Goal: Information Seeking & Learning: Learn about a topic

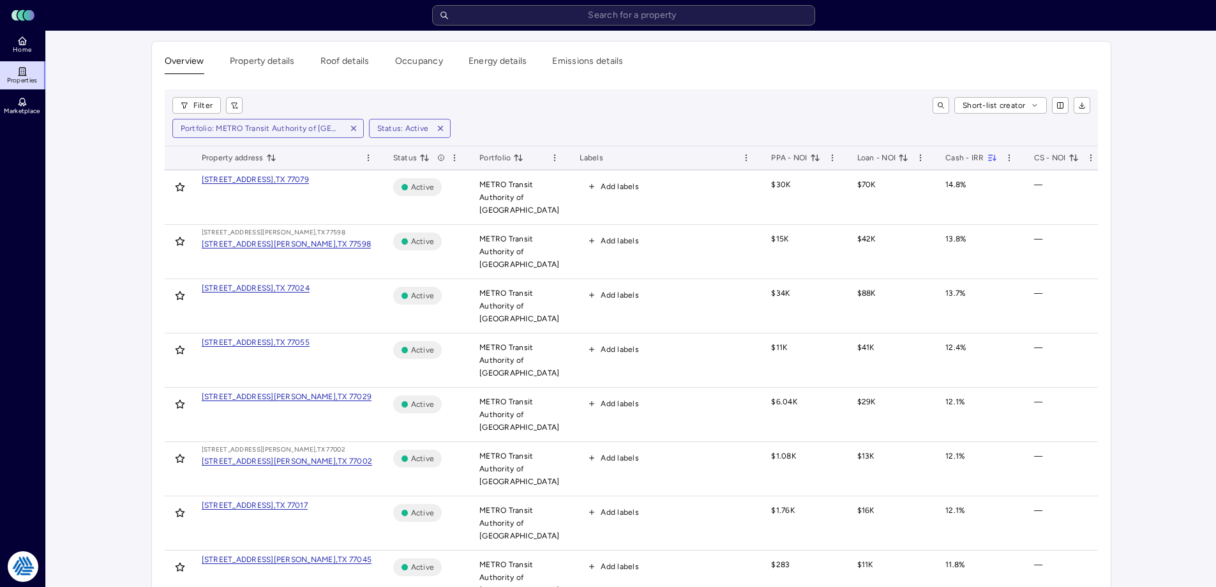
click at [593, 13] on input "text" at bounding box center [623, 15] width 383 height 20
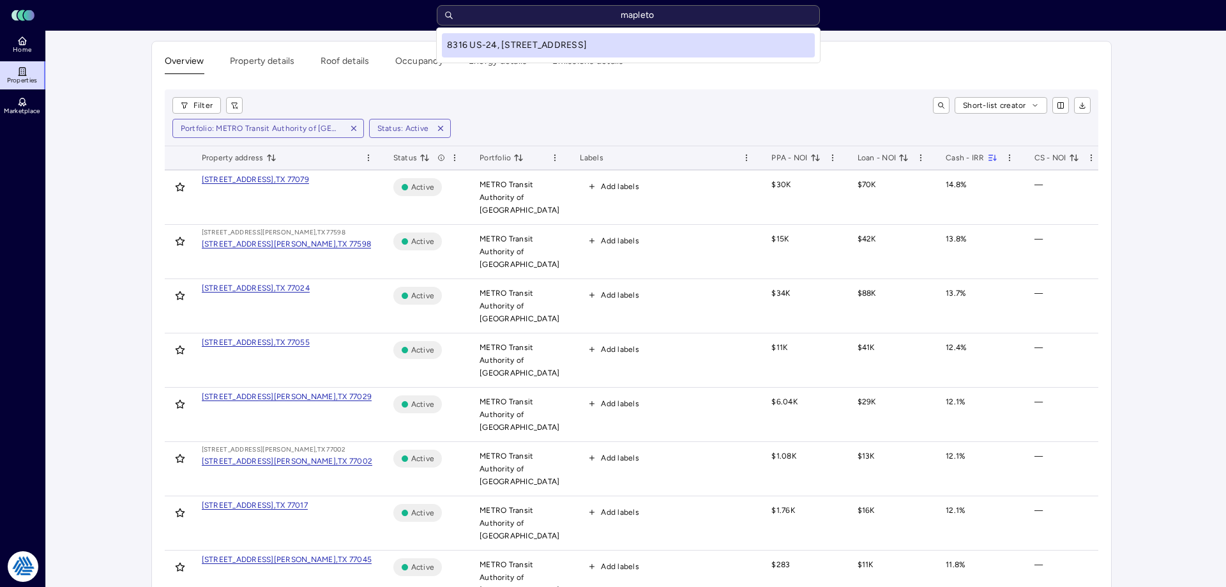
type input "mapleton"
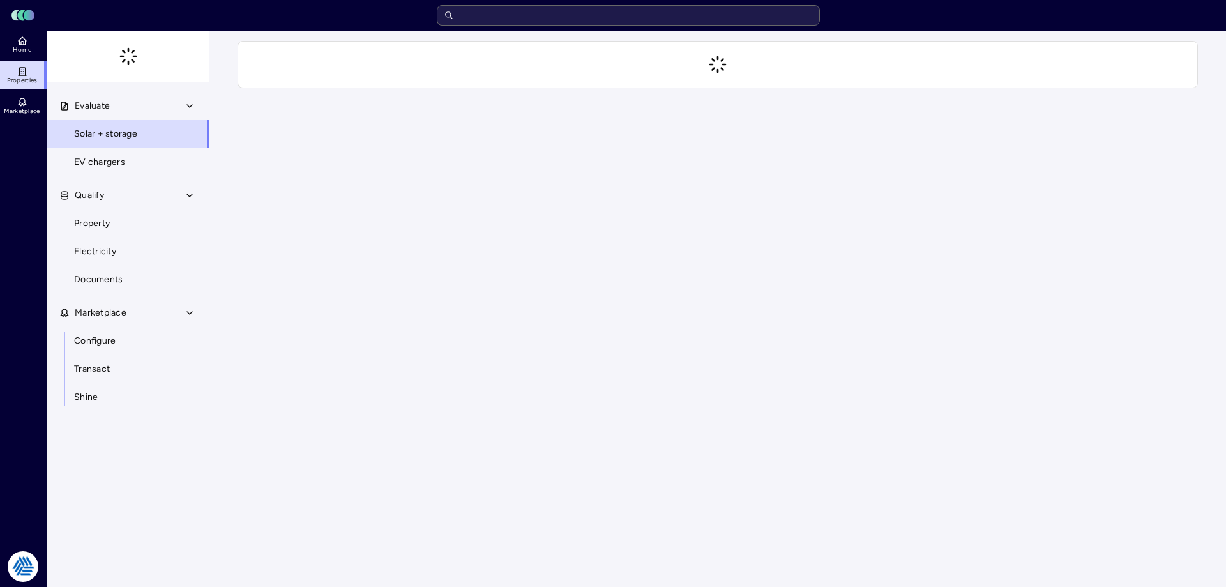
click at [226, 60] on div "Your estimates have been updated" at bounding box center [717, 65] width 1017 height 68
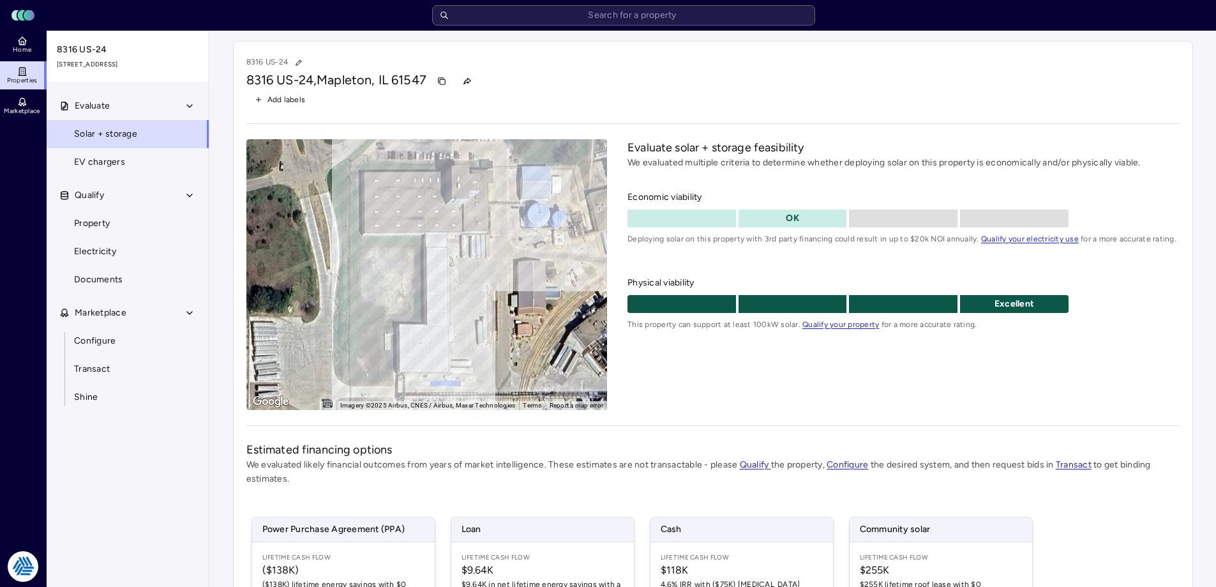
scroll to position [188, 0]
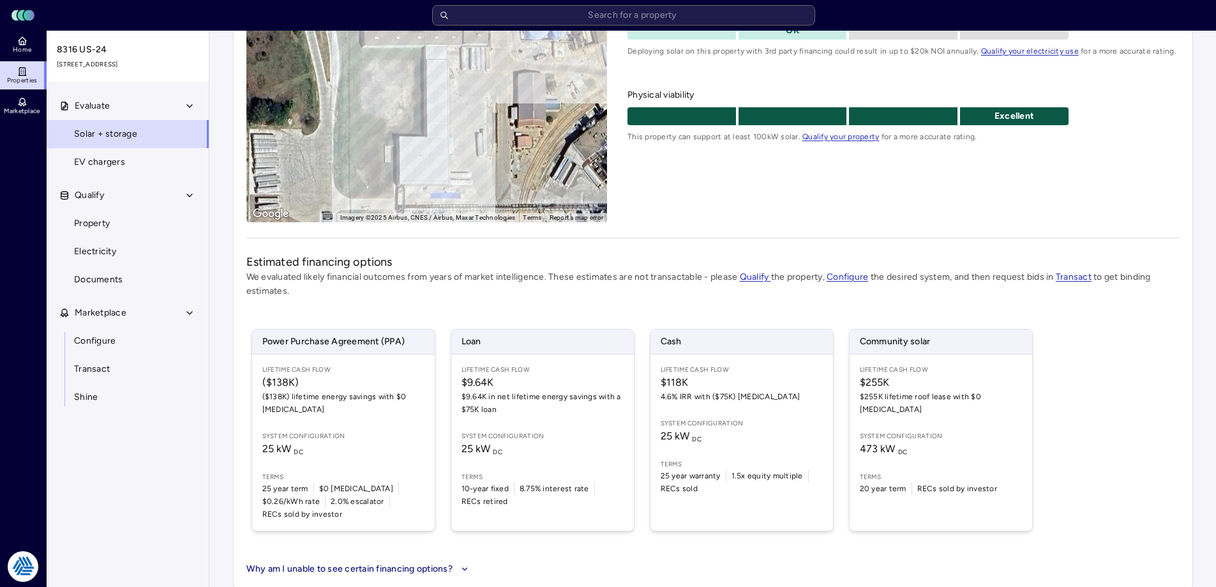
click at [104, 255] on span "Electricity" at bounding box center [95, 252] width 42 height 14
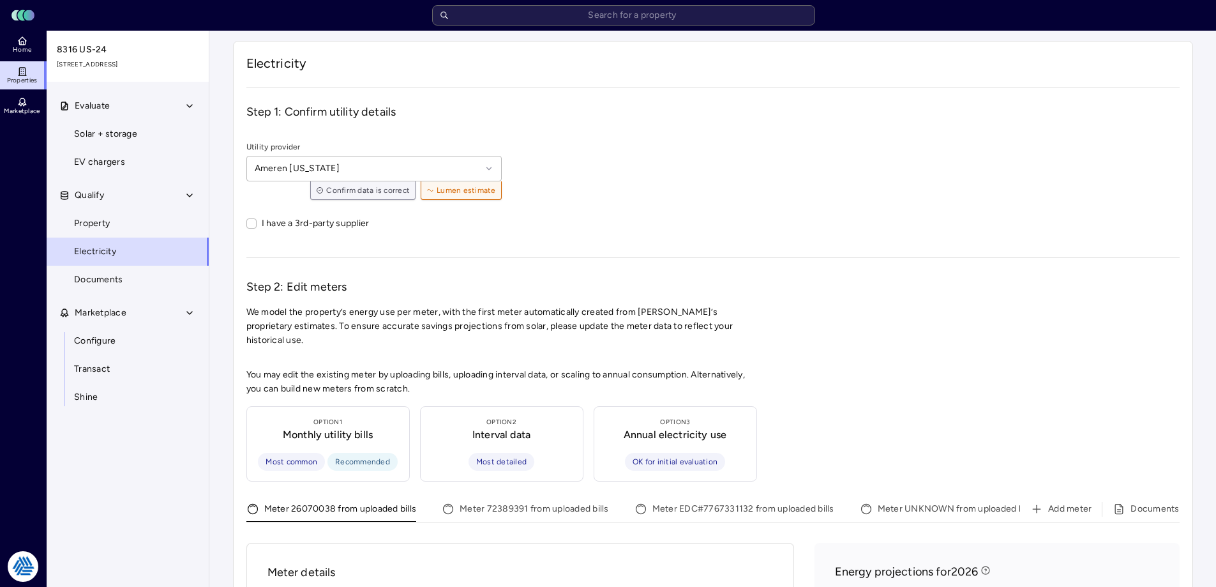
scroll to position [192, 0]
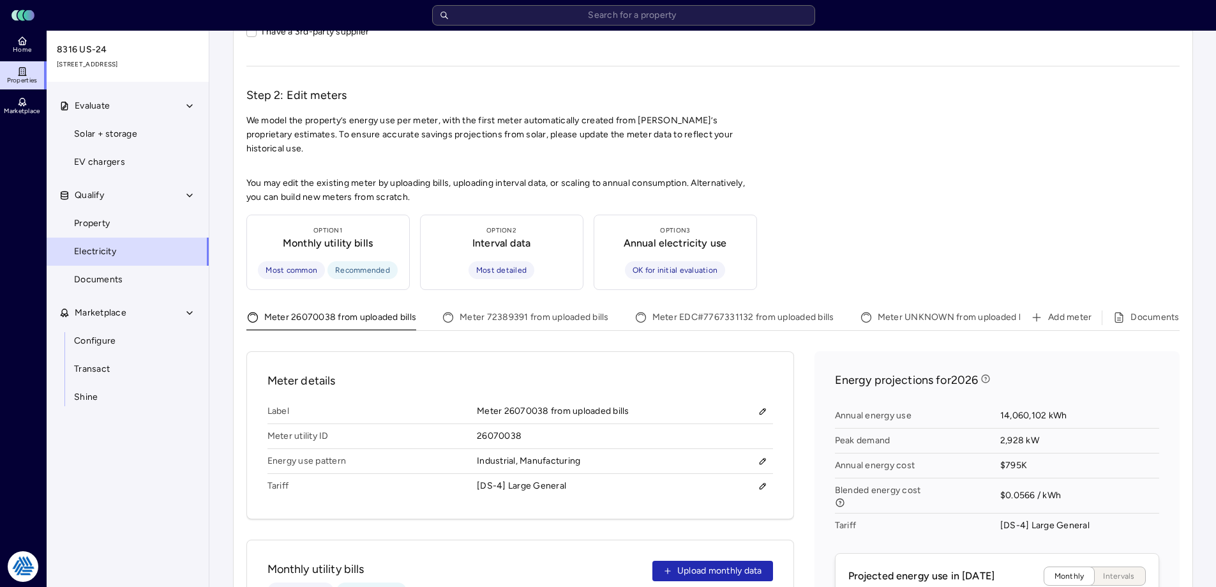
click at [499, 310] on button "Meter 72389391 from uploaded bills" at bounding box center [525, 320] width 167 height 20
click at [715, 310] on button "Meter EDC#7767331132 from uploaded bills" at bounding box center [735, 320] width 200 height 20
click at [902, 310] on button "Meter UNKNOWN from uploaded bills" at bounding box center [947, 320] width 175 height 20
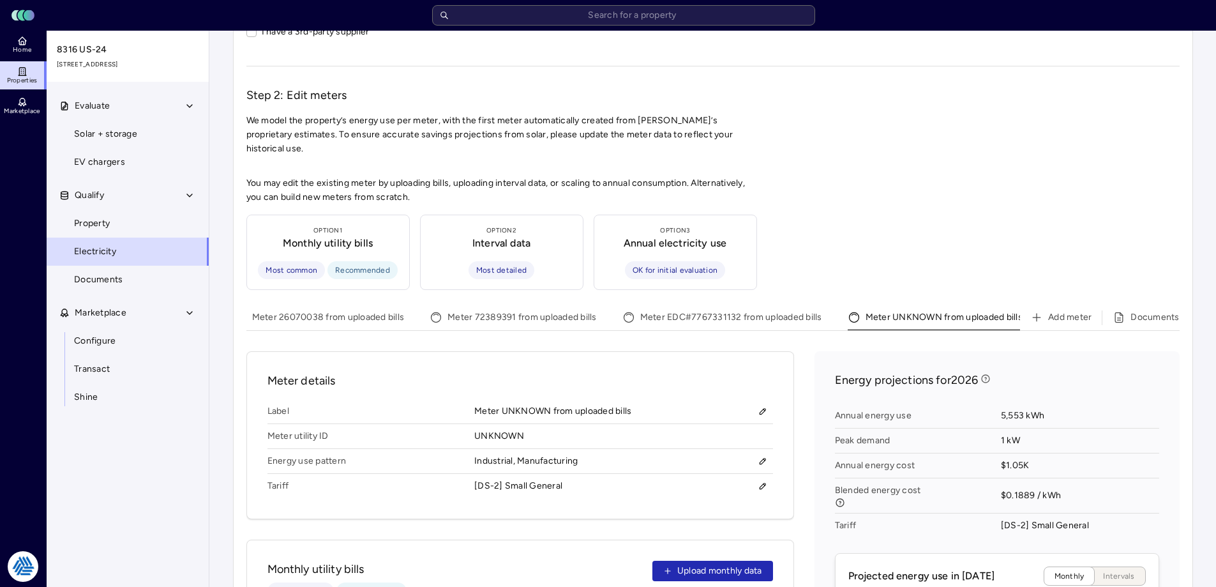
click at [699, 310] on button "Meter EDC#7767331132 from uploaded bills" at bounding box center [723, 320] width 200 height 20
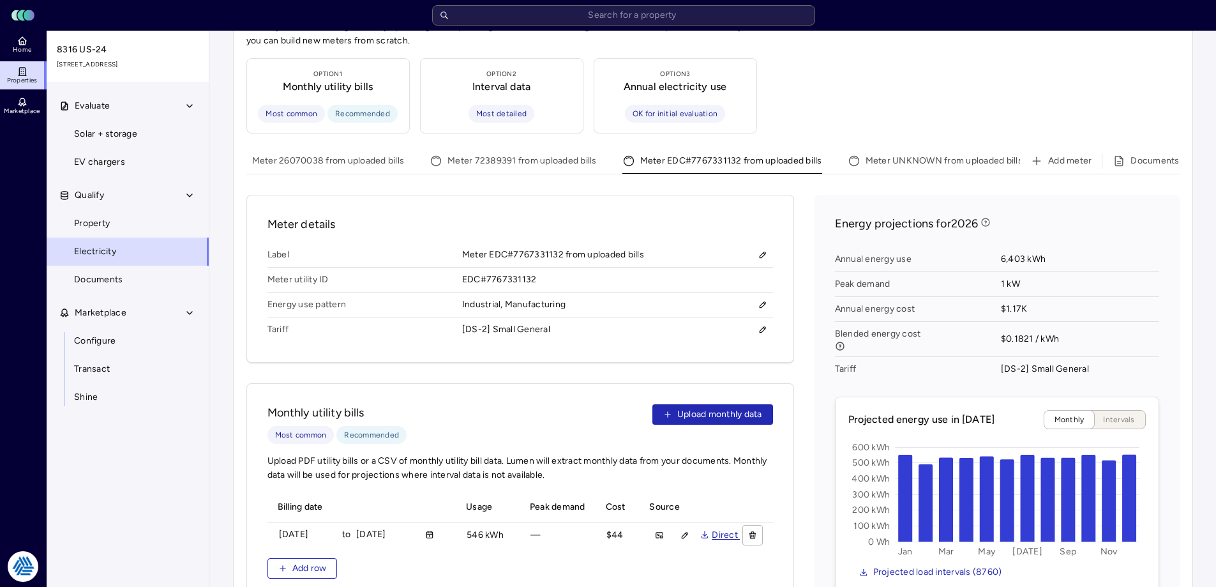
scroll to position [284, 0]
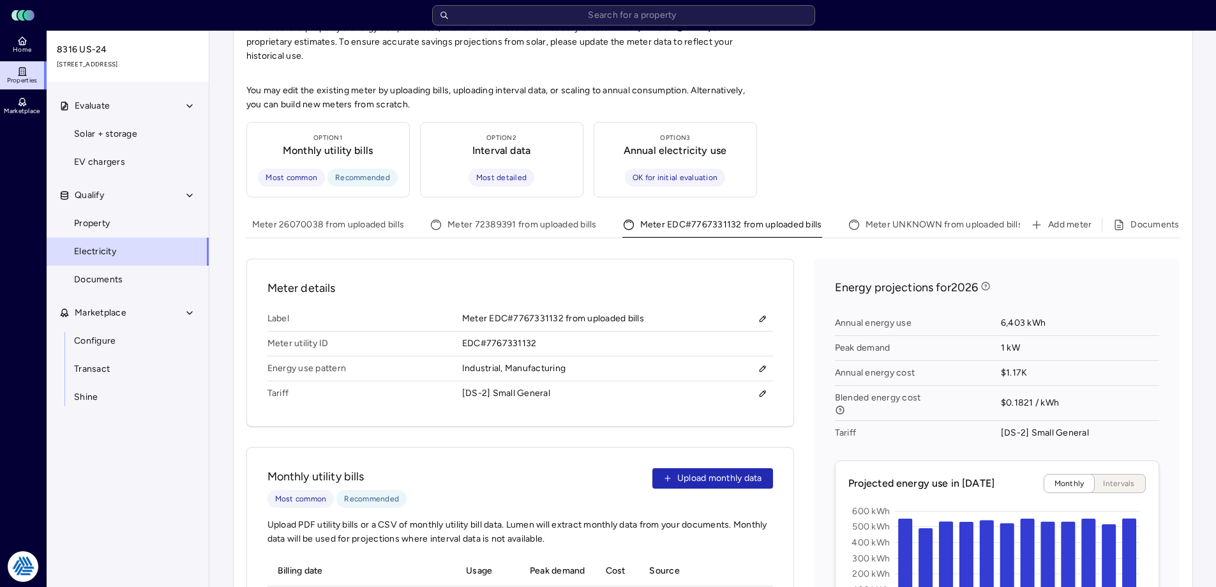
click at [538, 217] on button "Meter 72389391 from uploaded bills" at bounding box center [513, 227] width 167 height 20
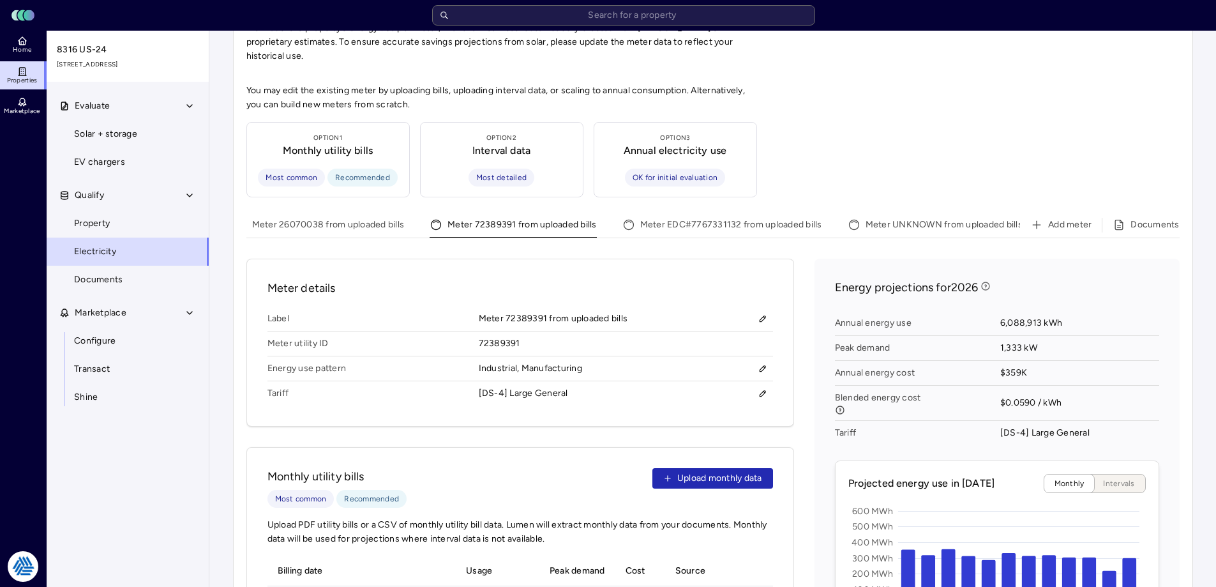
click at [326, 217] on button "Meter 26070038 from uploaded bills" at bounding box center [319, 227] width 170 height 20
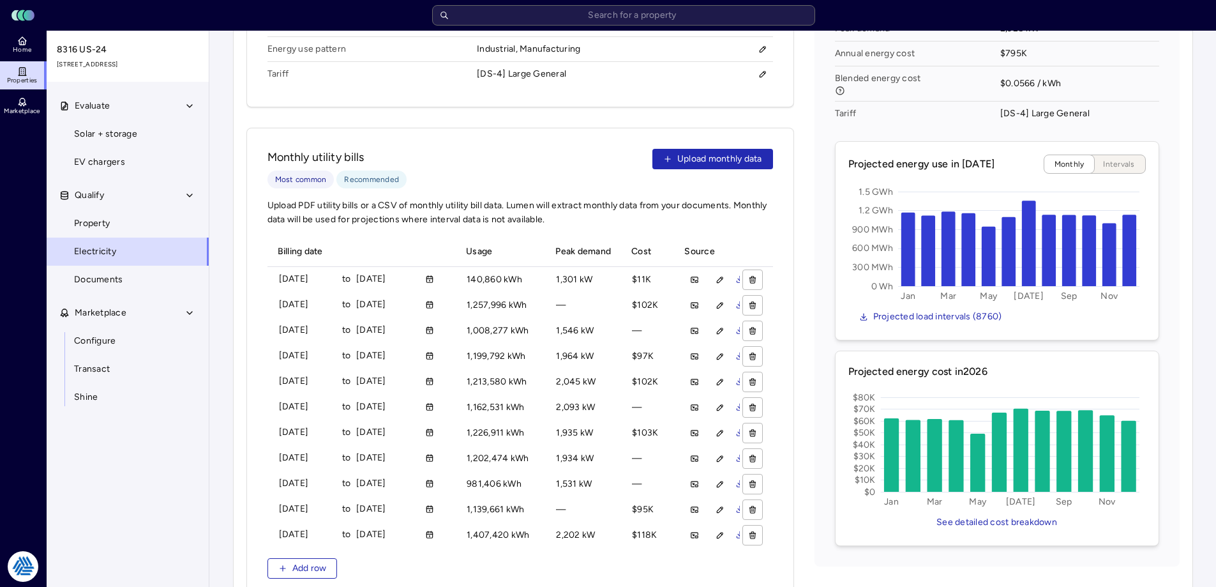
scroll to position [412, 0]
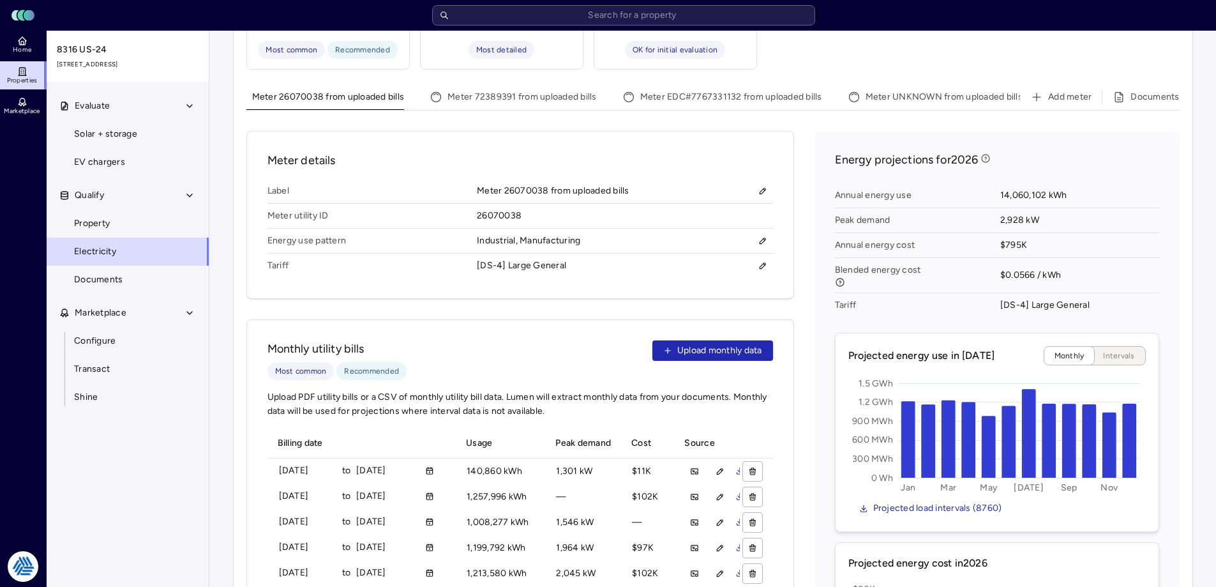
click at [520, 89] on button "Meter 72389391 from uploaded bills" at bounding box center [513, 99] width 167 height 20
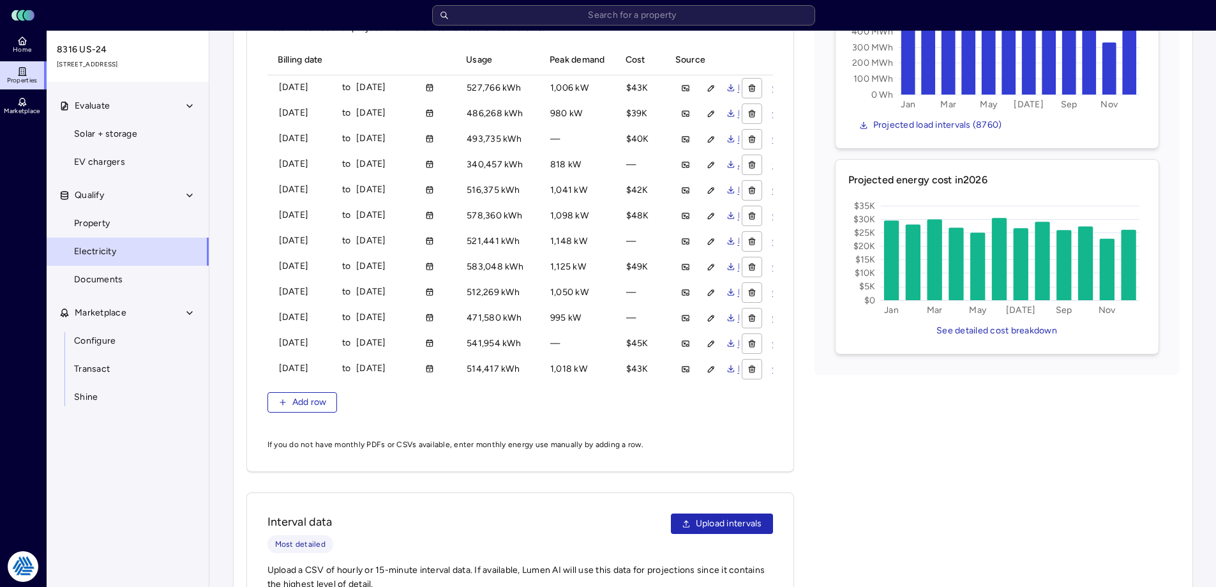
scroll to position [412, 0]
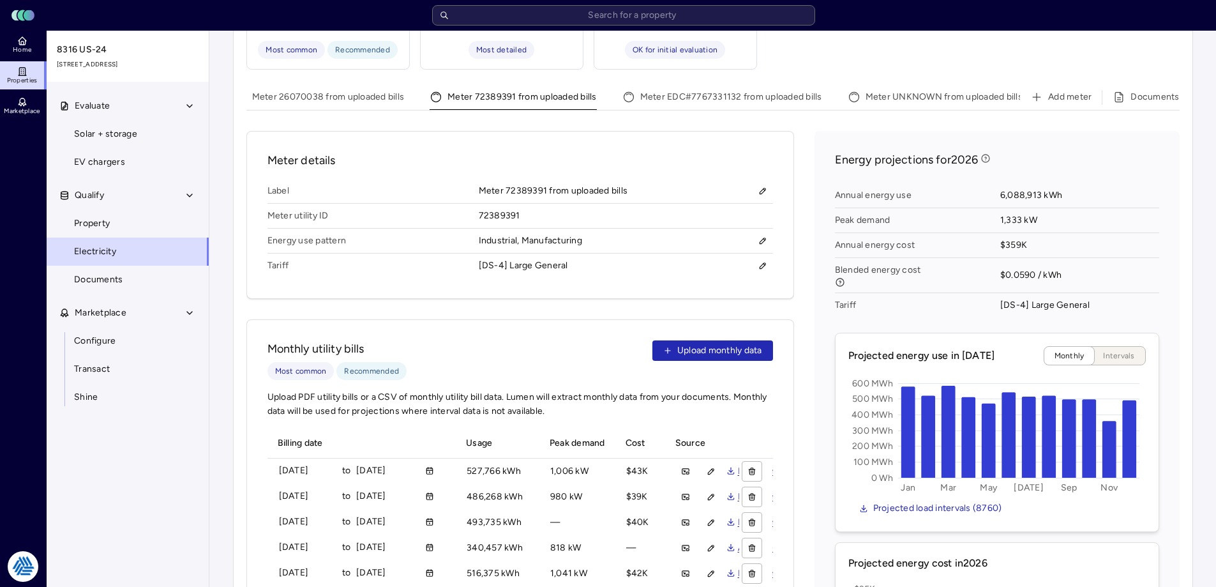
click at [692, 89] on button "Meter EDC#7767331132 from uploaded bills" at bounding box center [723, 99] width 200 height 20
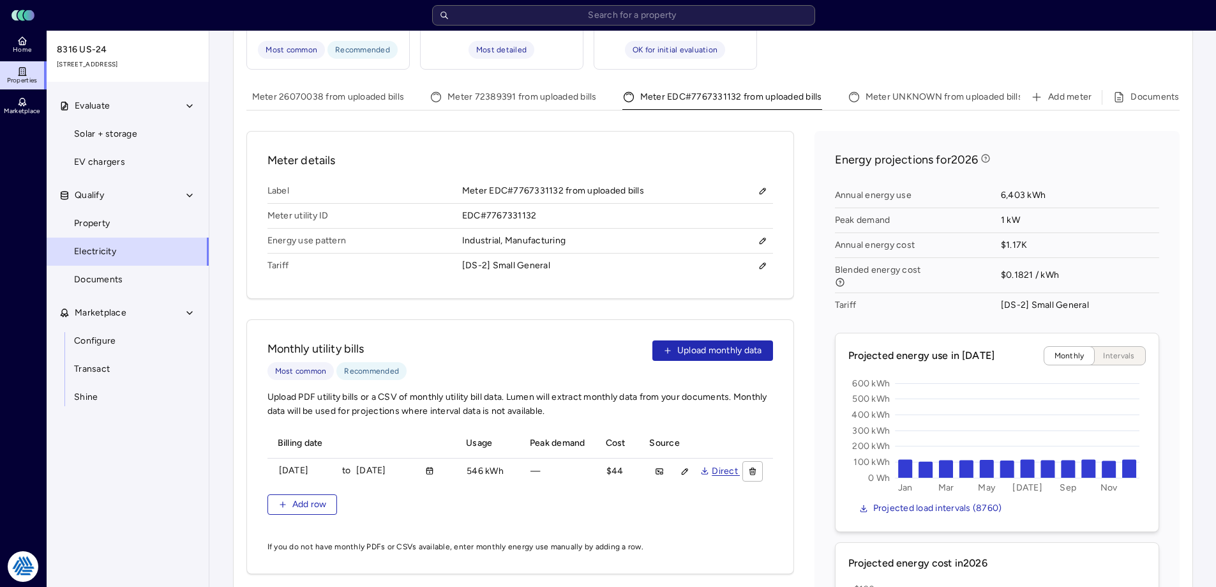
scroll to position [667, 0]
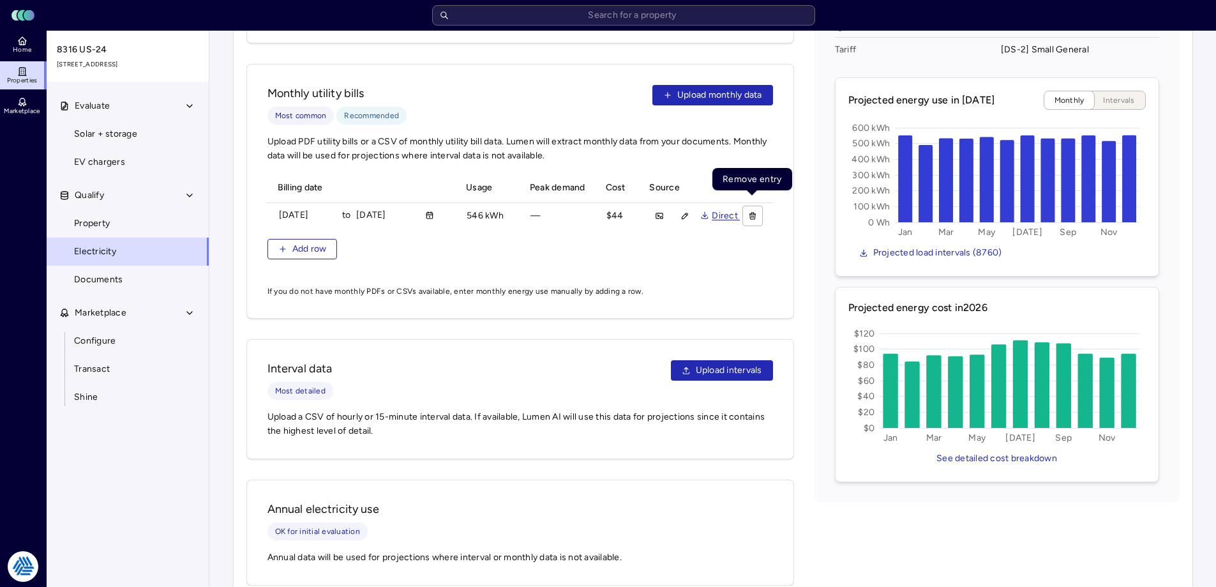
click at [750, 214] on icon "button" at bounding box center [752, 216] width 5 height 5
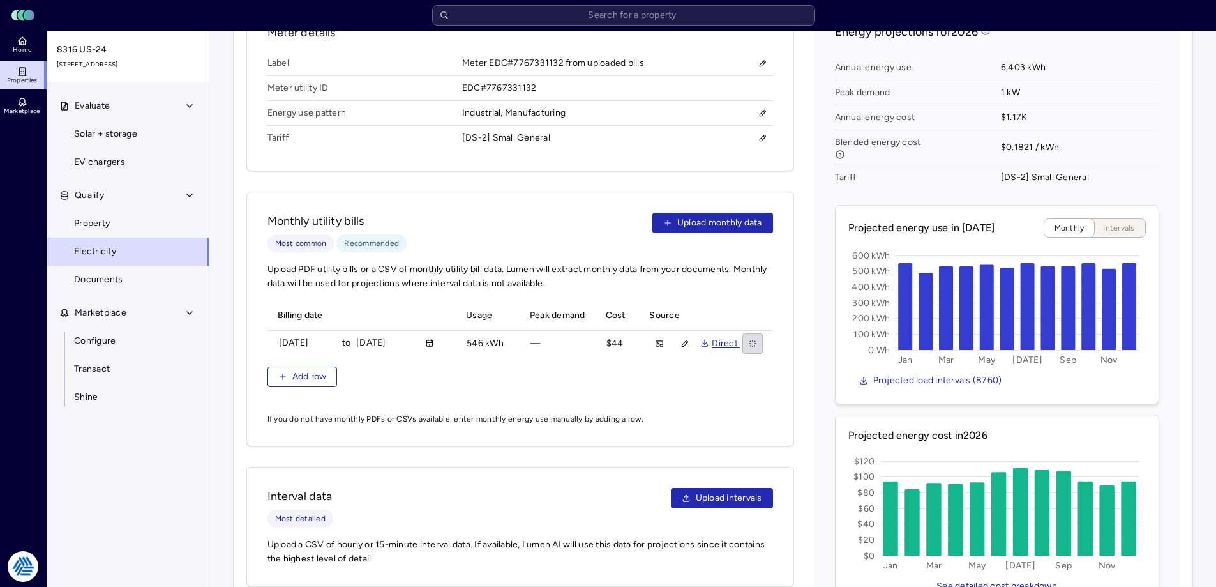
scroll to position [710, 0]
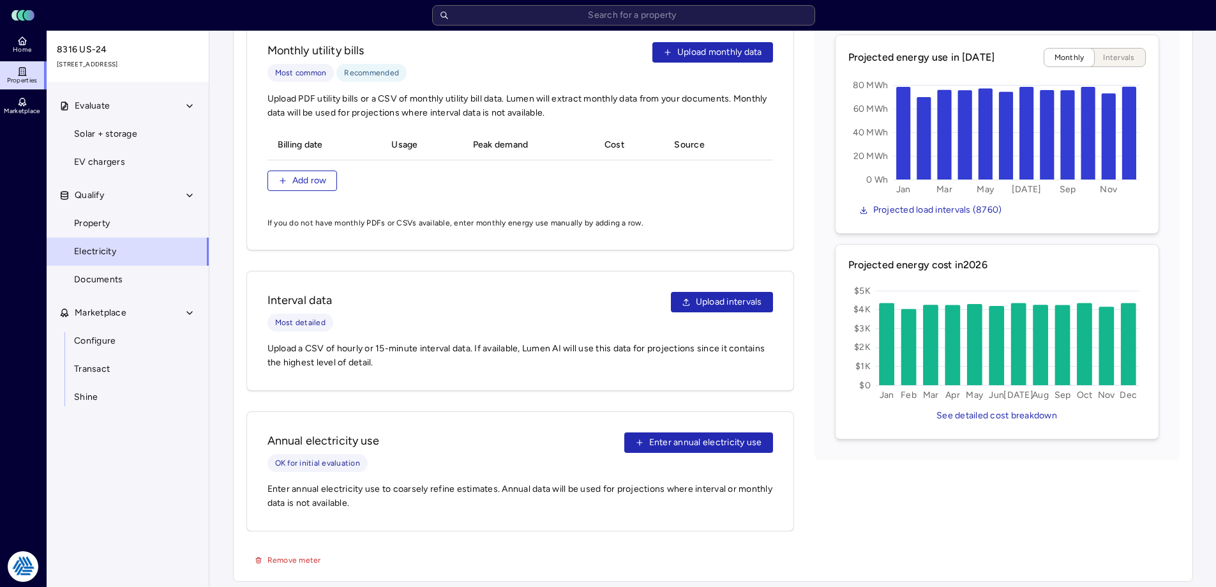
click at [304, 555] on span "Remove meter" at bounding box center [295, 560] width 54 height 13
click at [294, 554] on span "Confirm?" at bounding box center [284, 560] width 33 height 13
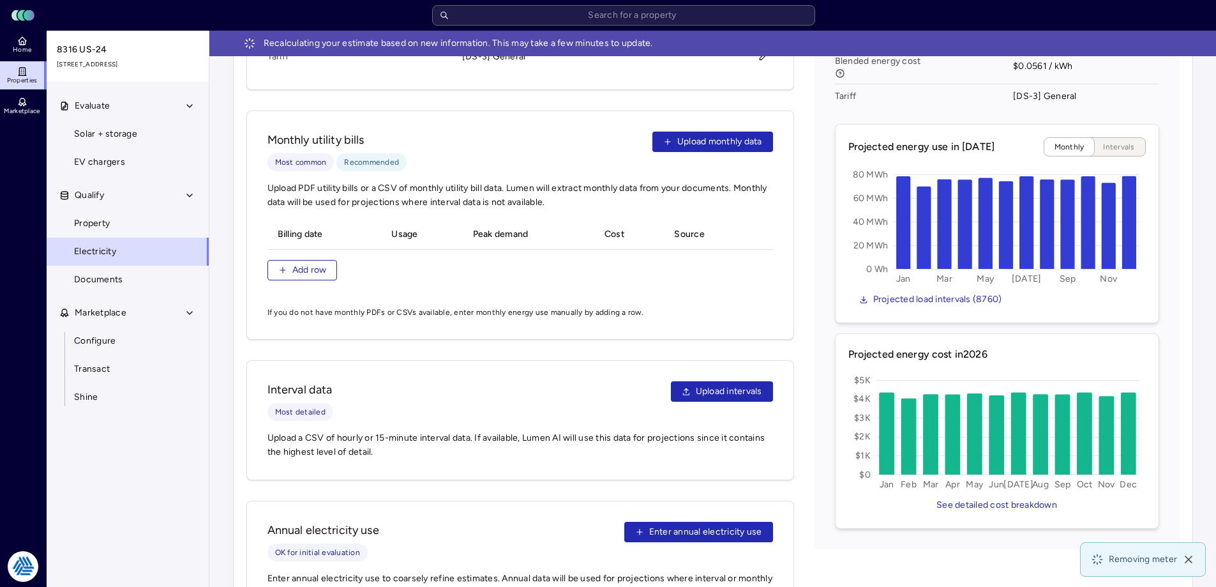
scroll to position [519, 0]
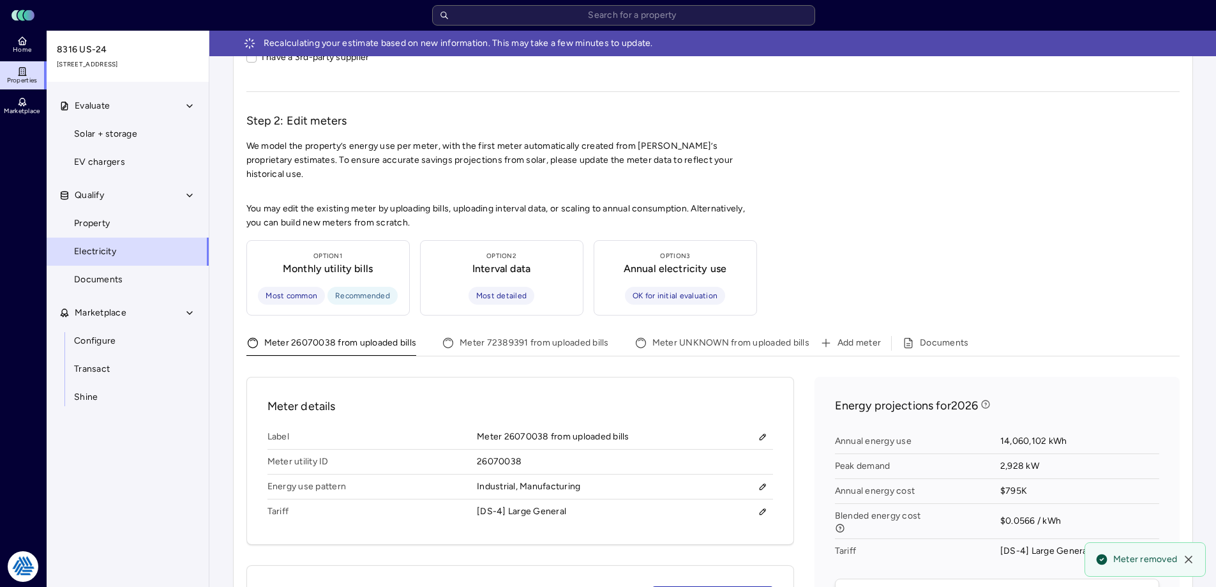
scroll to position [319, 0]
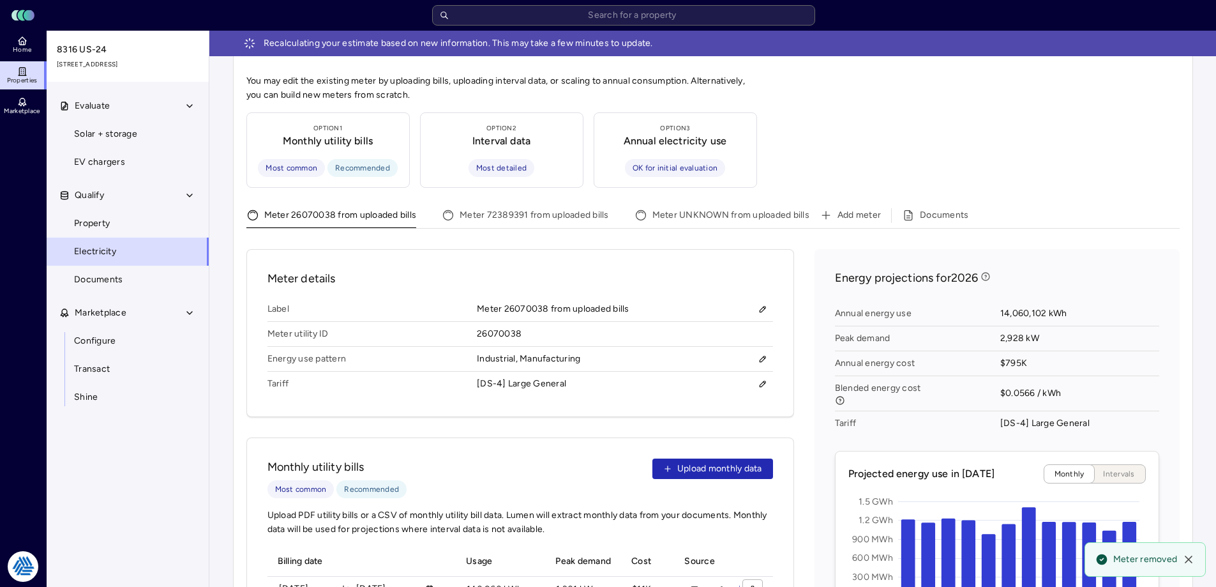
click at [796, 208] on button "Meter UNKNOWN from uploaded bills" at bounding box center [722, 218] width 175 height 20
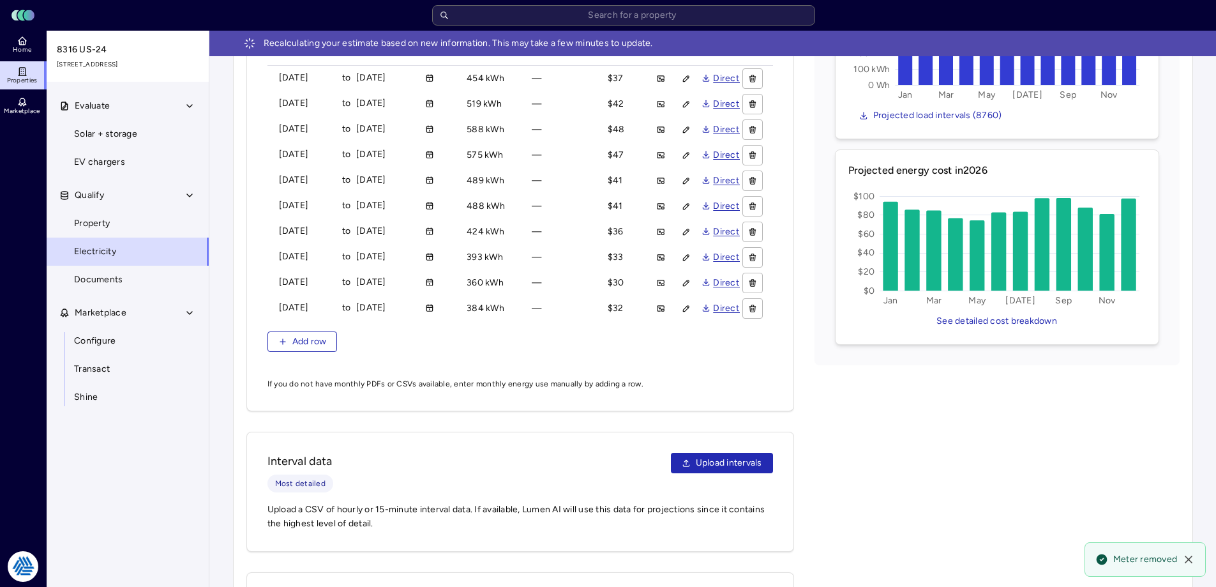
scroll to position [978, 0]
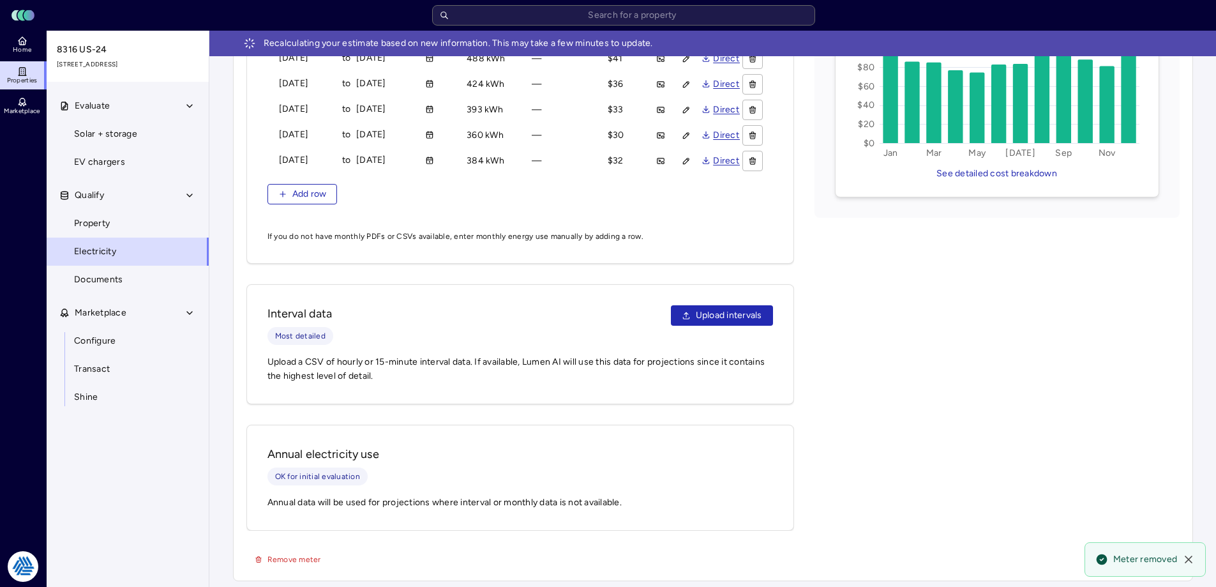
click at [287, 561] on span "Remove meter" at bounding box center [295, 559] width 54 height 13
click at [289, 559] on span "Confirm?" at bounding box center [284, 559] width 33 height 13
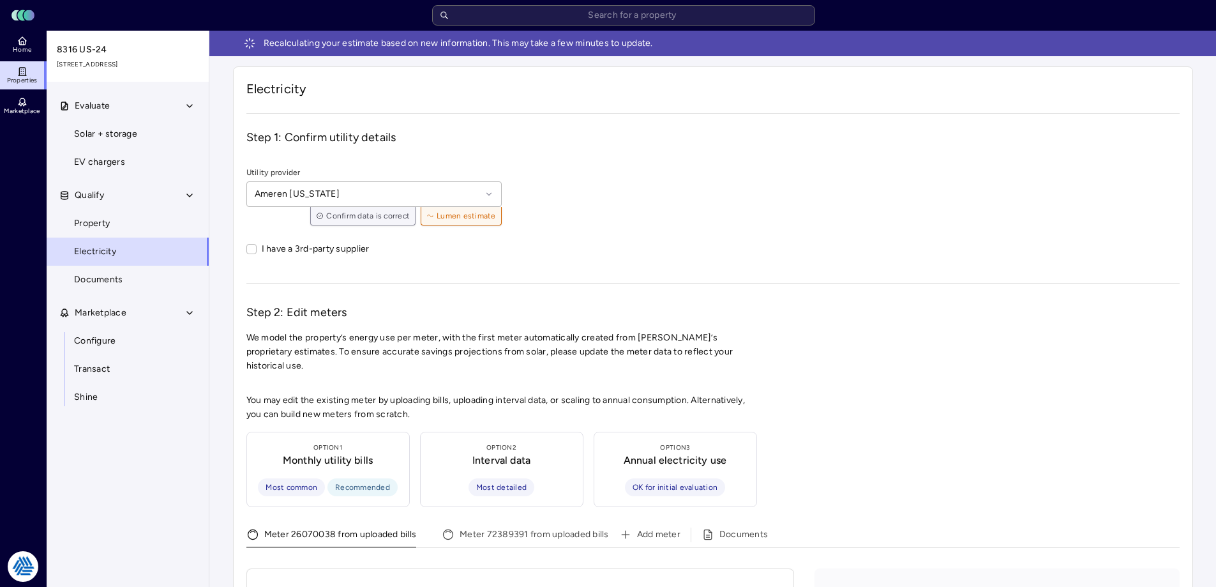
click at [625, 215] on div "Utility provider Ameren [US_STATE] Confirm data is correct Lumen estimate I hav…" at bounding box center [713, 214] width 934 height 96
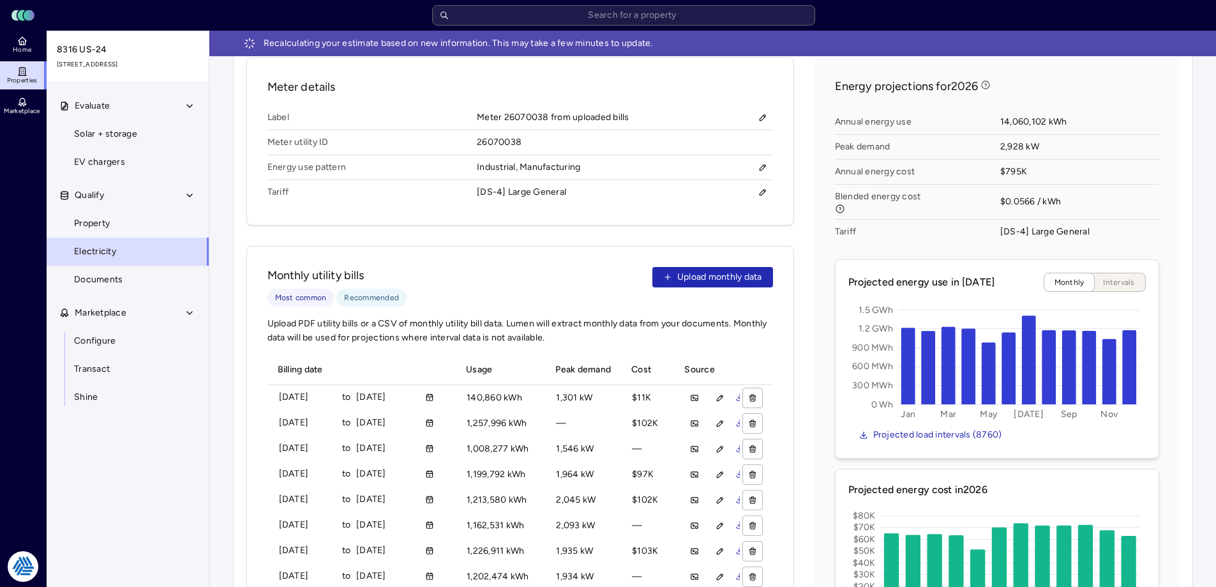
scroll to position [447, 0]
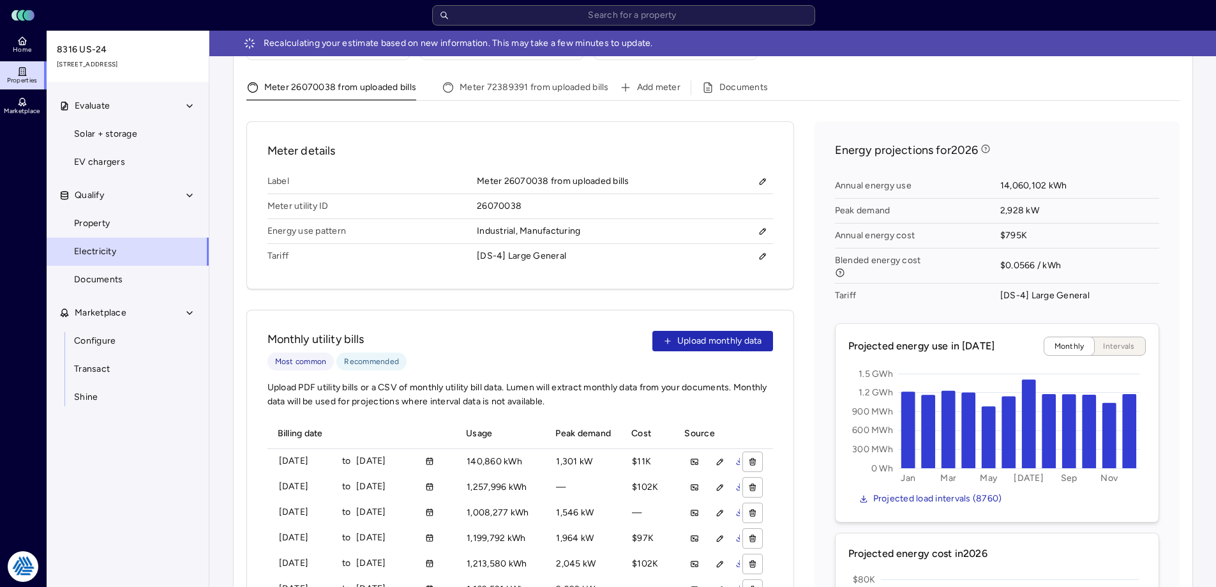
click at [127, 231] on link "Property" at bounding box center [127, 223] width 163 height 28
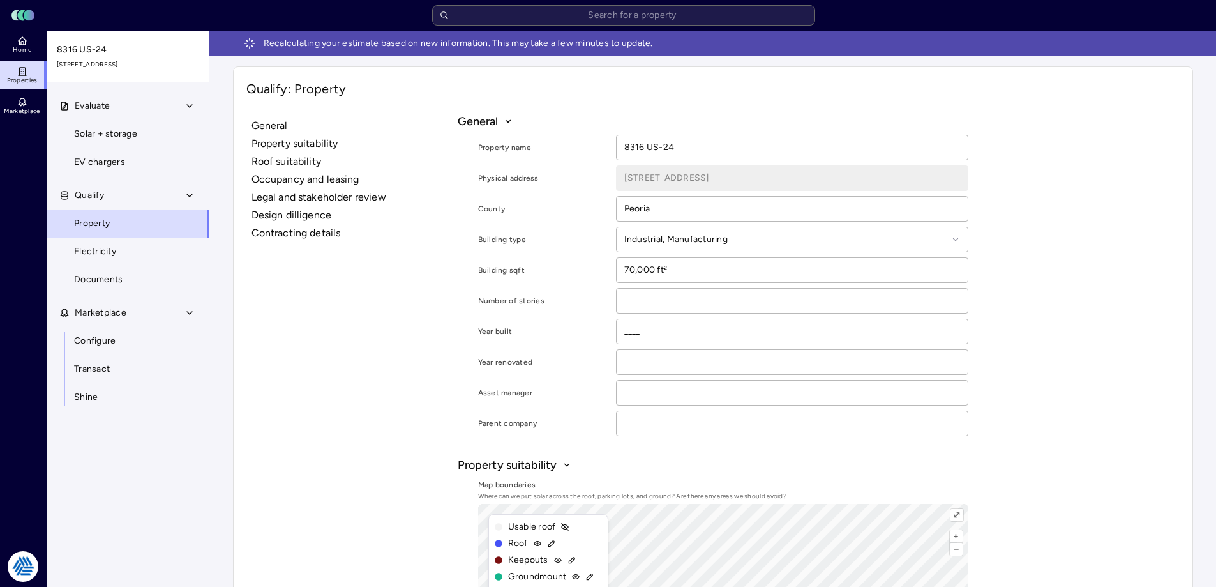
click at [137, 286] on link "Documents" at bounding box center [127, 280] width 163 height 28
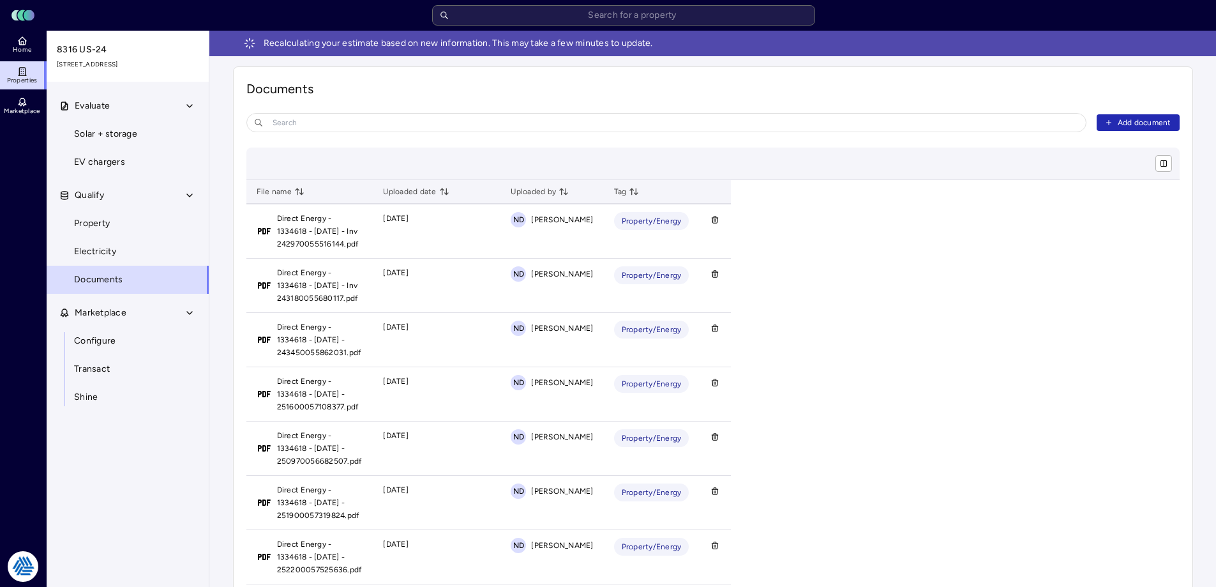
click at [125, 223] on link "Property" at bounding box center [127, 223] width 163 height 28
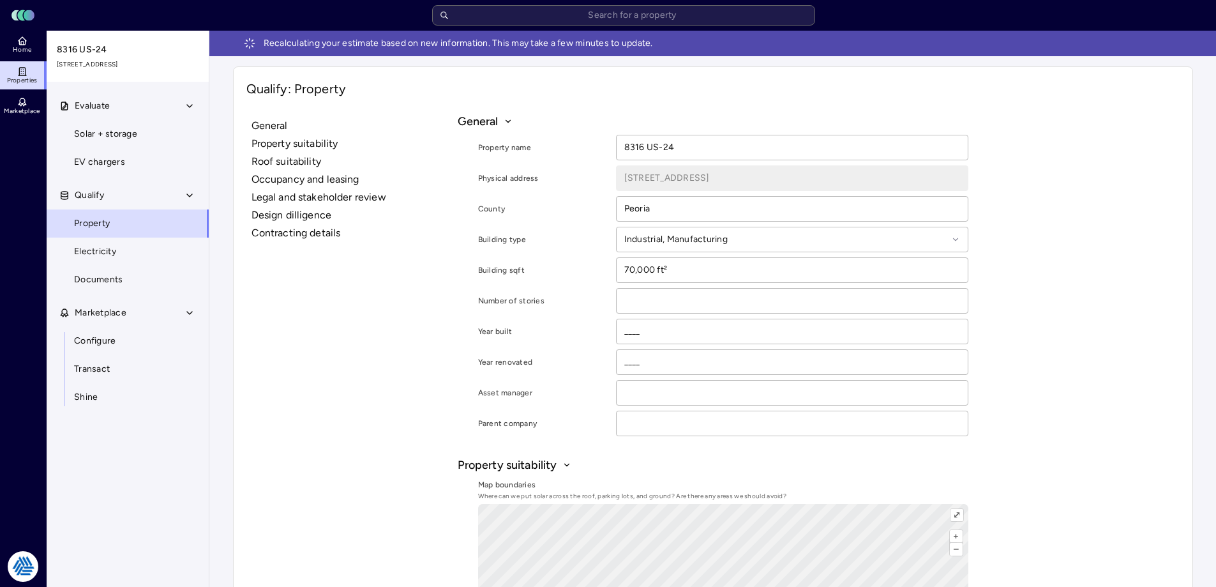
click at [125, 205] on button "Qualify" at bounding box center [128, 195] width 163 height 28
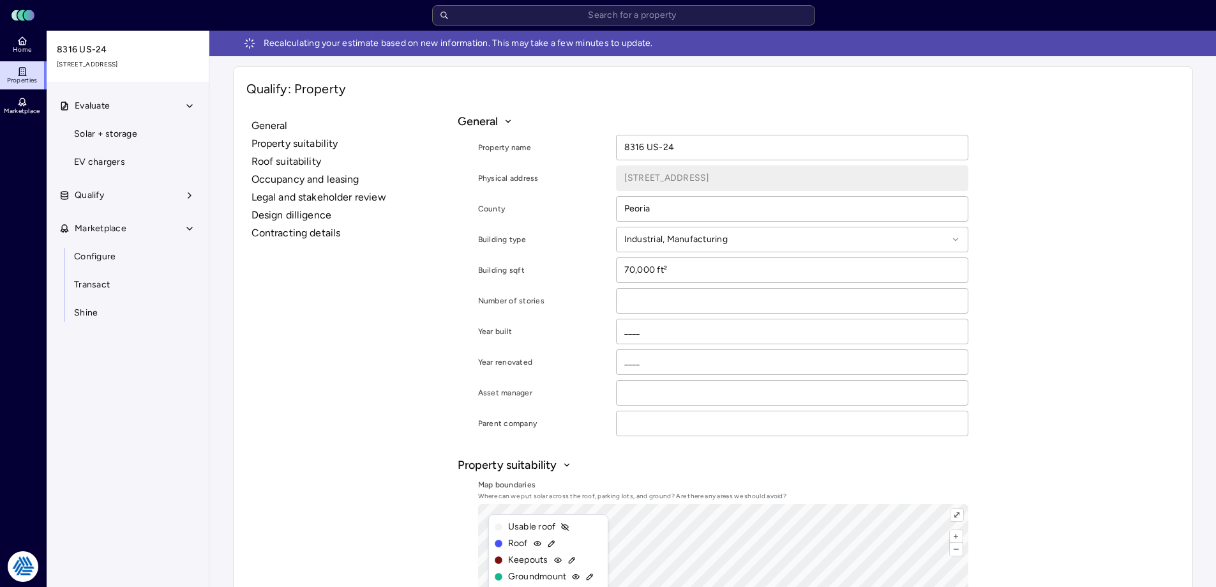
click at [114, 234] on span "Marketplace" at bounding box center [101, 229] width 52 height 14
click at [601, 19] on input "text" at bounding box center [623, 15] width 383 height 20
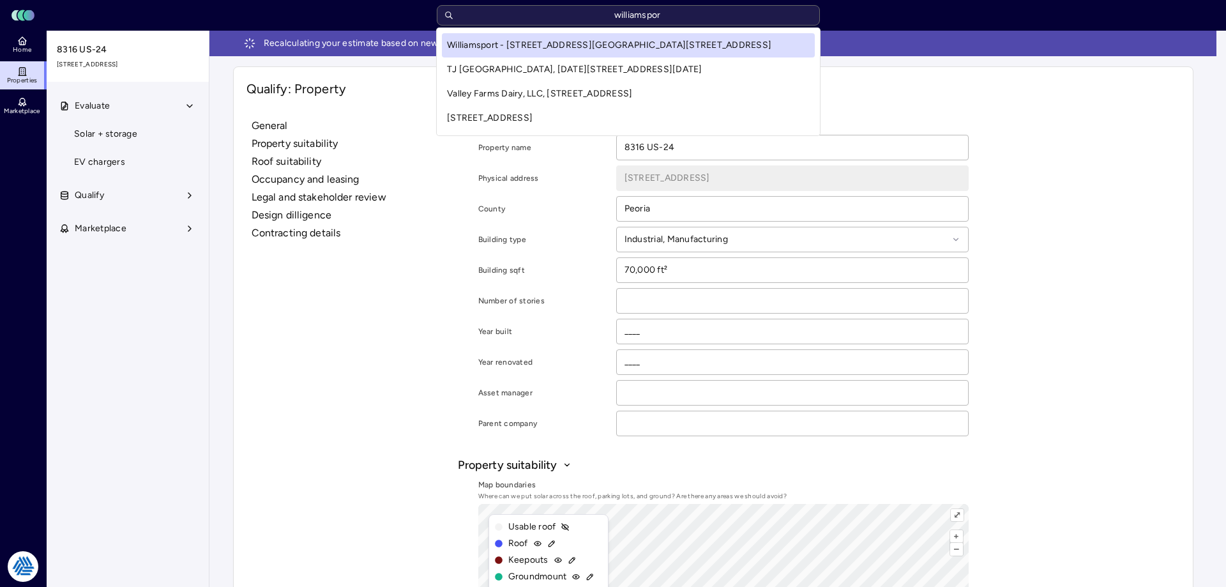
type input "williamsport"
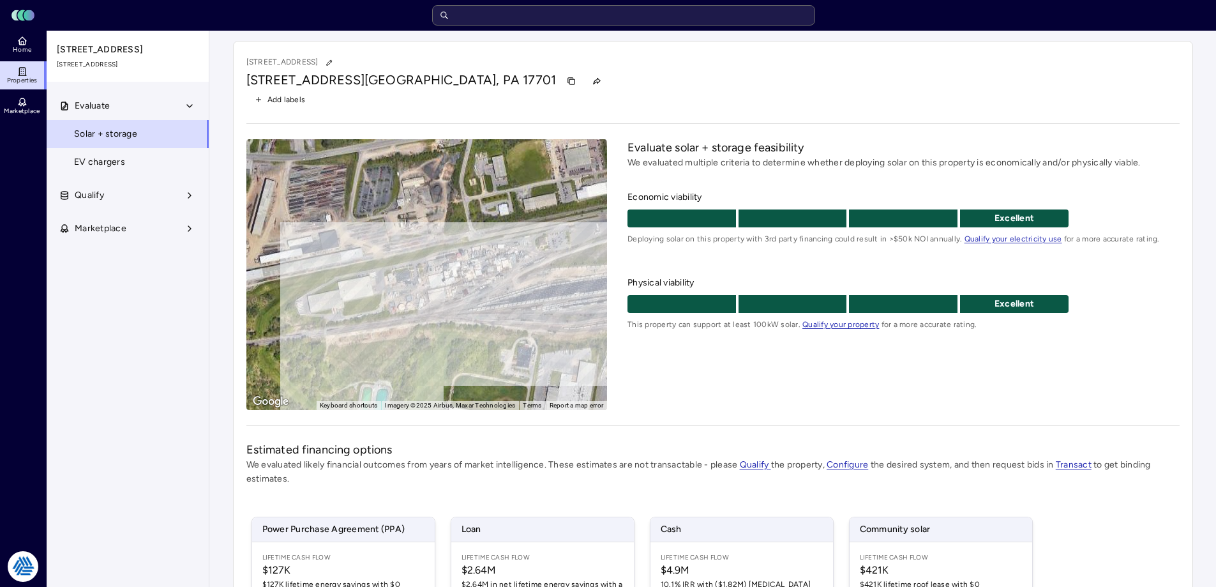
click at [729, 374] on div "Evaluate solar + storage feasibility We evaluated multiple criteria to determin…" at bounding box center [904, 274] width 552 height 271
click at [100, 232] on span "Marketplace" at bounding box center [101, 229] width 52 height 14
click at [111, 250] on span "Configure" at bounding box center [95, 257] width 42 height 14
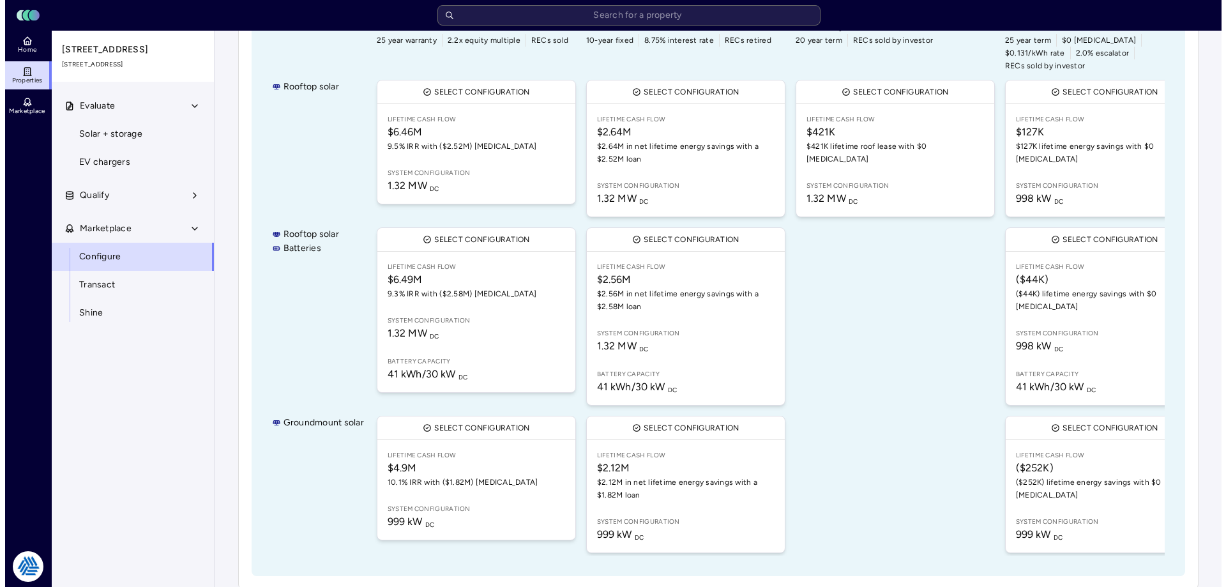
scroll to position [146, 0]
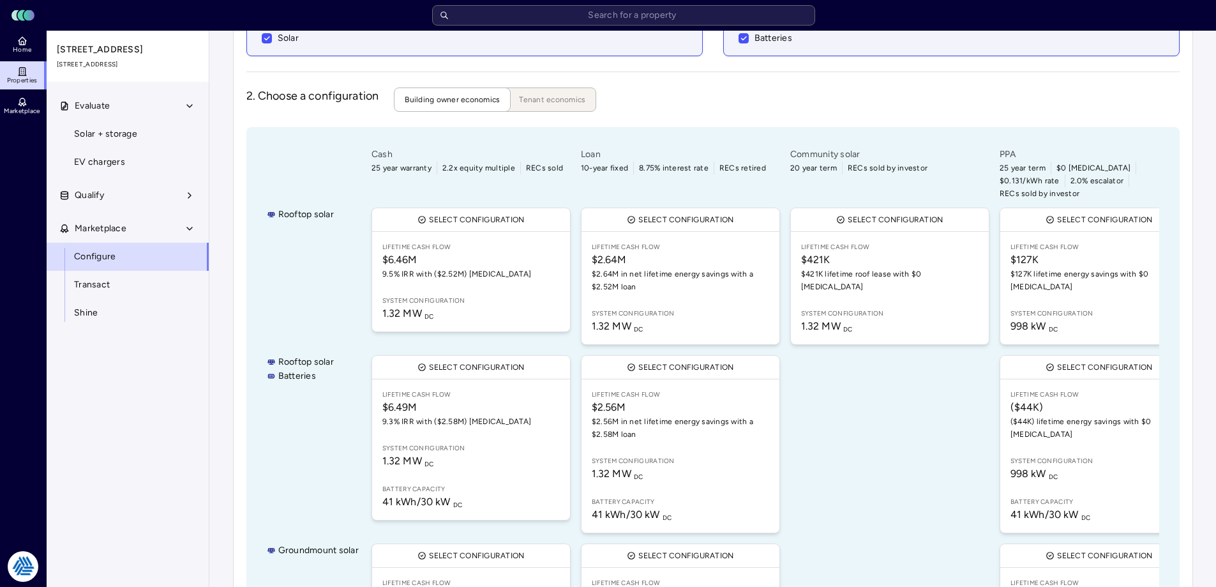
click at [1034, 278] on link "Lifetime Cash Flow $127K $127K lifetime energy savings with $0 [MEDICAL_DATA] S…" at bounding box center [1100, 288] width 198 height 112
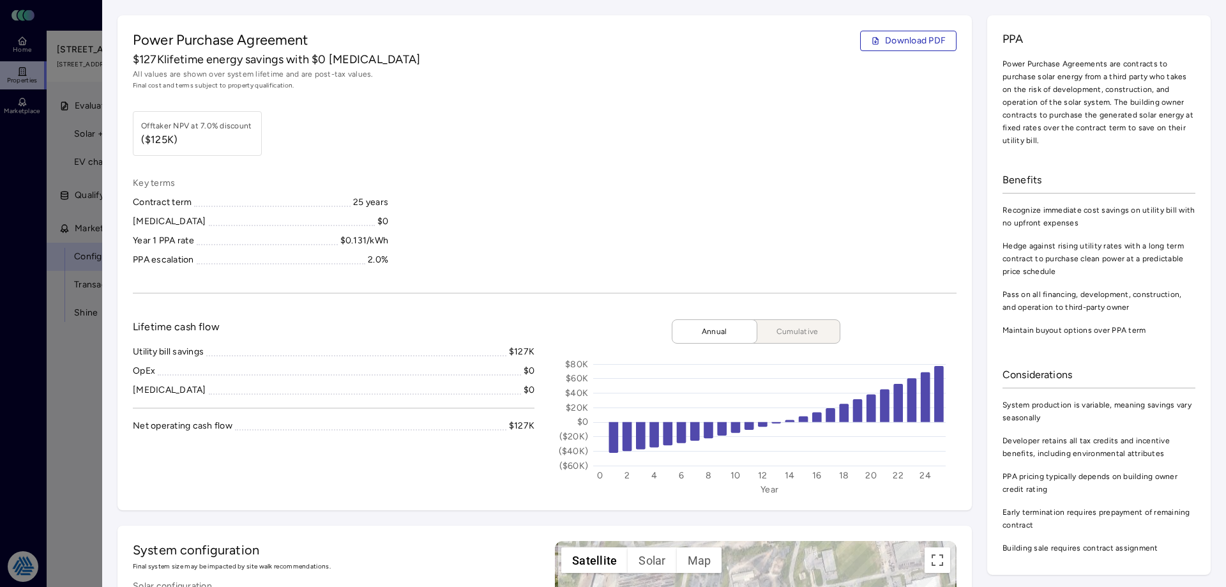
click at [588, 231] on div "Key terms Contract term 25 years [MEDICAL_DATA] $0 Year 1 PPA rate $0.131/kWh P…" at bounding box center [545, 221] width 824 height 91
click at [888, 38] on span "Download PDF" at bounding box center [915, 41] width 61 height 14
click at [753, 180] on div "Key terms Contract term 25 years [MEDICAL_DATA] $0 Year 1 PPA rate $0.131/kWh P…" at bounding box center [545, 221] width 824 height 91
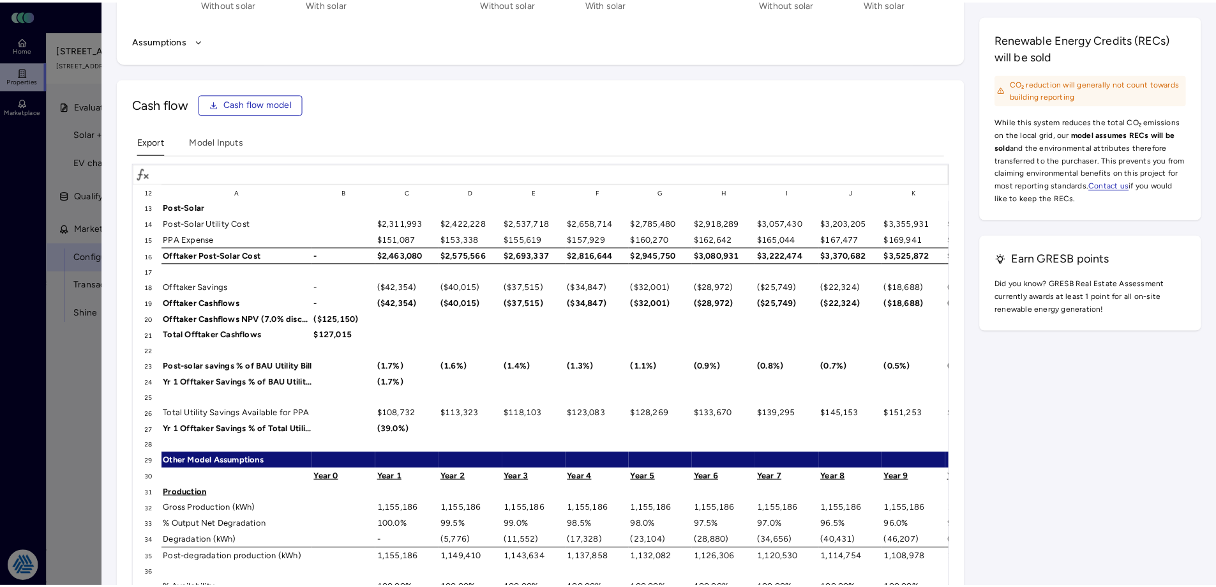
scroll to position [319, 0]
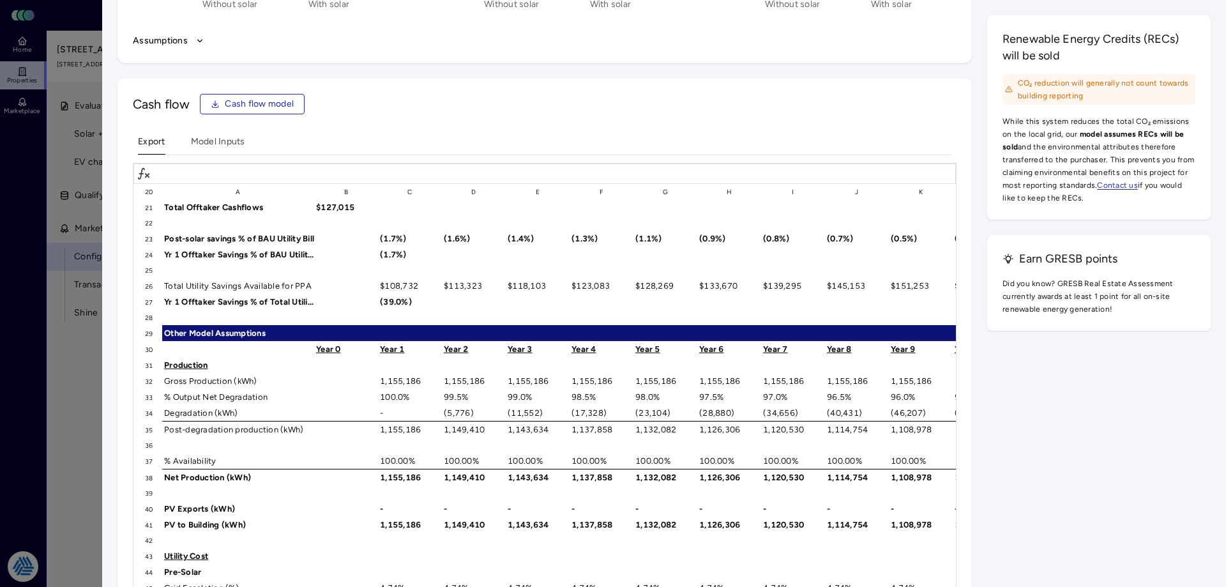
click at [31, 397] on div at bounding box center [613, 293] width 1226 height 587
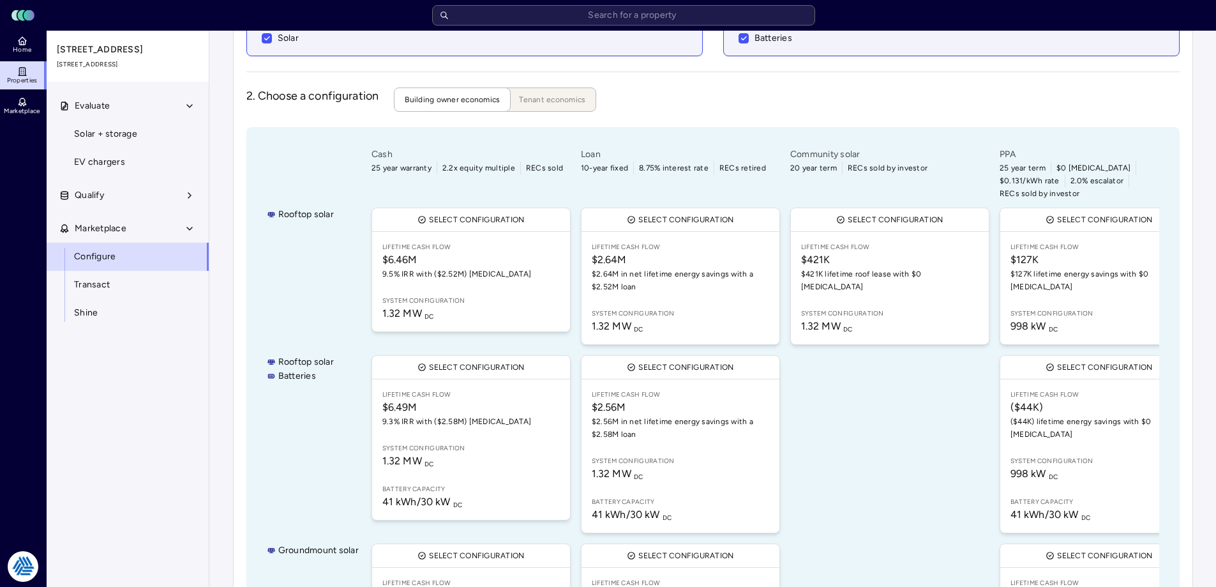
click at [105, 201] on button "Qualify" at bounding box center [128, 195] width 163 height 28
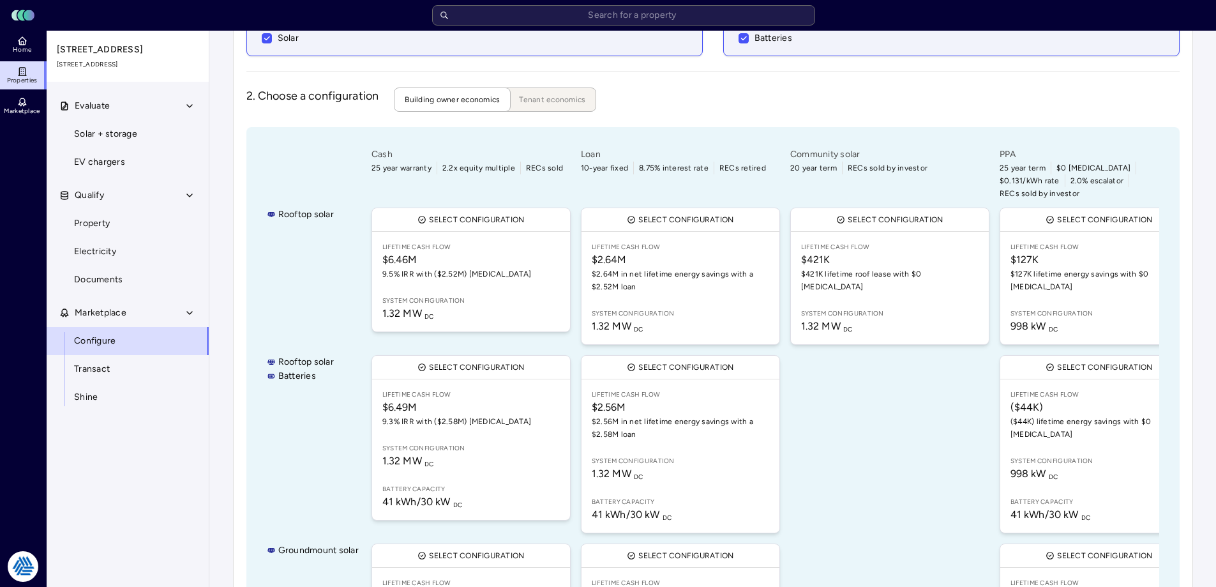
click at [98, 252] on span "Electricity" at bounding box center [95, 252] width 42 height 14
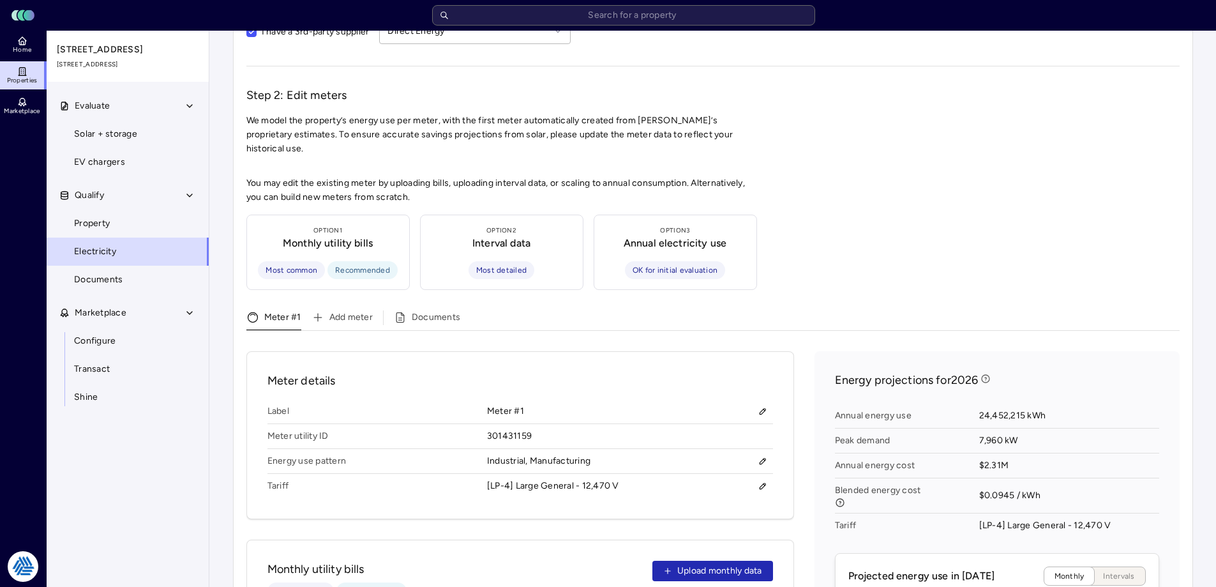
scroll to position [319, 0]
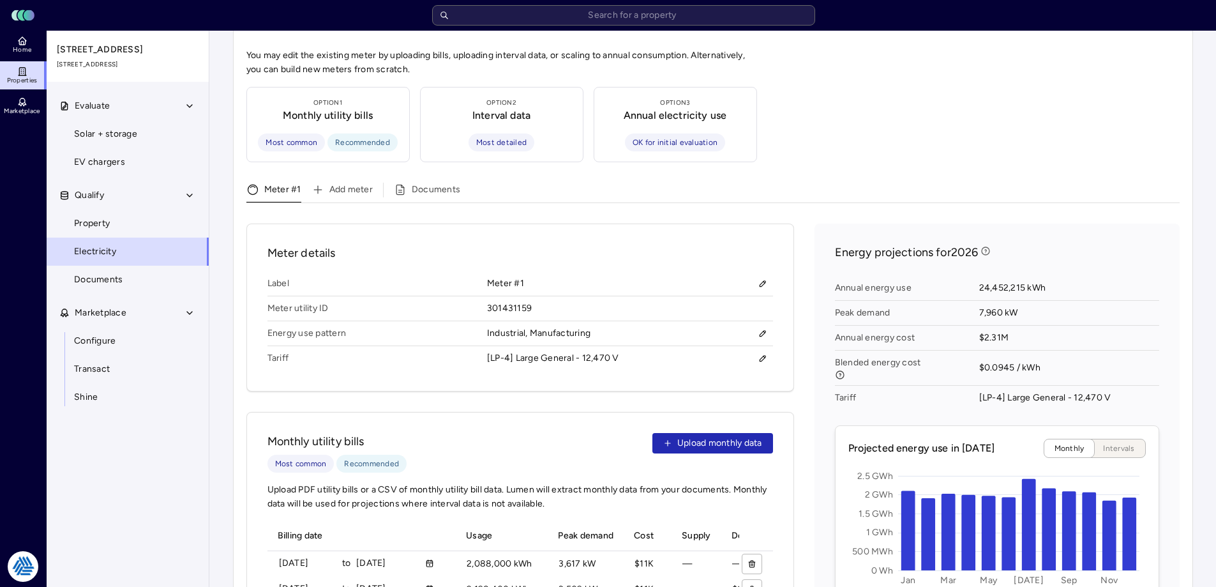
click at [792, 280] on div "Meter details Label Meter #1 Meter utility ID 301431159 Energy use pattern Indu…" at bounding box center [520, 307] width 548 height 168
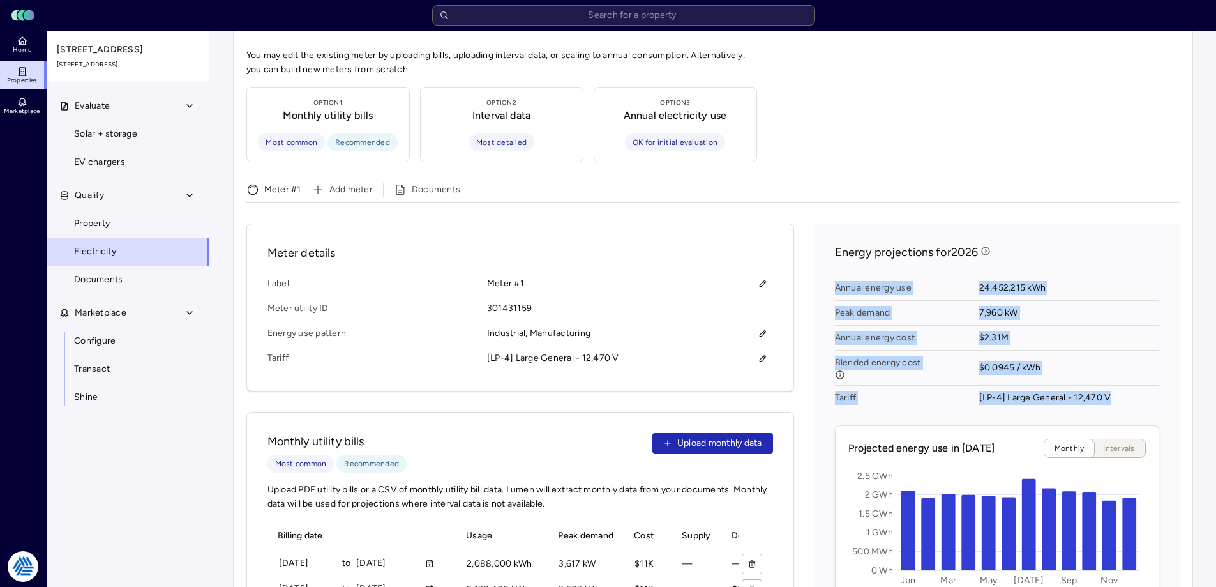
drag, startPoint x: 810, startPoint y: 267, endPoint x: 1124, endPoint y: 389, distance: 336.4
click at [1124, 389] on span "[LP-4] Large General - 12,470 V" at bounding box center [1070, 398] width 180 height 24
drag, startPoint x: 1120, startPoint y: 381, endPoint x: 832, endPoint y: 225, distance: 327.4
click at [831, 225] on div "Energy projections for 2026 Annual energy use 24,452,215 kWh Peak demand 7,960 …" at bounding box center [997, 536] width 365 height 627
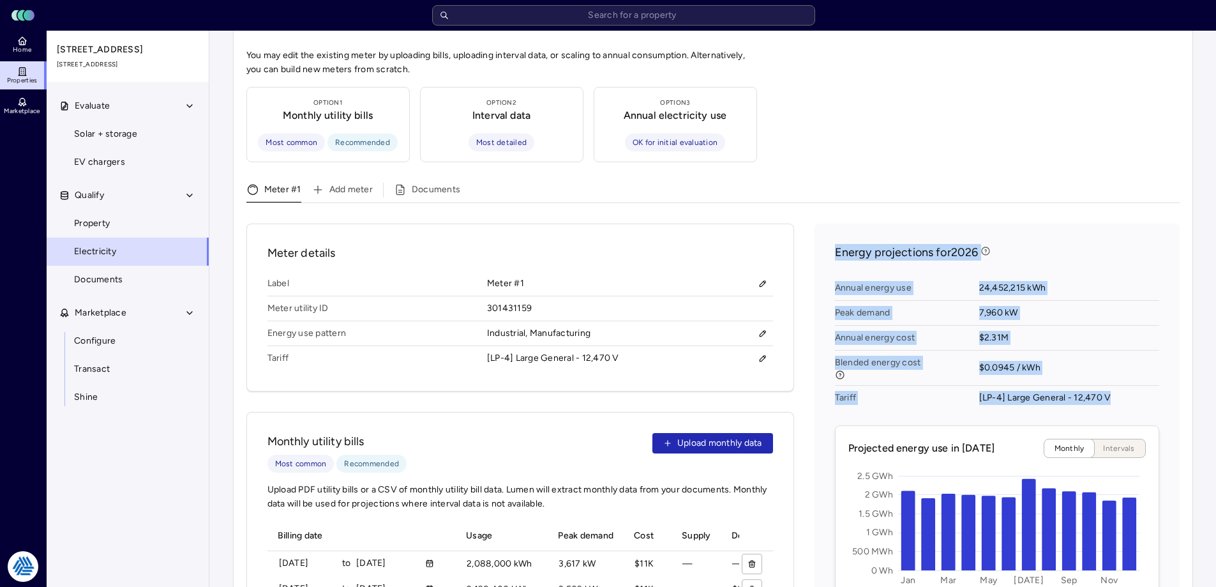
click at [834, 223] on div "Energy projections for 2026 Annual energy use 24,452,215 kWh Peak demand 7,960 …" at bounding box center [997, 536] width 365 height 627
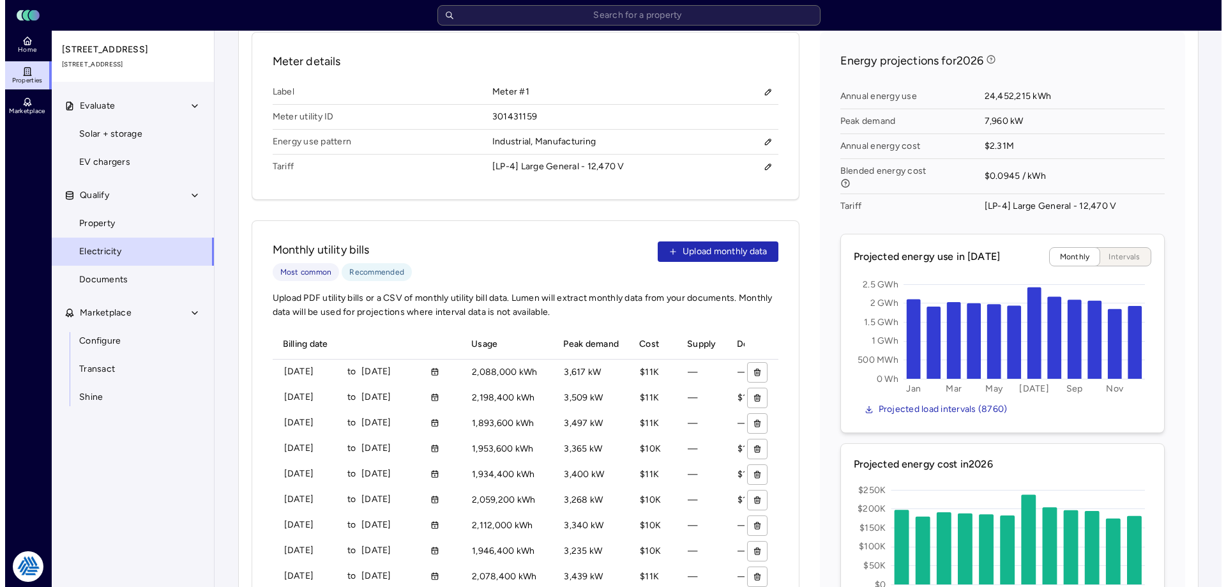
scroll to position [255, 0]
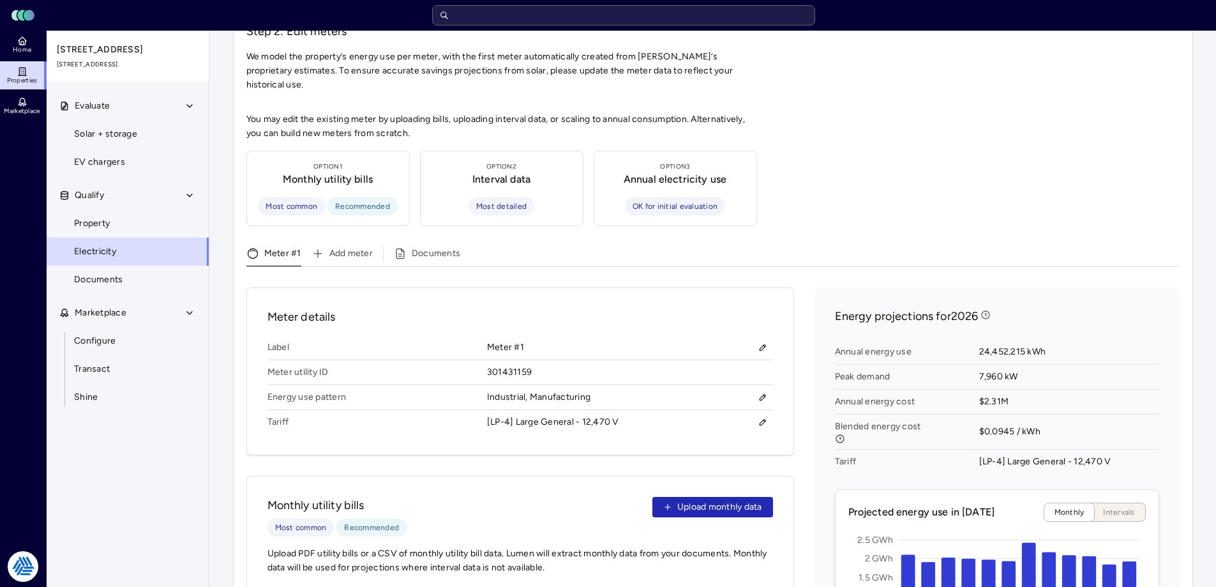
click at [522, 13] on input "text" at bounding box center [623, 15] width 383 height 20
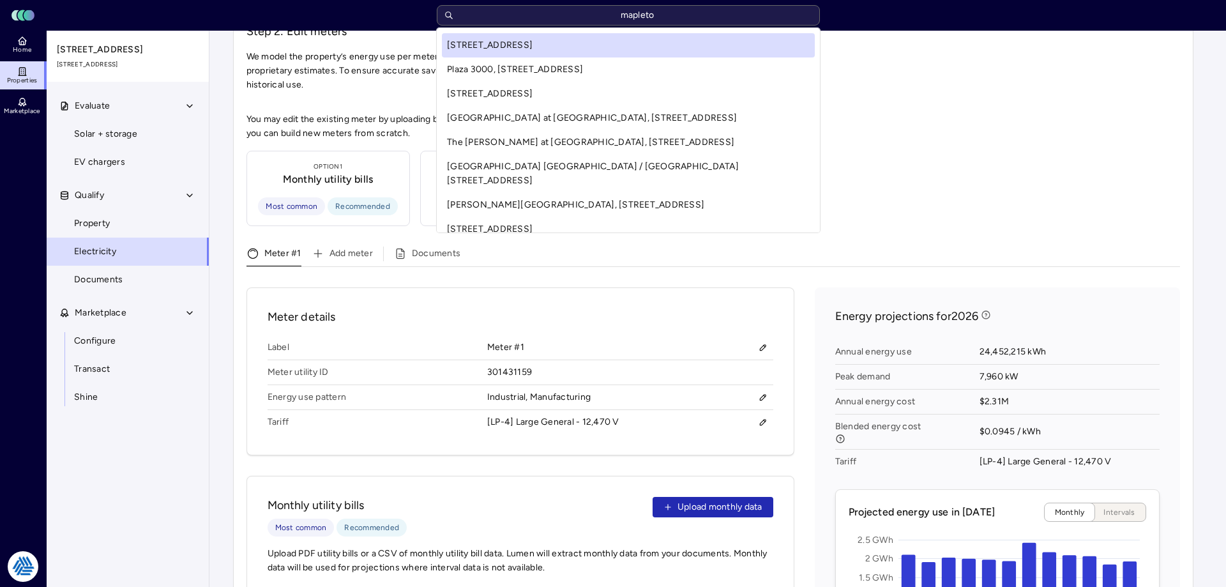
type input "mapleton"
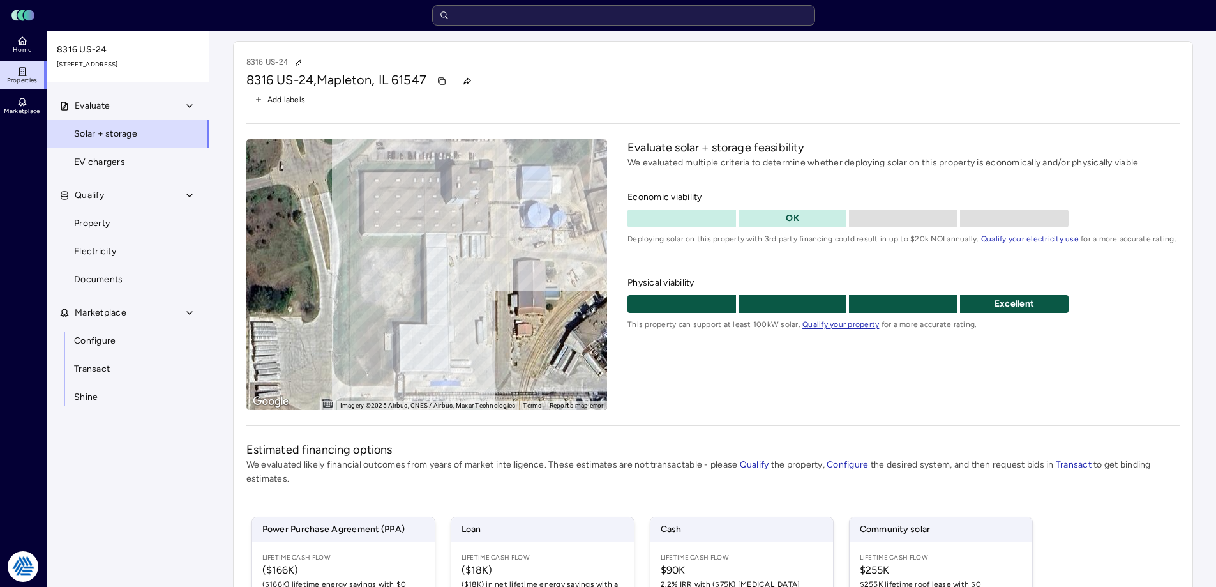
click at [112, 346] on span "Configure" at bounding box center [95, 341] width 42 height 14
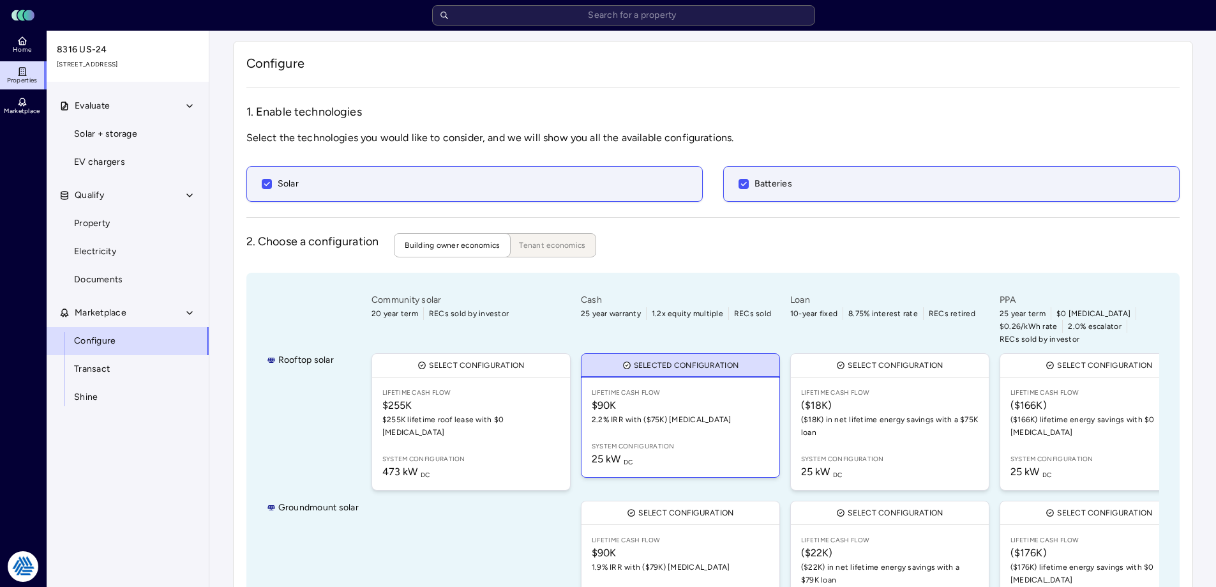
scroll to position [85, 0]
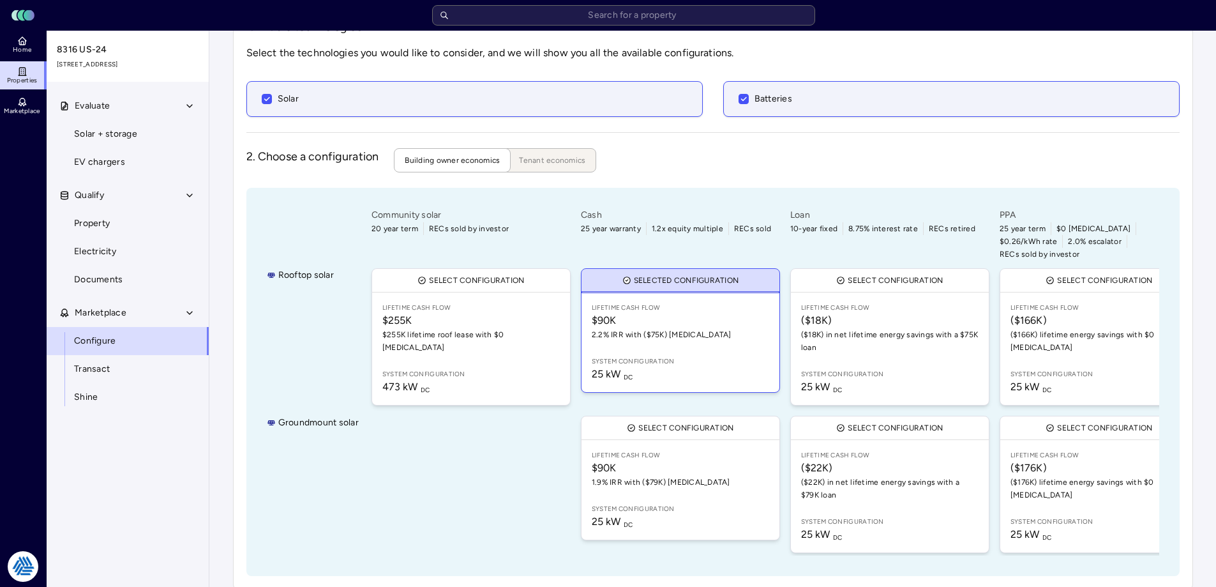
click at [449, 430] on div at bounding box center [471, 484] width 204 height 142
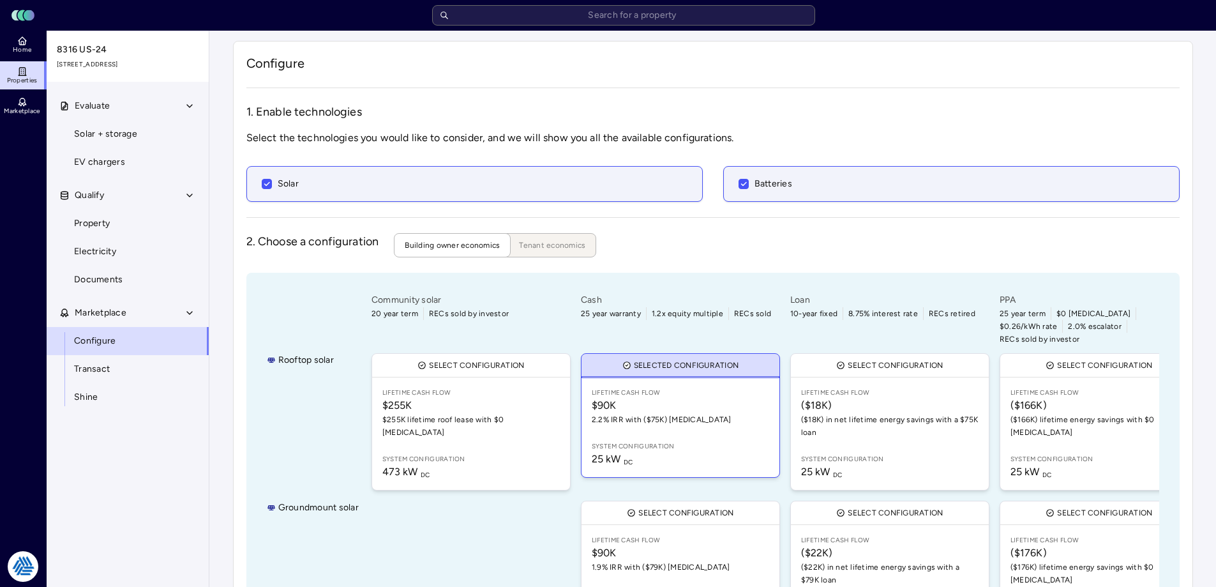
click at [572, 256] on button "Tenant economics" at bounding box center [547, 245] width 98 height 24
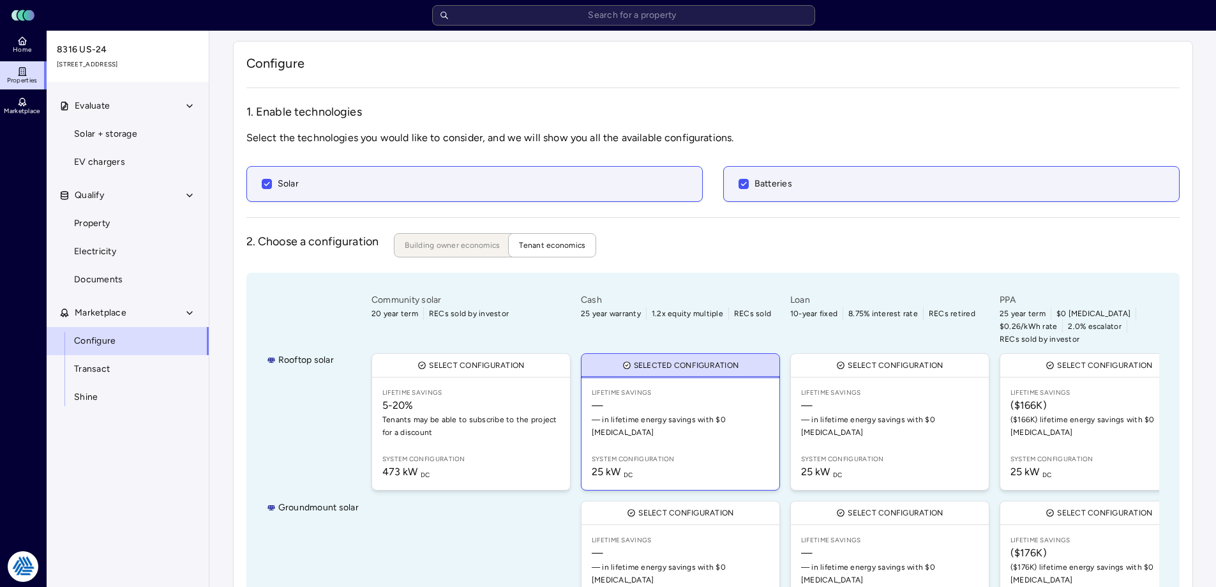
click at [464, 243] on span "Building owner economics" at bounding box center [452, 245] width 95 height 13
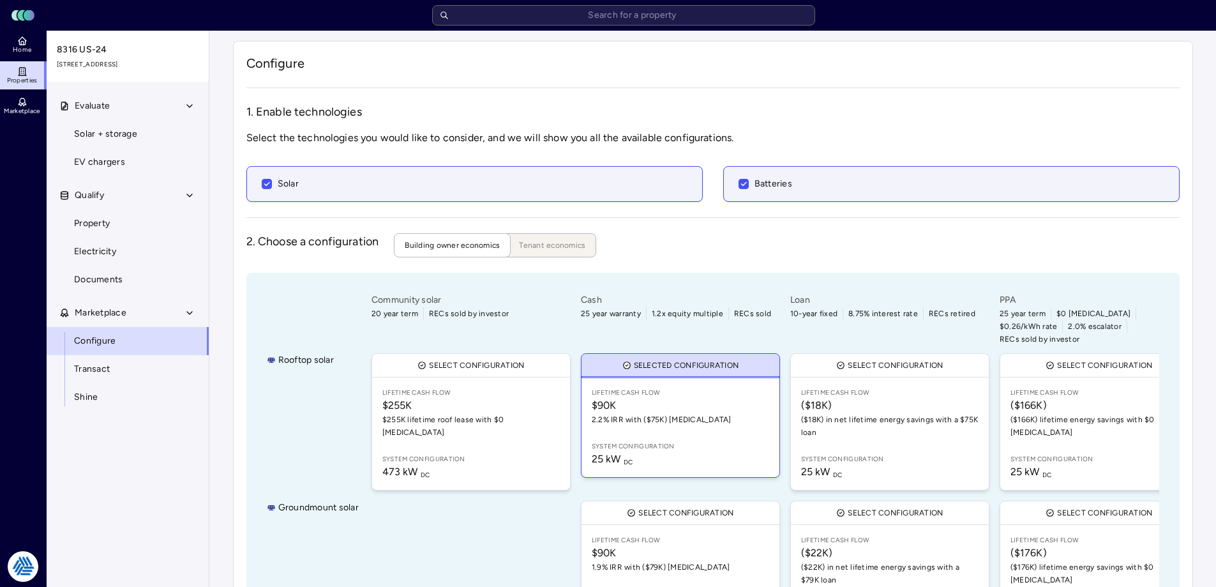
click at [332, 286] on div "Rooftop solar Groundmount solar Community solar 20 year term RECs sold by inves…" at bounding box center [713, 467] width 934 height 388
click at [248, 277] on div "Rooftop solar Groundmount solar Community solar 20 year term RECs sold by inves…" at bounding box center [713, 467] width 934 height 388
drag, startPoint x: 231, startPoint y: 258, endPoint x: 97, endPoint y: 195, distance: 148.0
click at [231, 257] on div "Configure 1. Enable technologies Select the technologies you would like to cons…" at bounding box center [713, 358] width 981 height 654
click at [41, 55] on link "Home" at bounding box center [23, 45] width 47 height 28
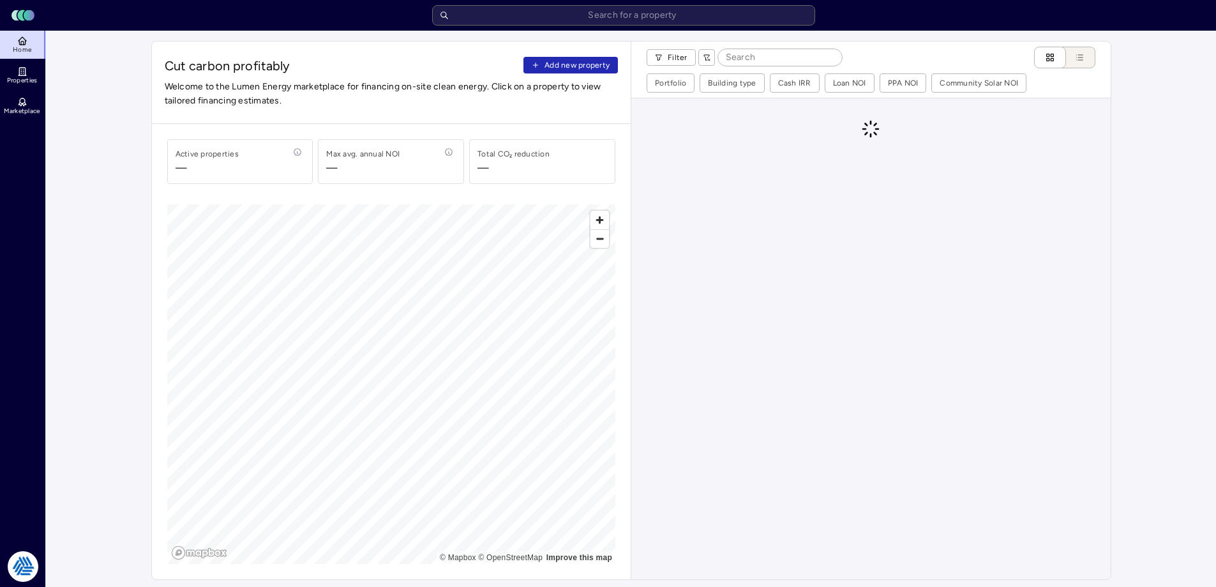
click at [647, 13] on input "text" at bounding box center [623, 15] width 383 height 20
click at [24, 75] on icon at bounding box center [23, 75] width 8 height 0
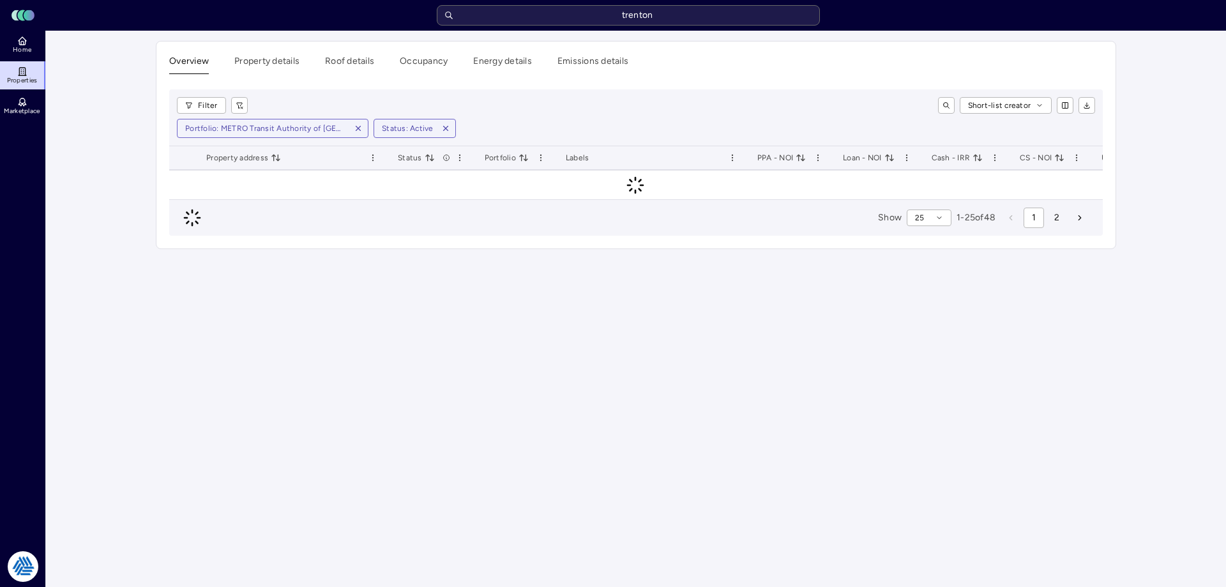
click at [356, 125] on icon "button" at bounding box center [358, 128] width 9 height 9
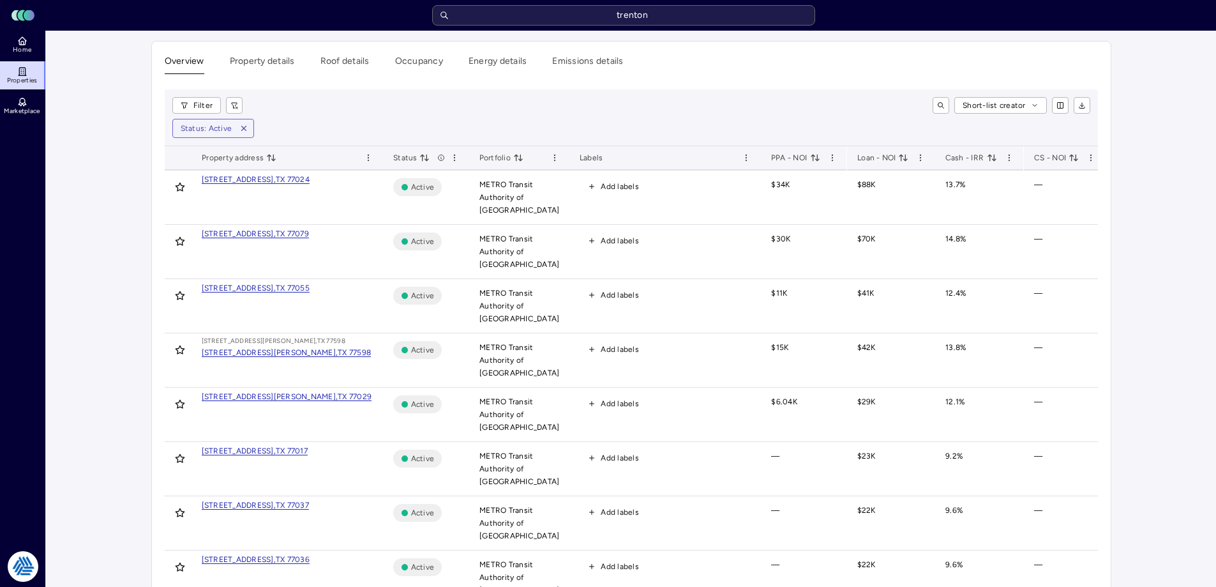
click at [635, 9] on input "trenton" at bounding box center [623, 15] width 383 height 20
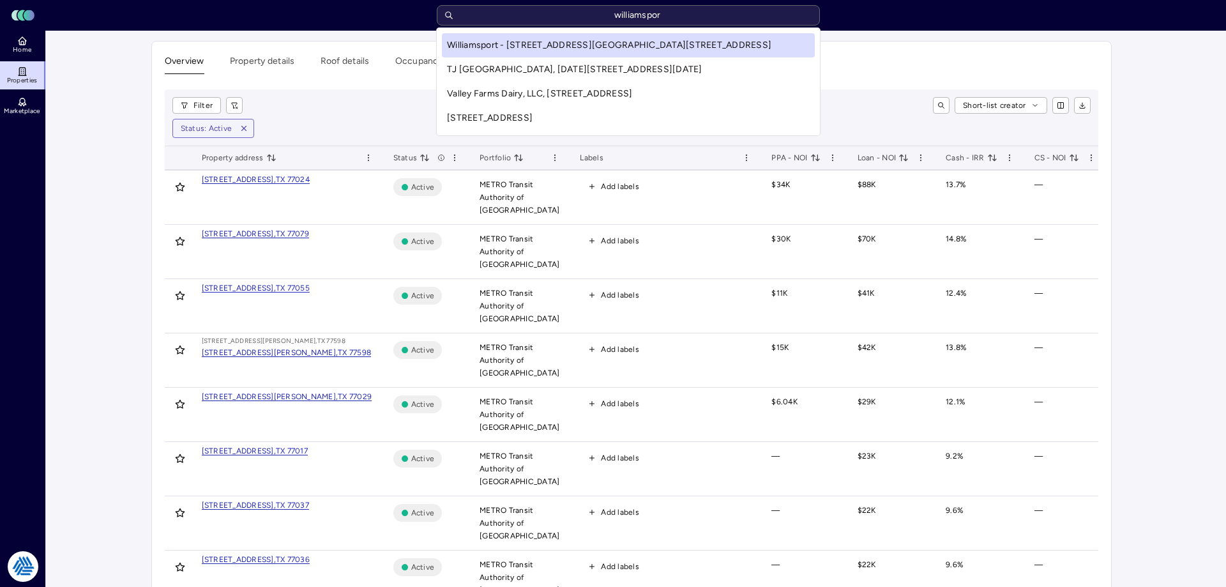
type input "williamsport"
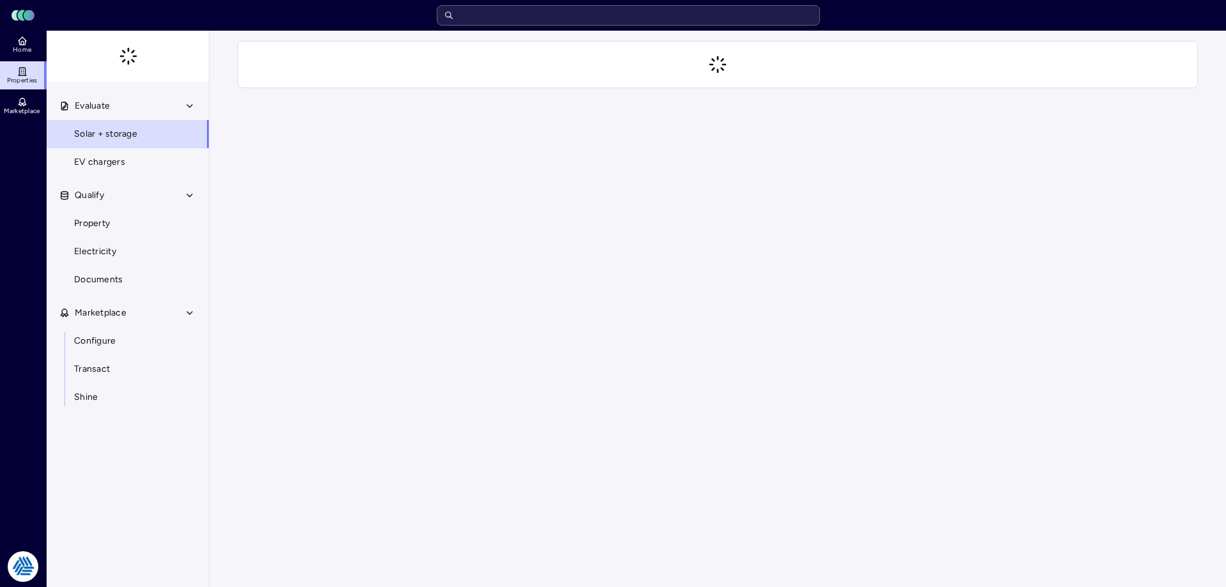
drag, startPoint x: 593, startPoint y: 118, endPoint x: 617, endPoint y: 38, distance: 83.4
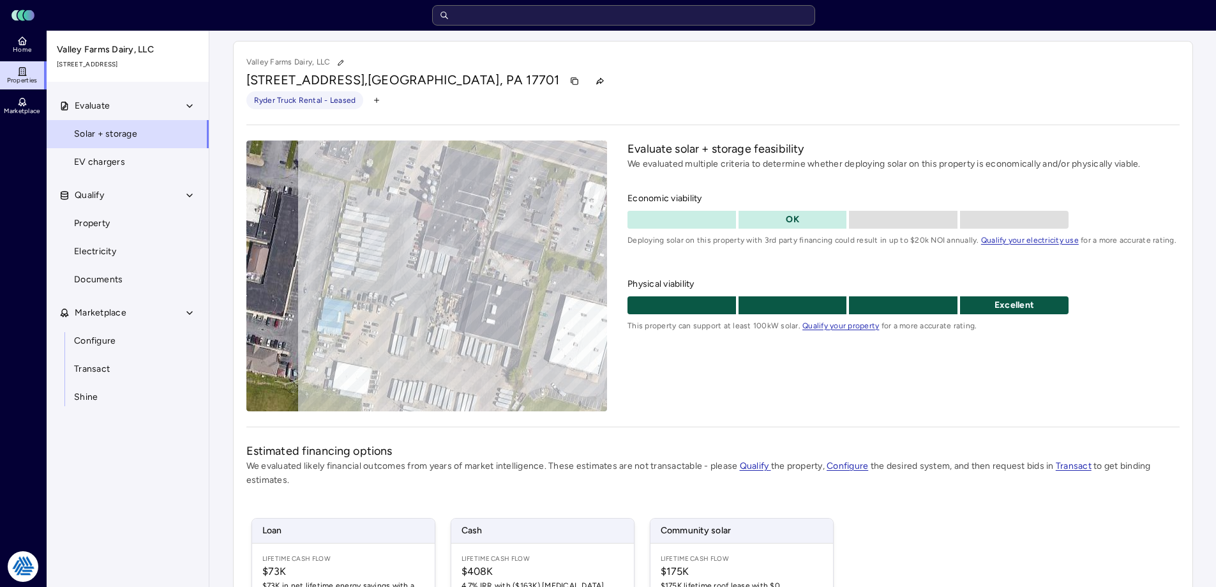
click at [625, 9] on input "text" at bounding box center [623, 15] width 383 height 20
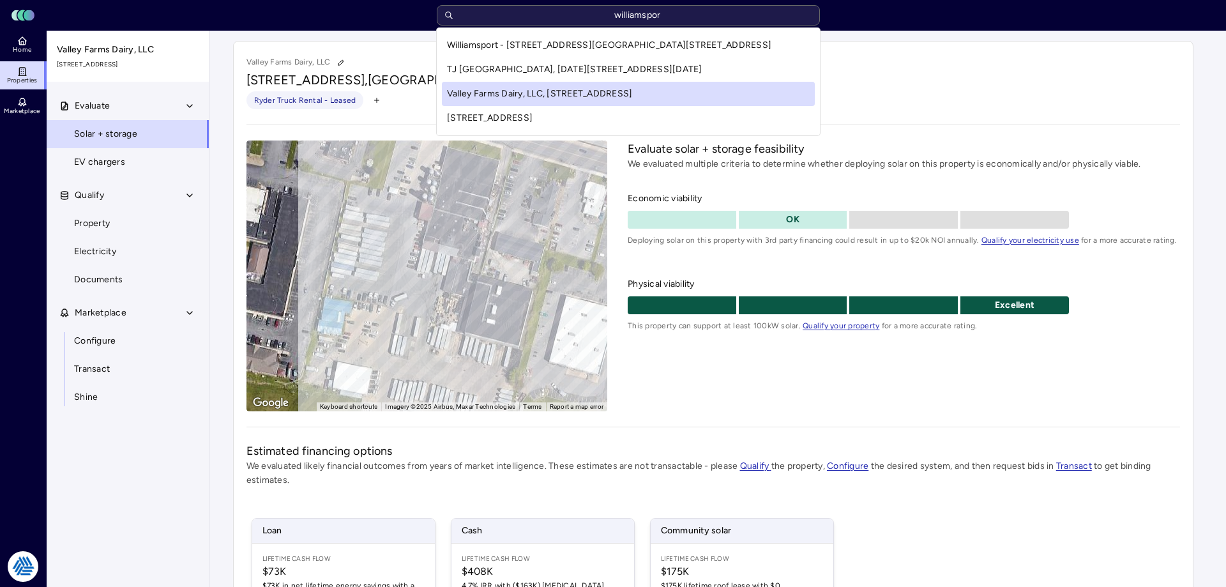
type input "williamsport"
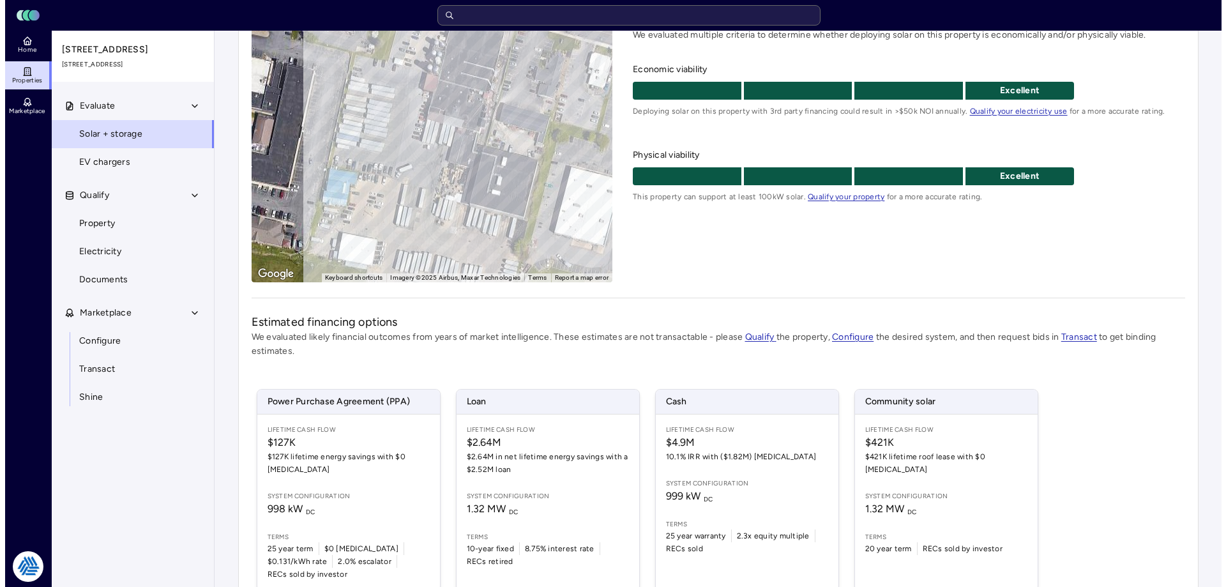
scroll to position [188, 0]
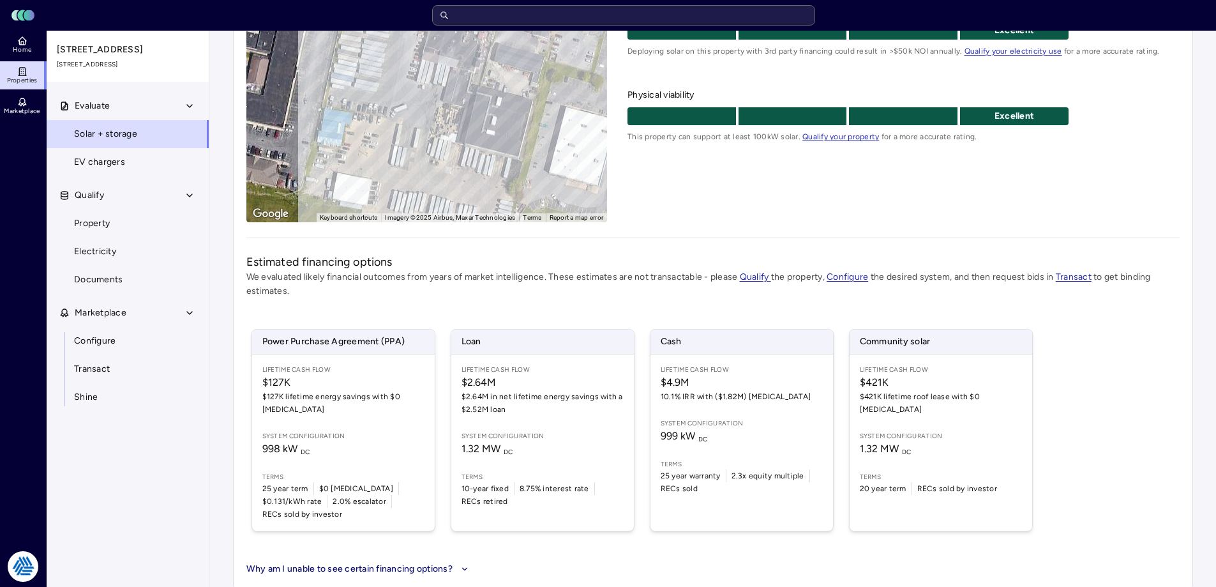
click at [526, 287] on p "We evaluated likely financial outcomes from years of market intelligence. These…" at bounding box center [713, 284] width 934 height 28
click at [393, 372] on span "Lifetime Cash Flow" at bounding box center [343, 370] width 162 height 10
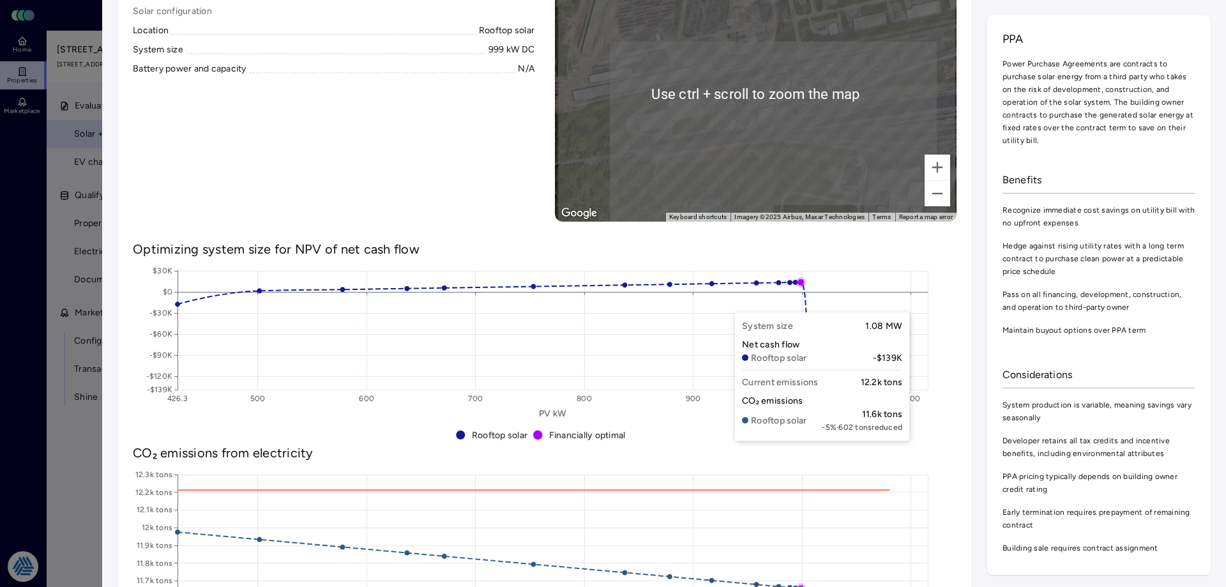
scroll to position [319, 0]
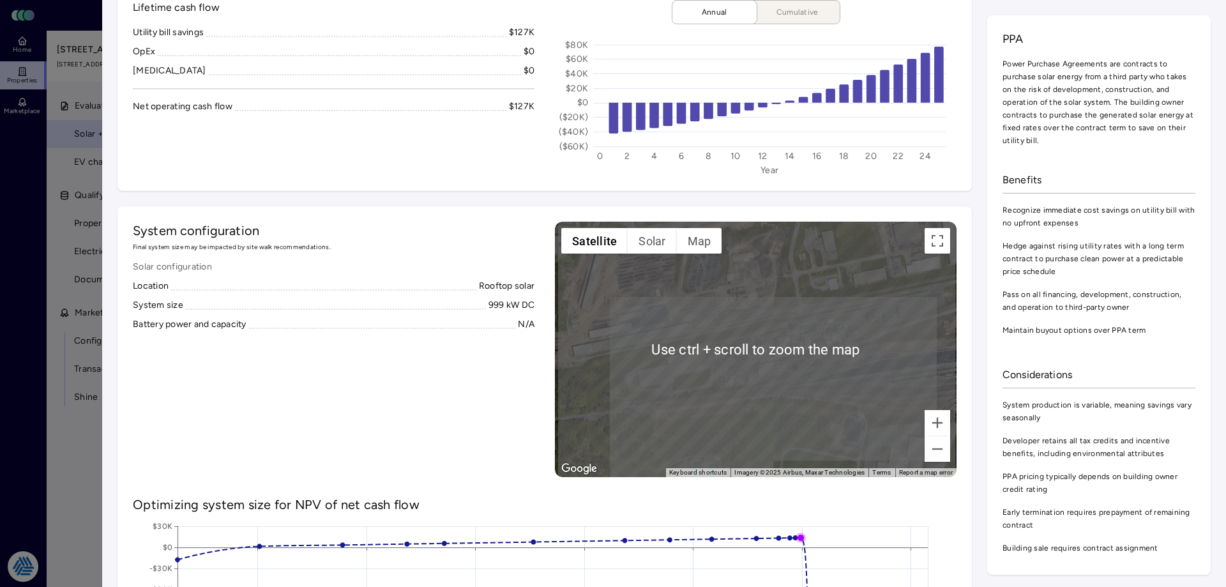
click at [975, 254] on div "Power Purchase Agreement Download PDF $127K lifetime energy savings with $0 [ME…" at bounding box center [663, 474] width 1093 height 1557
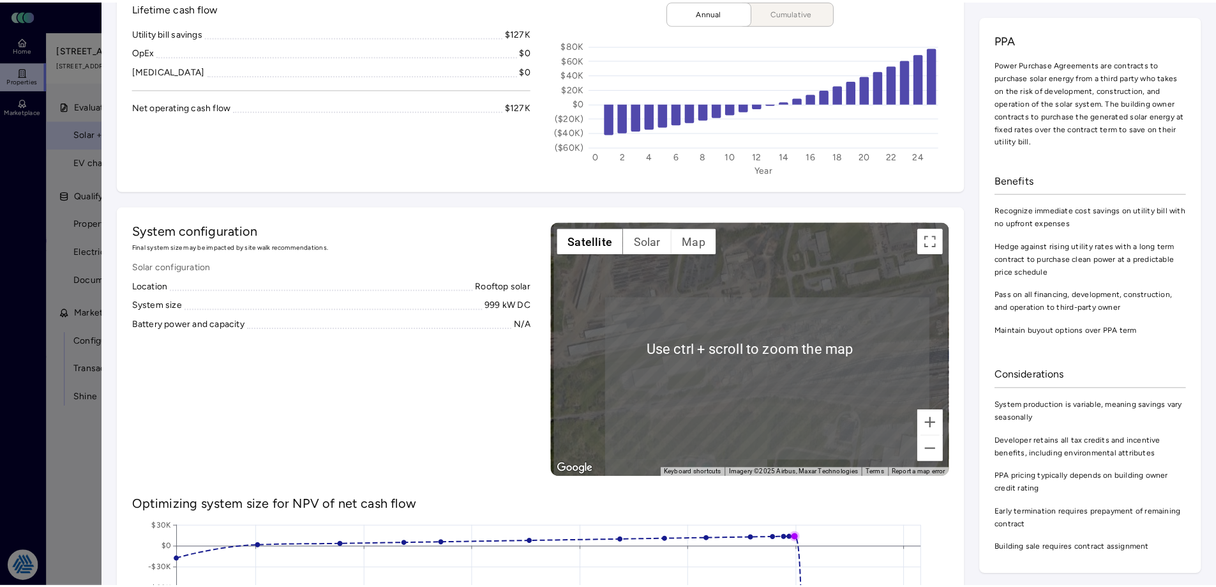
scroll to position [0, 0]
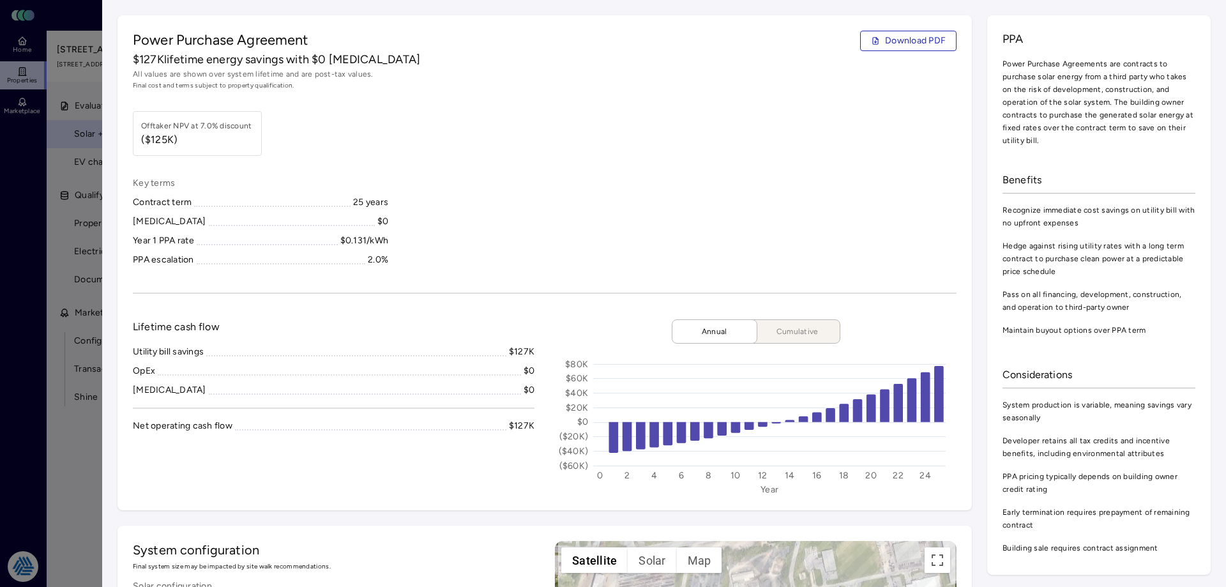
click at [67, 431] on div at bounding box center [613, 293] width 1226 height 587
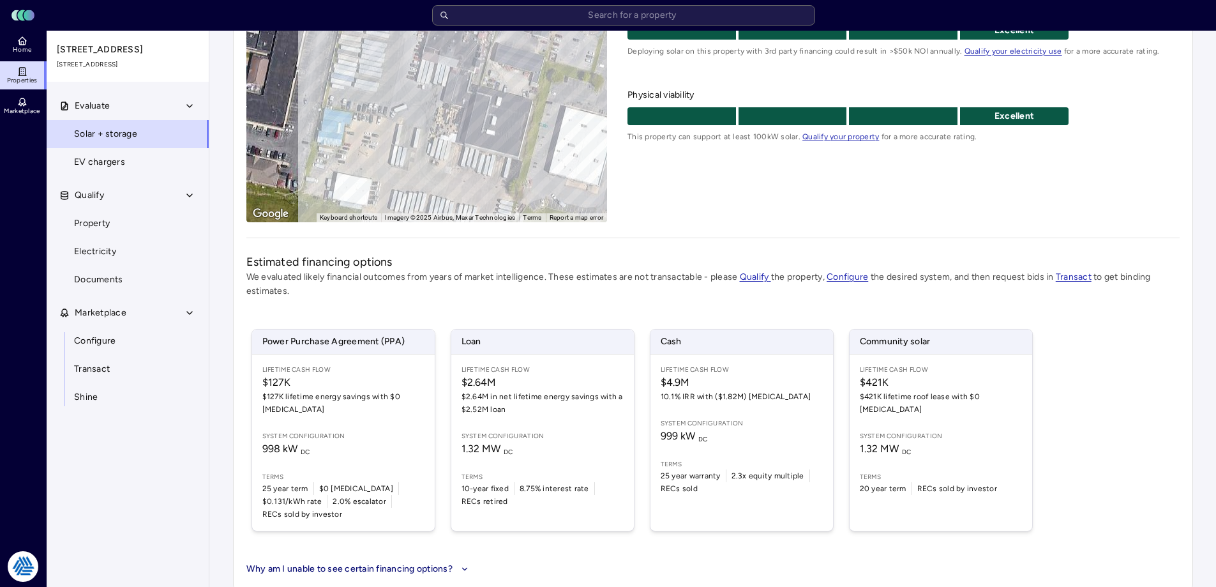
click at [98, 243] on link "Electricity" at bounding box center [127, 252] width 163 height 28
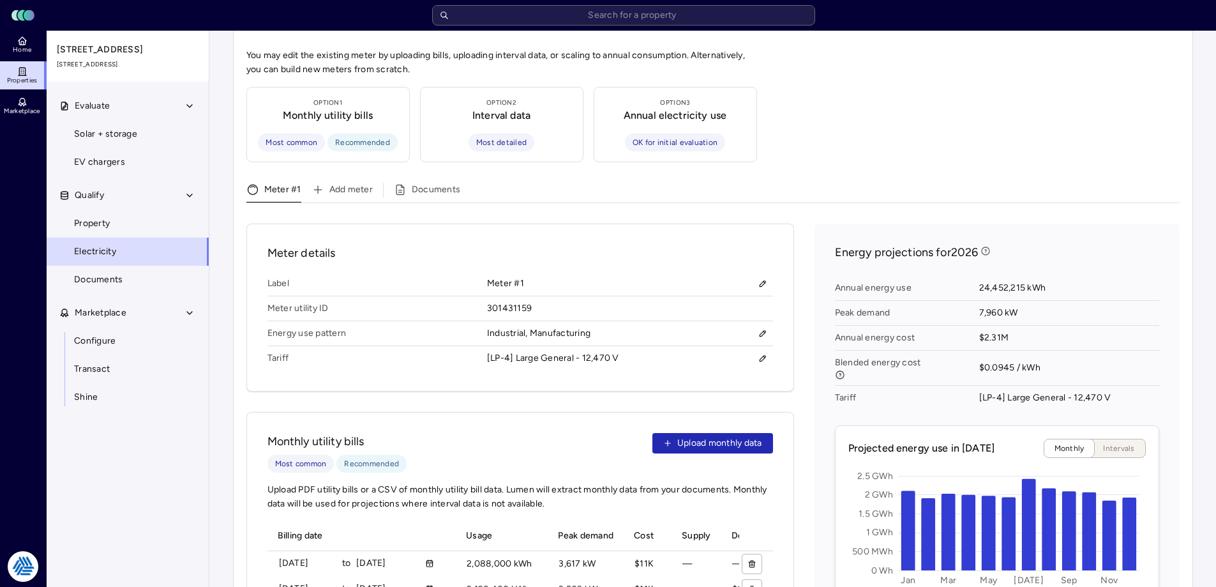
scroll to position [383, 0]
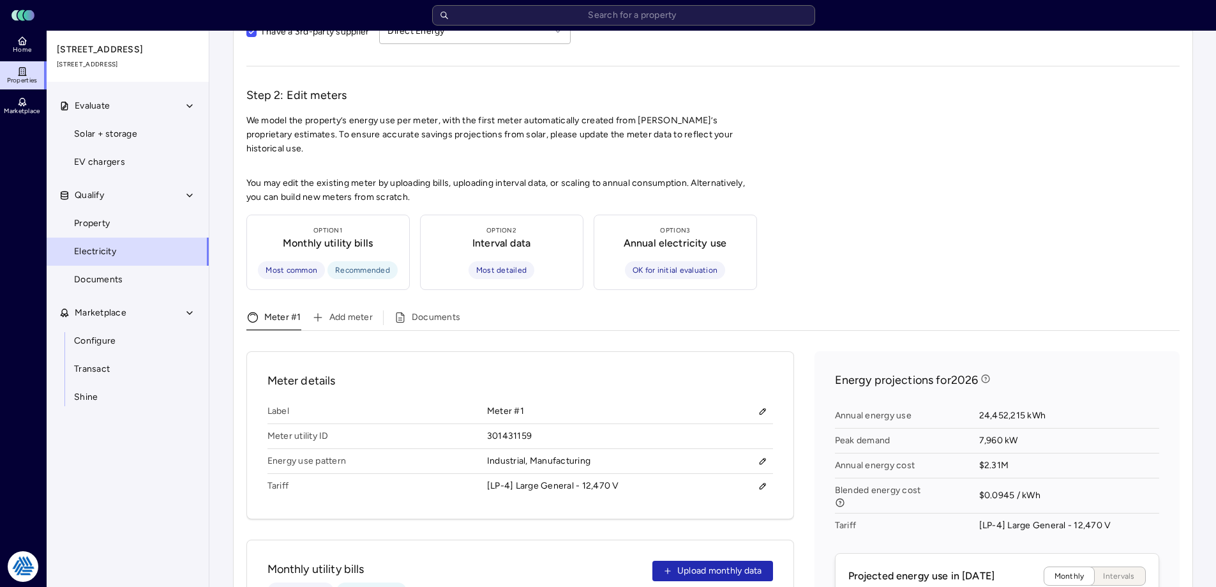
scroll to position [319, 0]
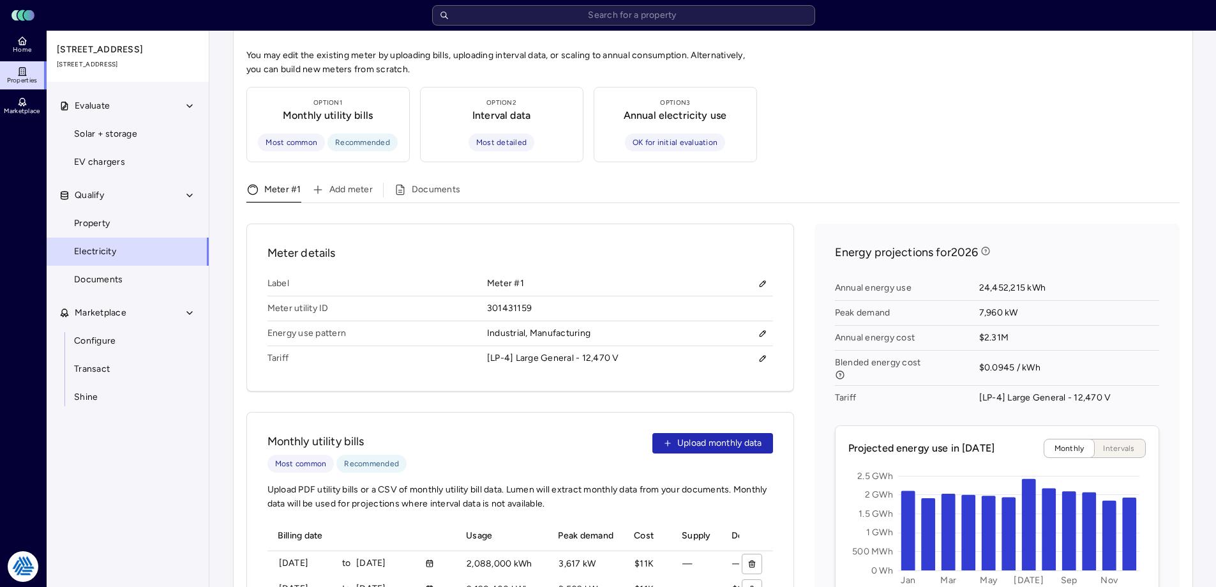
click at [844, 223] on div "Energy projections for 2026 Annual energy use 24,452,215 kWh Peak demand 7,960 …" at bounding box center [997, 536] width 365 height 627
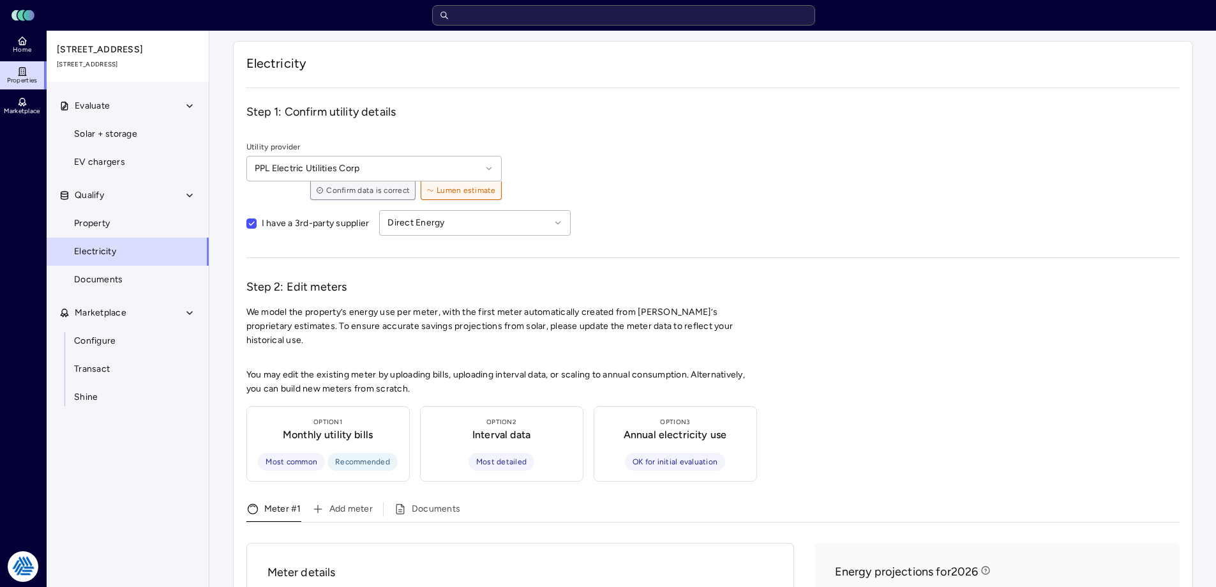
click at [629, 19] on input "text" at bounding box center [623, 15] width 383 height 20
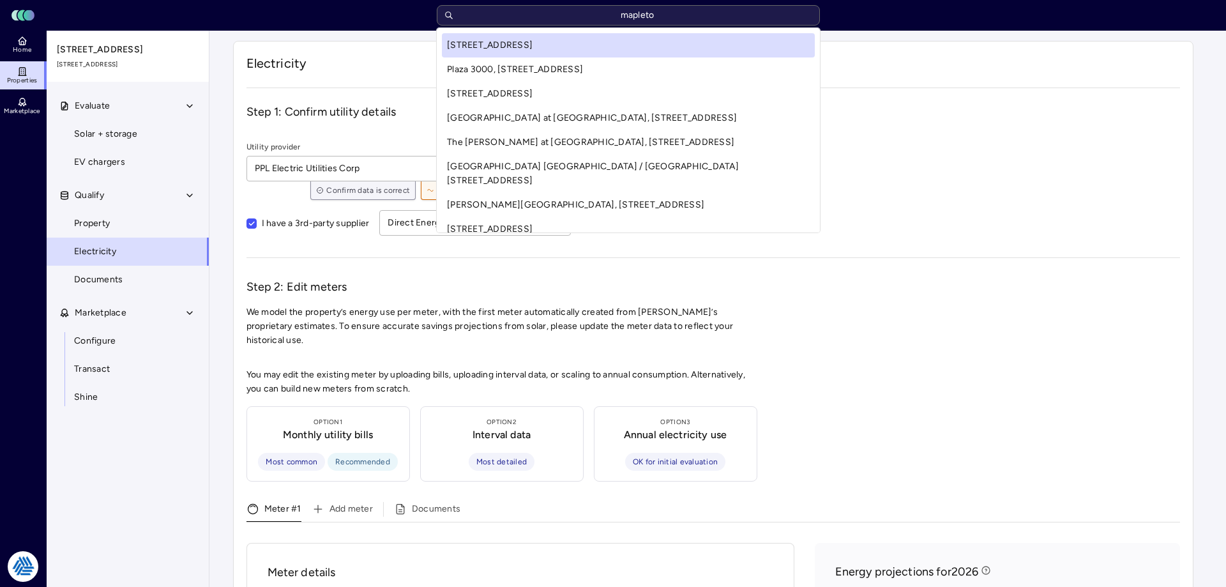
type input "mapleton"
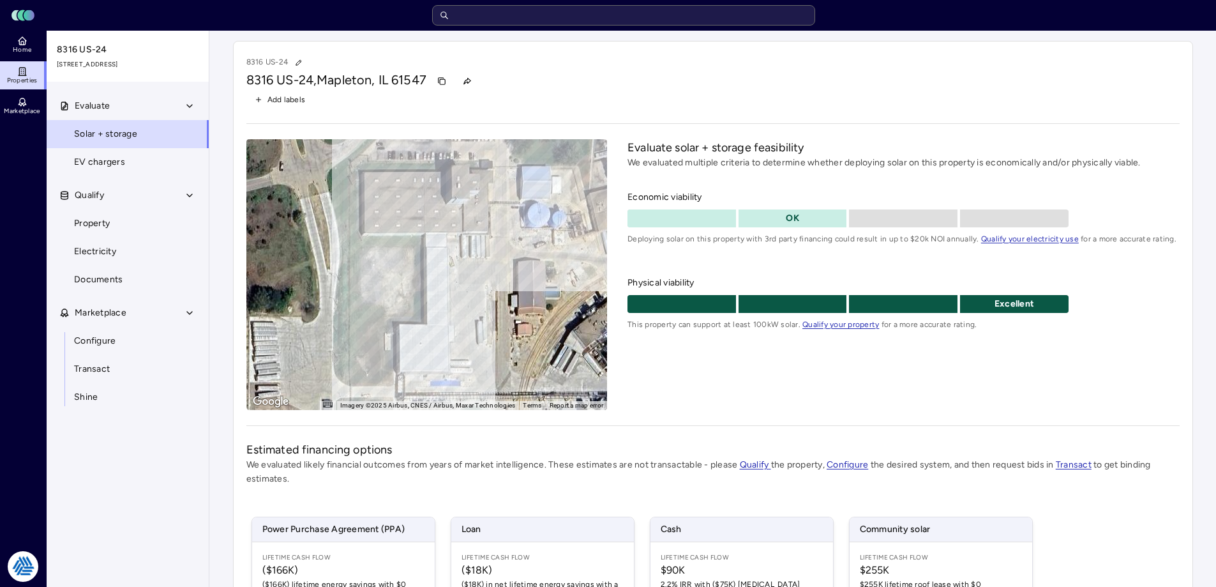
click at [88, 341] on span "Configure" at bounding box center [95, 341] width 42 height 14
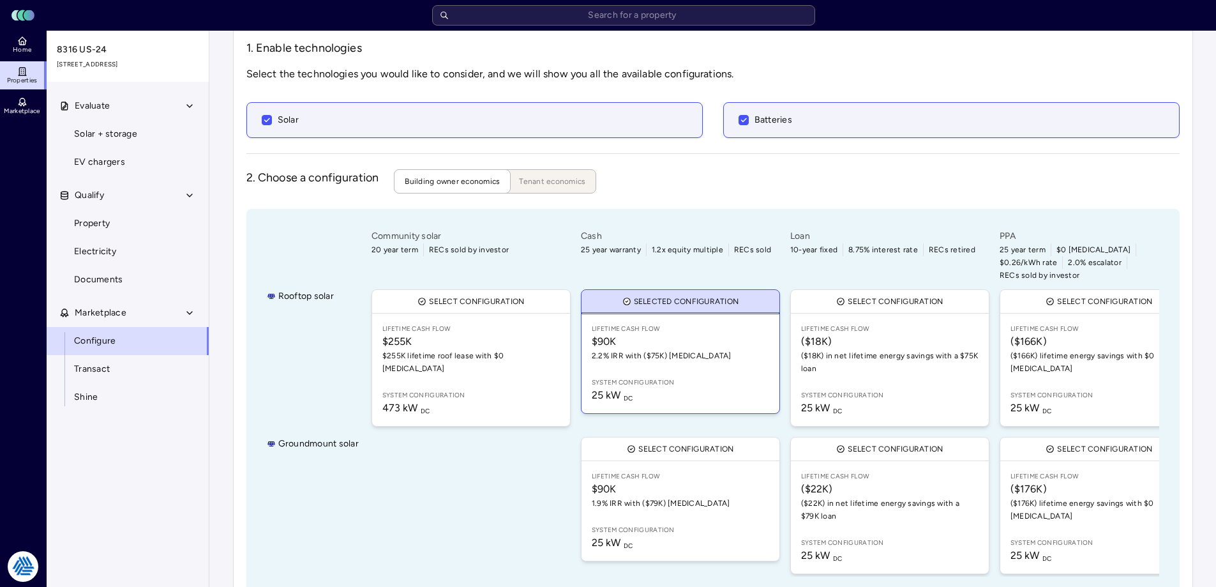
scroll to position [95, 0]
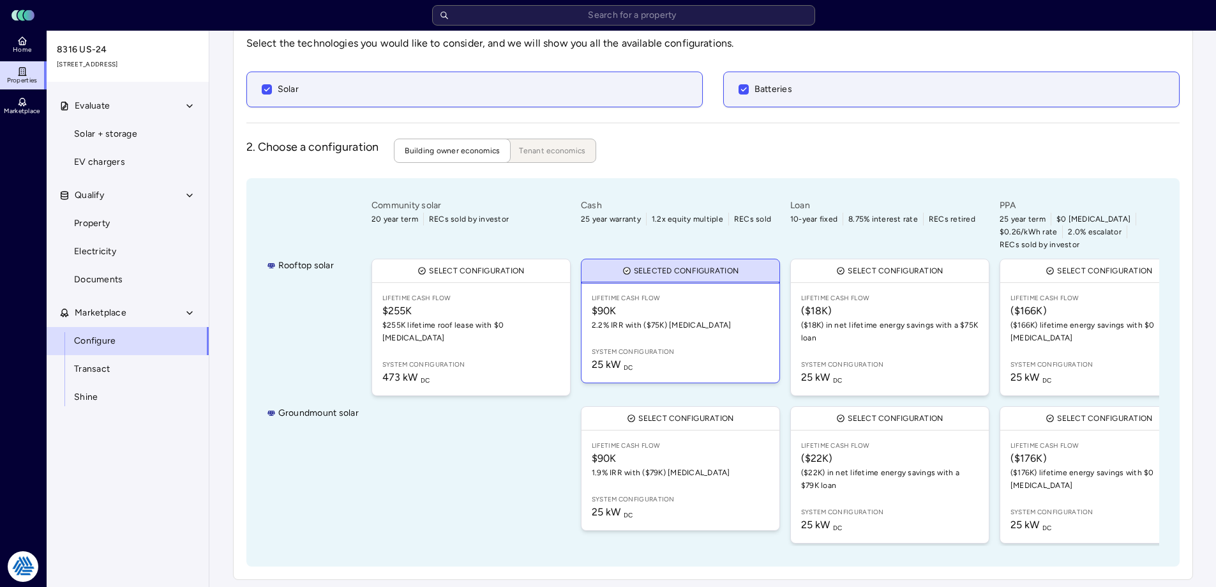
click at [898, 148] on div "2. Choose a configuration Building owner economics Tenant economics" at bounding box center [713, 151] width 934 height 24
click at [1038, 474] on link "Lifetime Cash Flow ($176K) ($176K) lifetime energy savings with $0 [MEDICAL_DAT…" at bounding box center [1100, 486] width 198 height 112
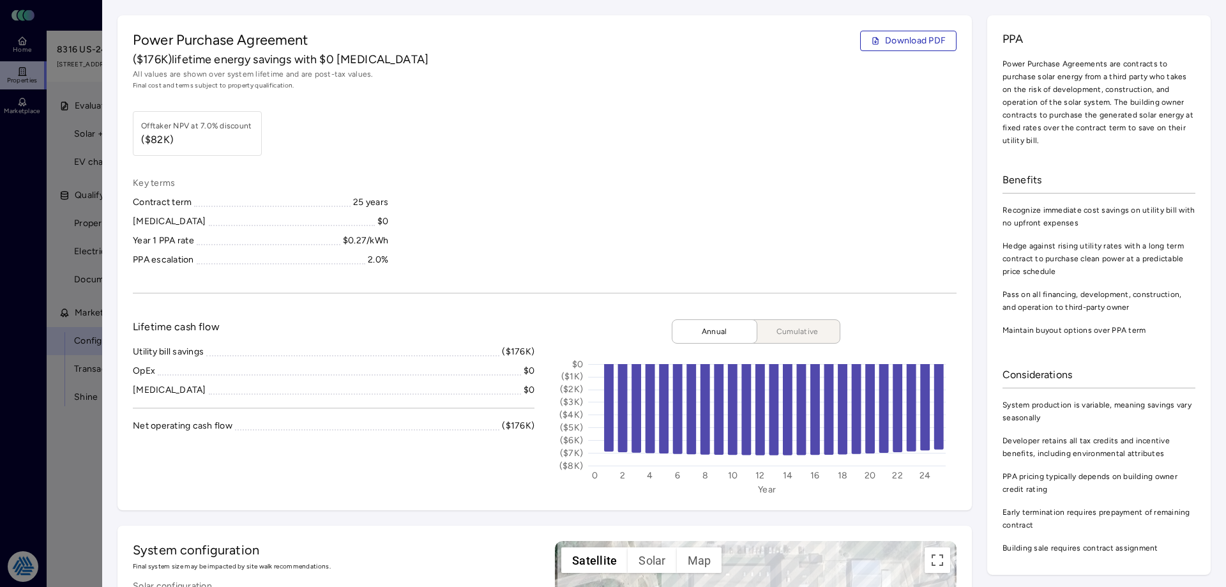
click at [40, 450] on div at bounding box center [613, 293] width 1226 height 587
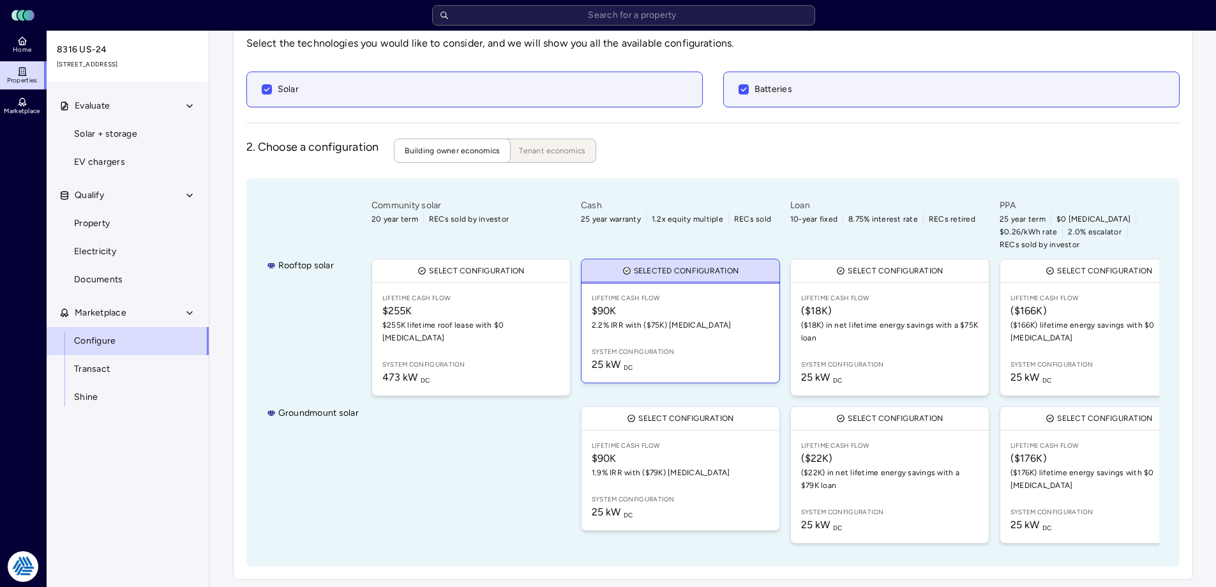
click at [213, 405] on div "Your estimates have been updated Configure 1. Enable technologies Select the te…" at bounding box center [712, 263] width 1007 height 654
click at [216, 417] on div "Your estimates have been updated Configure 1. Enable technologies Select the te…" at bounding box center [712, 263] width 1007 height 654
click at [215, 396] on div "Your estimates have been updated Configure 1. Enable technologies Select the te…" at bounding box center [712, 263] width 1007 height 654
click at [234, 409] on div "Configure 1. Enable technologies Select the technologies you would like to cons…" at bounding box center [713, 262] width 960 height 633
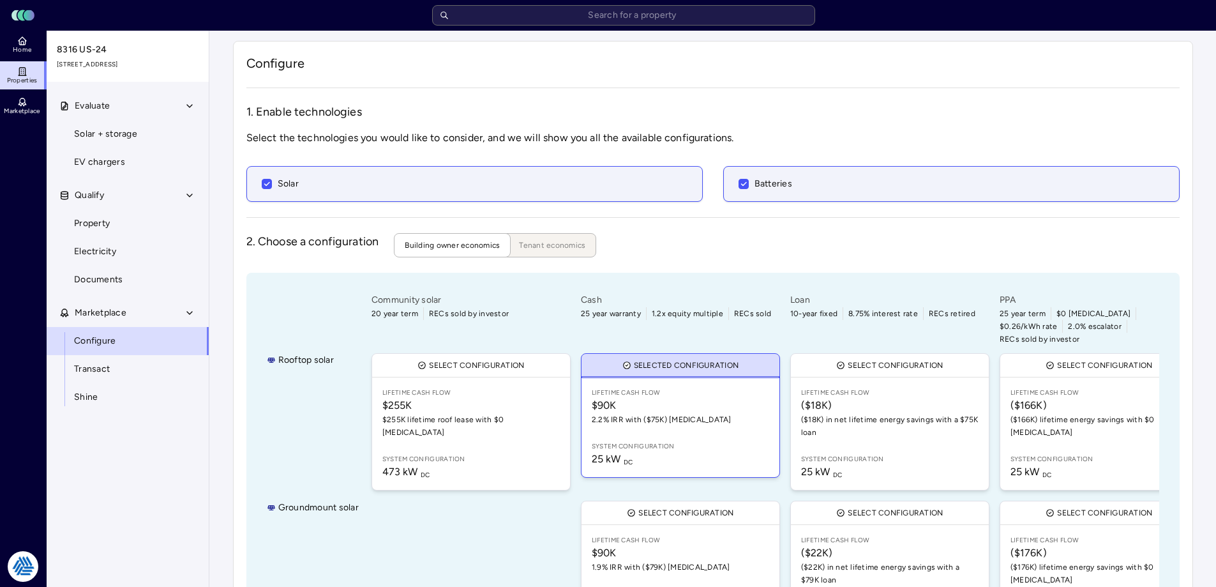
click at [97, 248] on span "Electricity" at bounding box center [95, 252] width 42 height 14
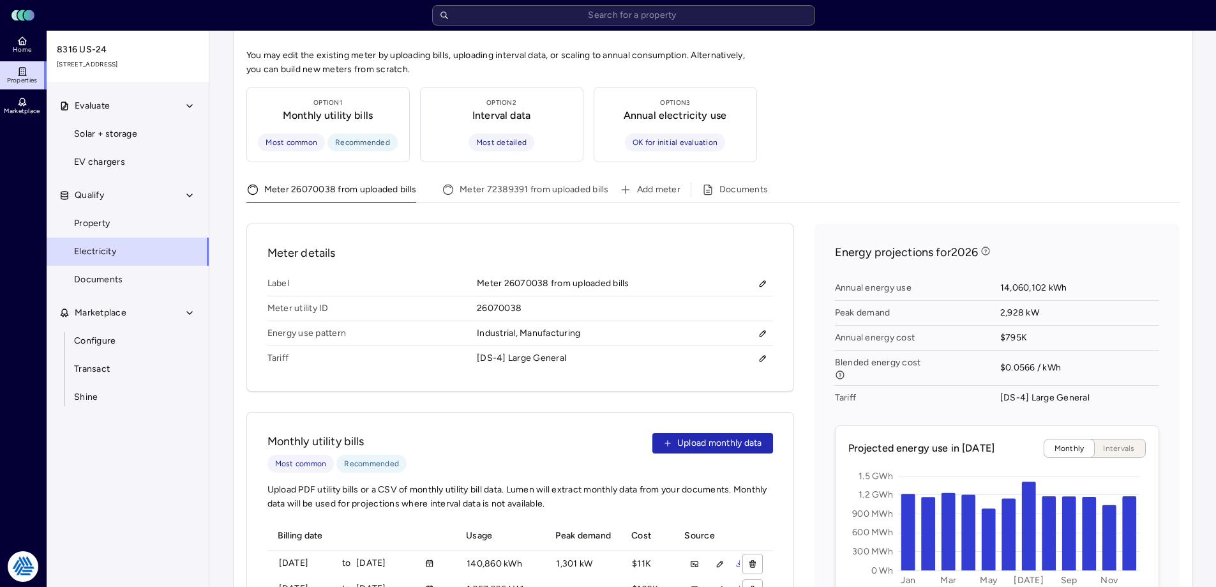
click at [1086, 183] on div "Add meter Documents" at bounding box center [894, 193] width 571 height 20
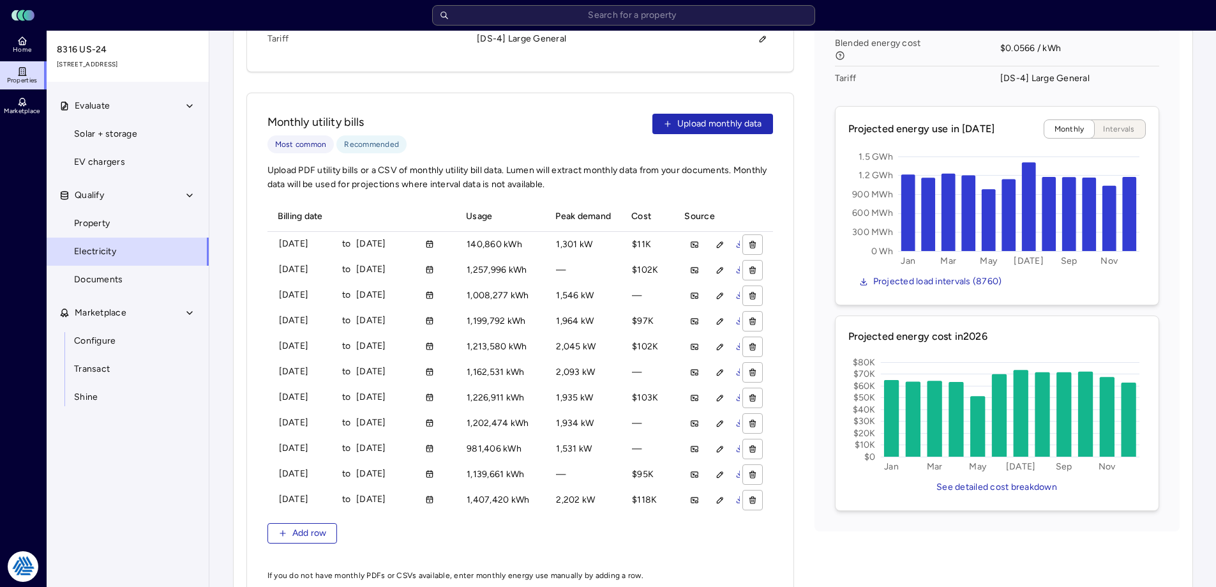
scroll to position [978, 0]
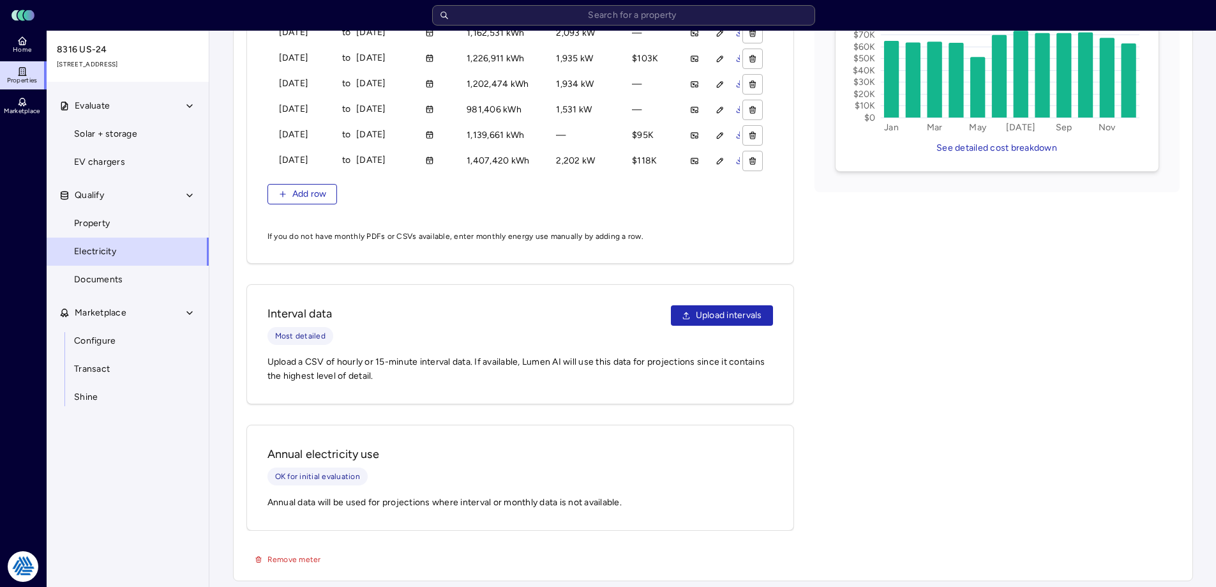
click at [305, 553] on span "Remove meter" at bounding box center [295, 559] width 54 height 13
click at [281, 557] on span "Confirm?" at bounding box center [284, 559] width 33 height 13
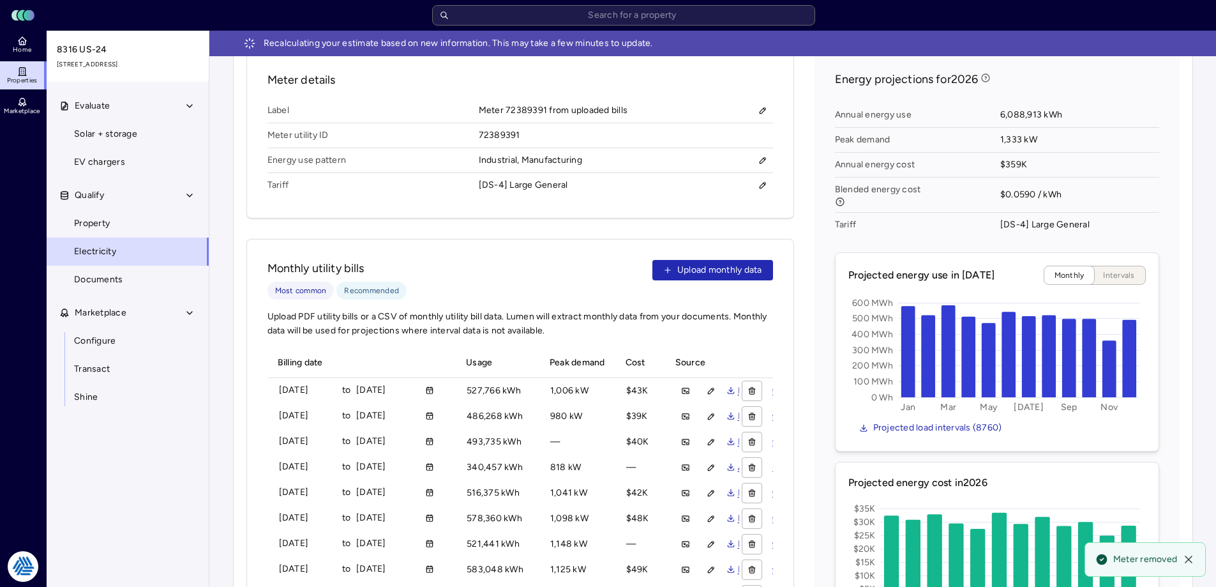
scroll to position [199, 0]
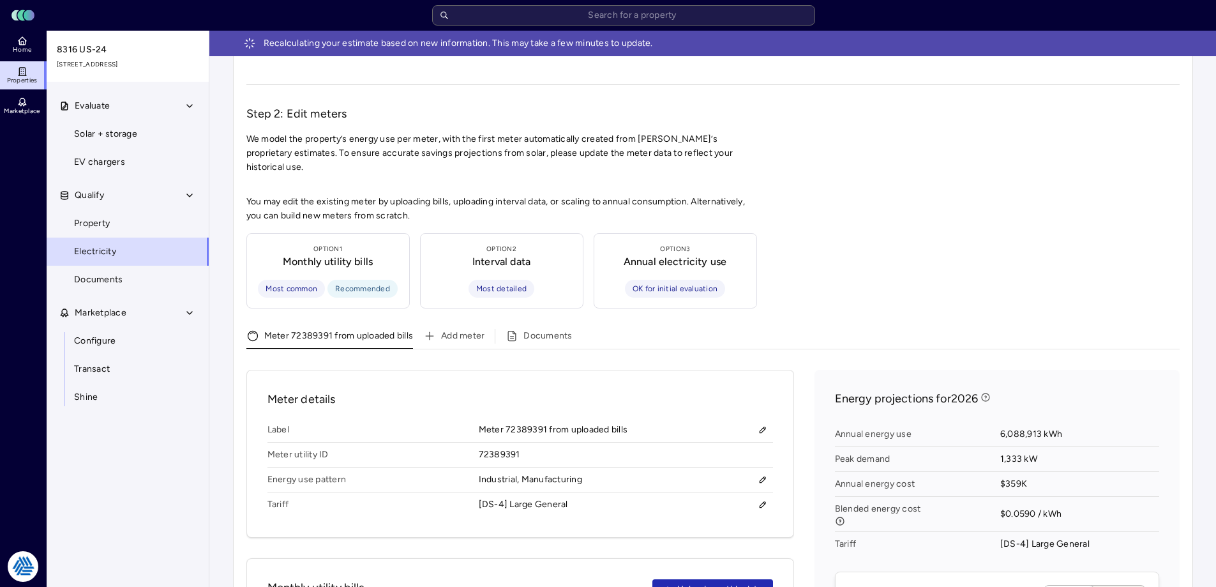
click at [324, 328] on button "Meter 72389391 from uploaded bills" at bounding box center [329, 338] width 167 height 20
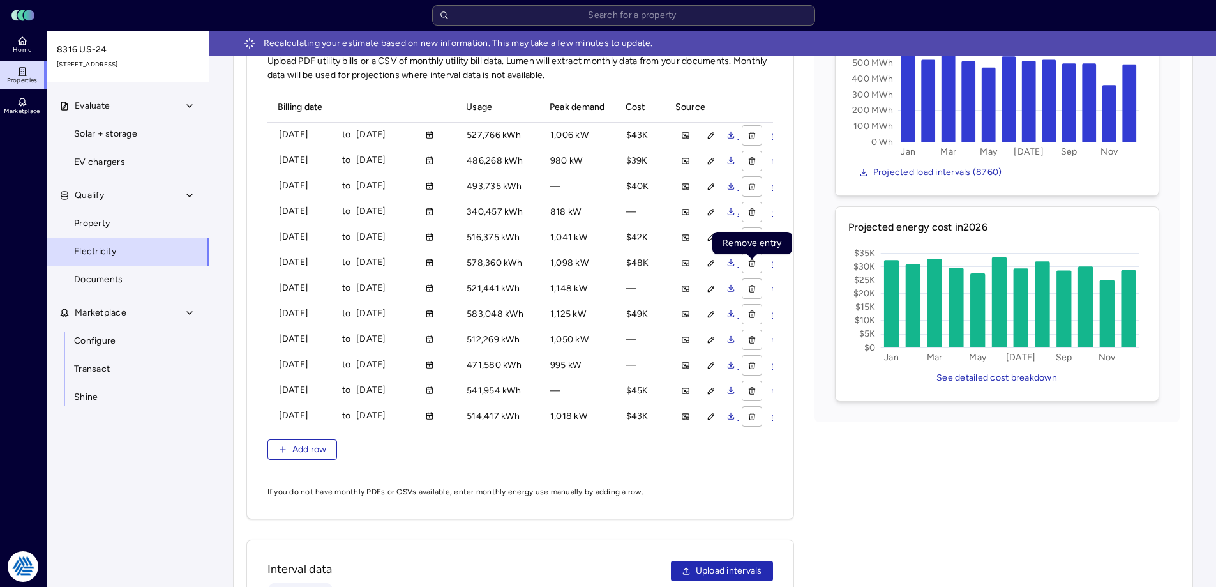
scroll to position [646, 0]
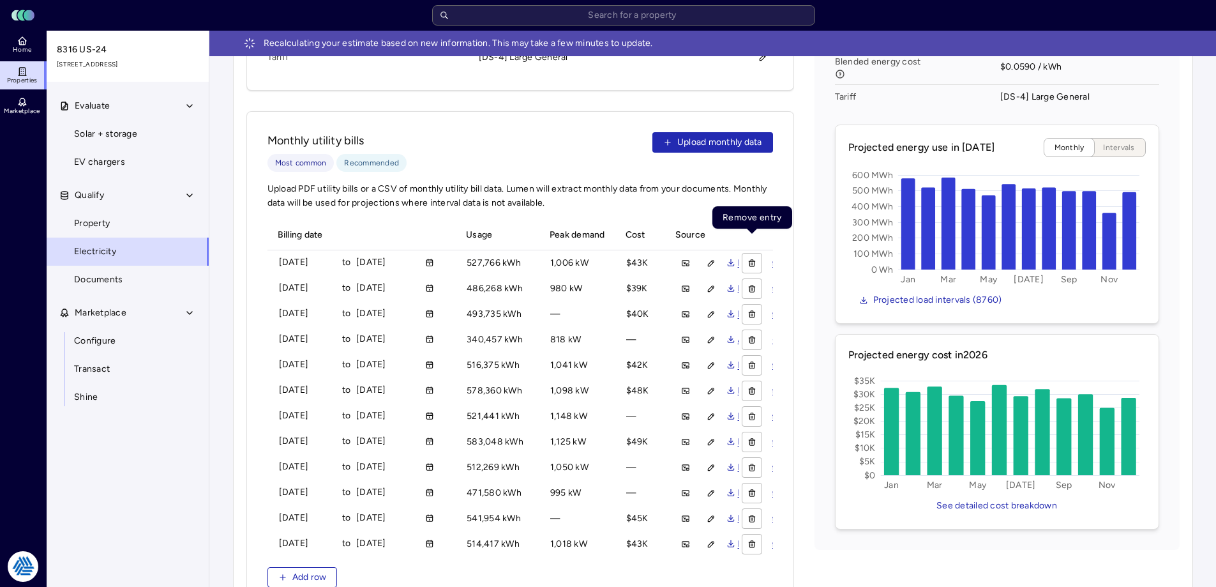
click at [752, 259] on icon "button" at bounding box center [752, 263] width 9 height 9
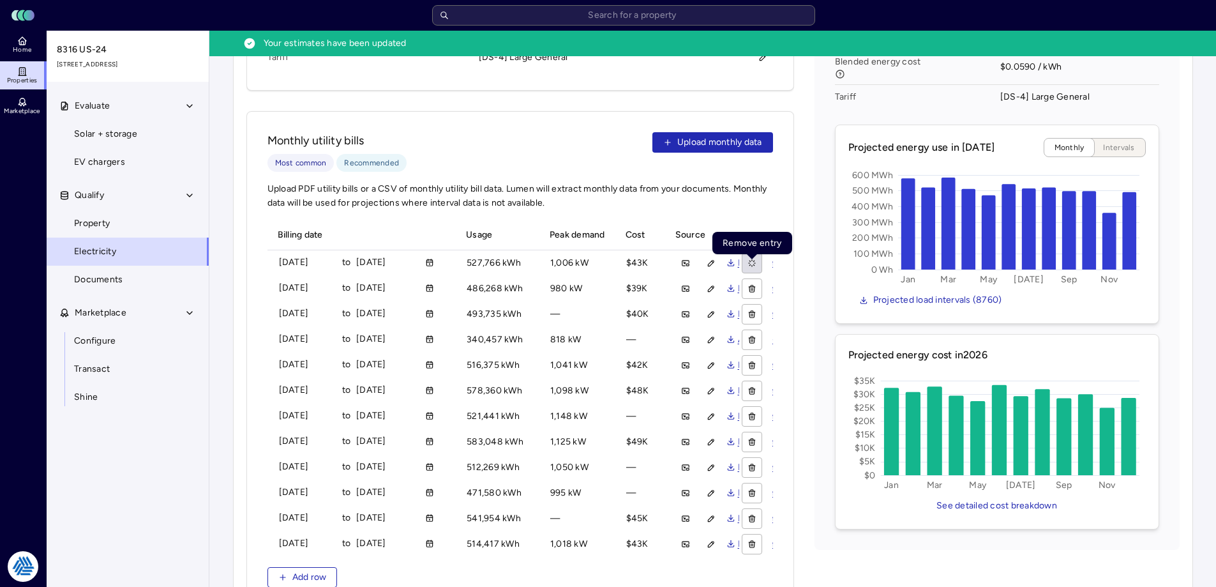
click at [748, 284] on icon "button" at bounding box center [752, 288] width 9 height 9
click at [750, 312] on icon "button" at bounding box center [752, 314] width 5 height 5
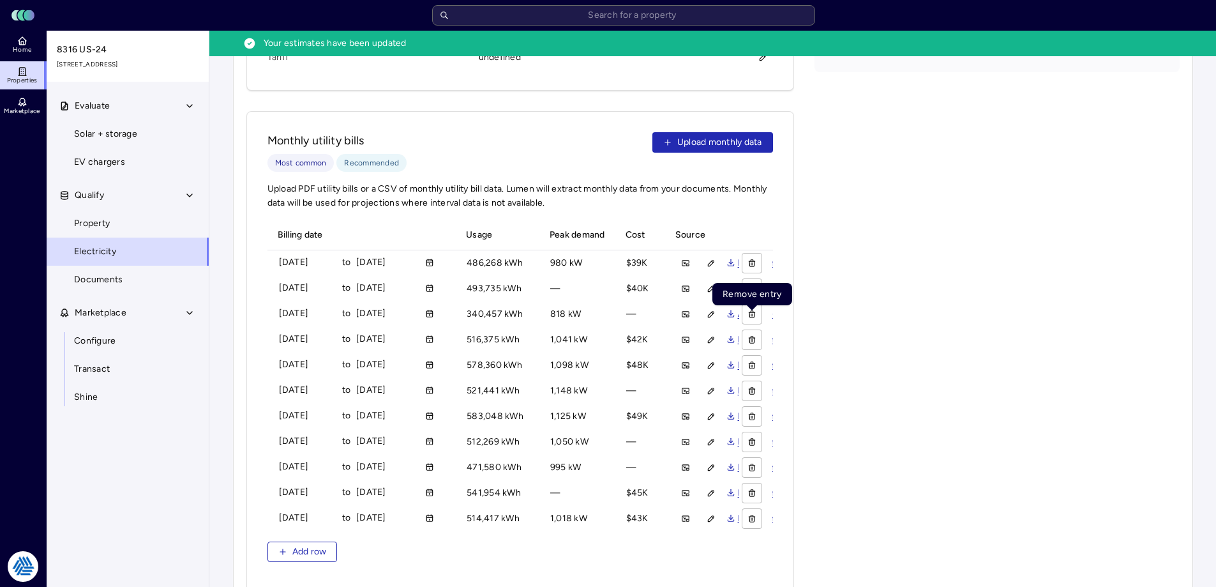
click at [749, 335] on icon "button" at bounding box center [752, 339] width 9 height 9
click at [751, 361] on icon "button" at bounding box center [752, 365] width 9 height 9
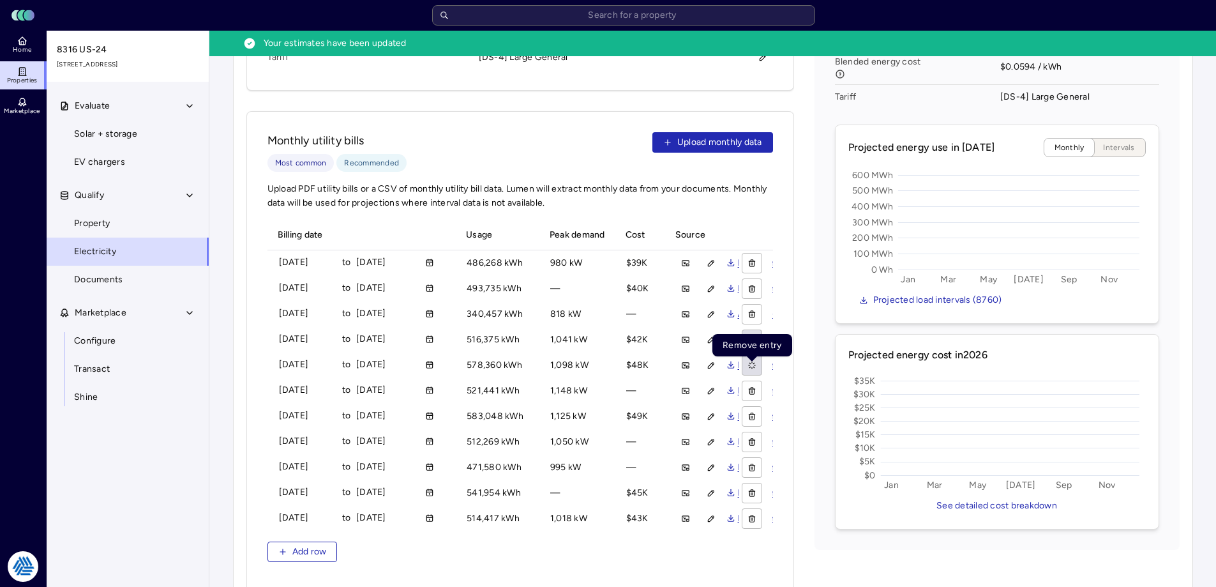
click at [751, 386] on icon "button" at bounding box center [752, 390] width 9 height 9
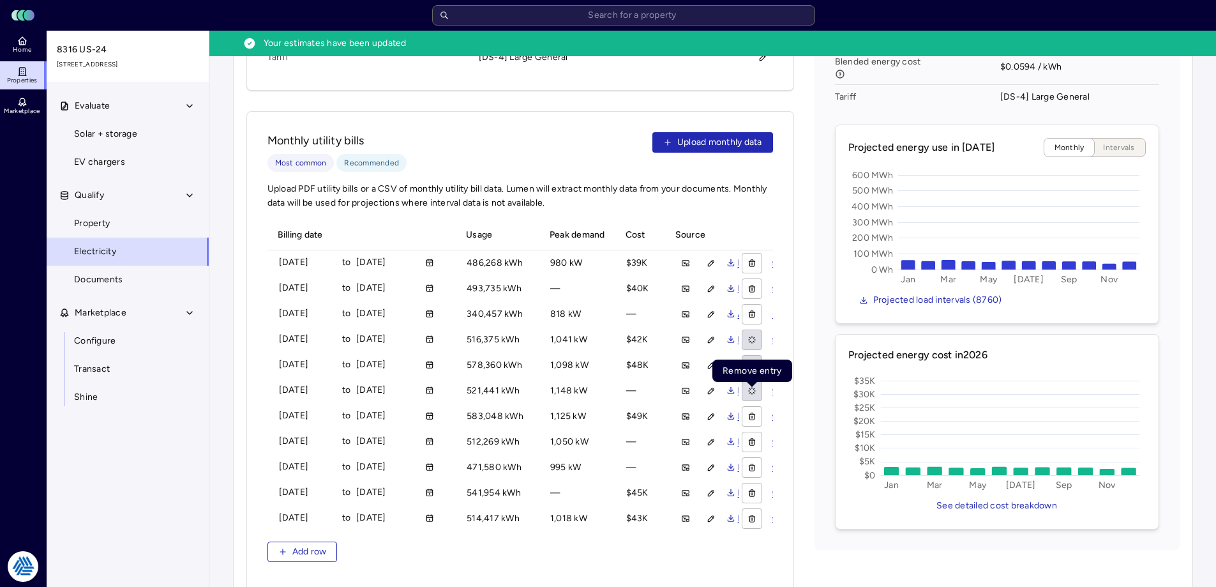
click at [751, 412] on icon "button" at bounding box center [752, 416] width 9 height 9
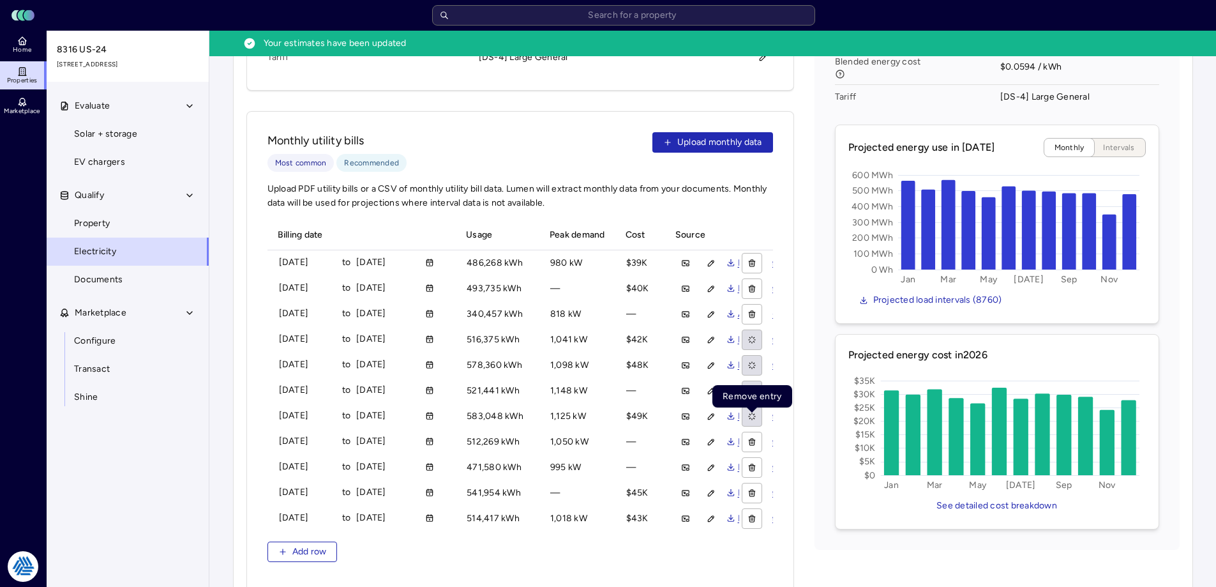
click at [752, 437] on icon "button" at bounding box center [752, 441] width 9 height 9
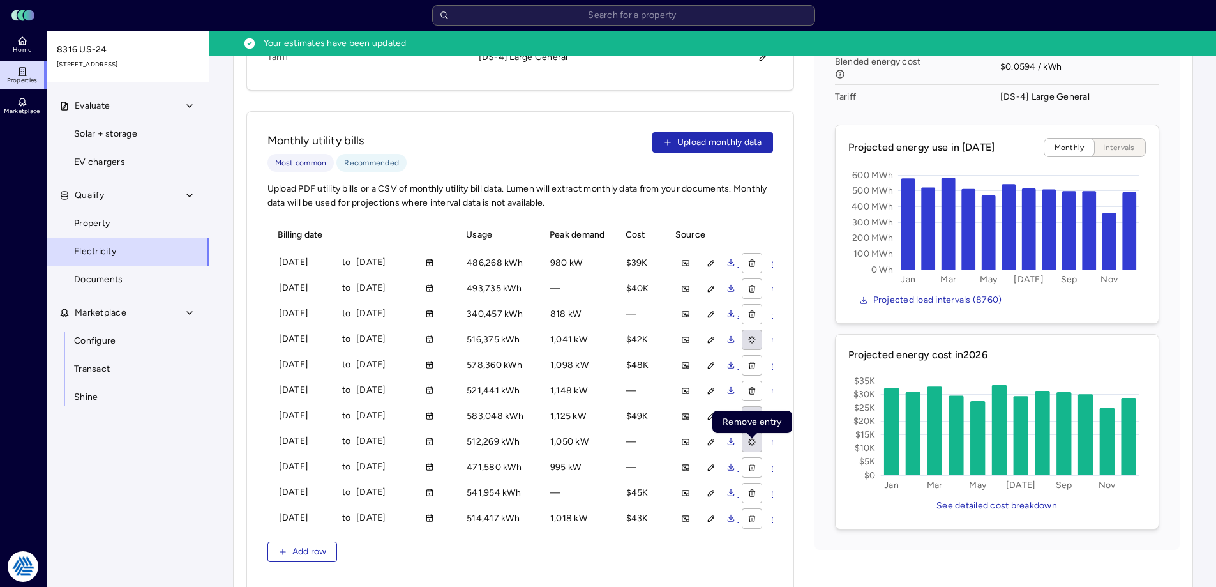
click at [755, 463] on icon "button" at bounding box center [752, 467] width 9 height 9
click at [757, 488] on icon "button" at bounding box center [752, 492] width 9 height 9
click at [753, 514] on icon "button" at bounding box center [752, 518] width 9 height 9
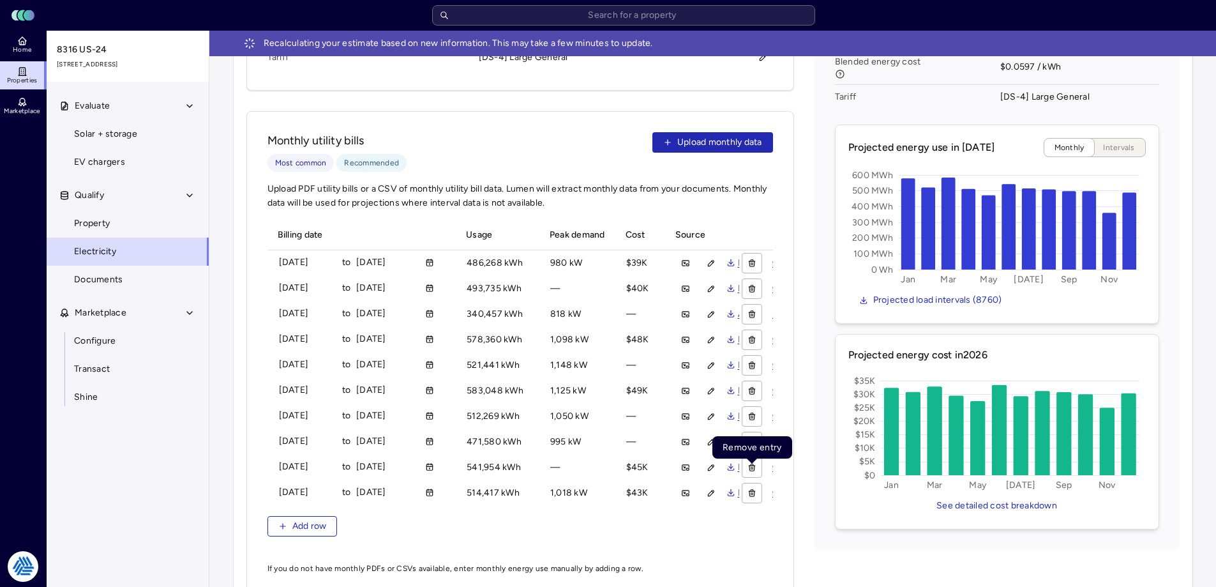
click at [754, 488] on icon "button" at bounding box center [752, 492] width 9 height 9
click at [755, 463] on icon "button" at bounding box center [752, 467] width 9 height 9
click at [753, 441] on icon "button" at bounding box center [753, 442] width 0 height 3
click at [752, 412] on icon "button" at bounding box center [752, 416] width 9 height 9
click at [753, 388] on icon "button" at bounding box center [753, 388] width 3 height 1
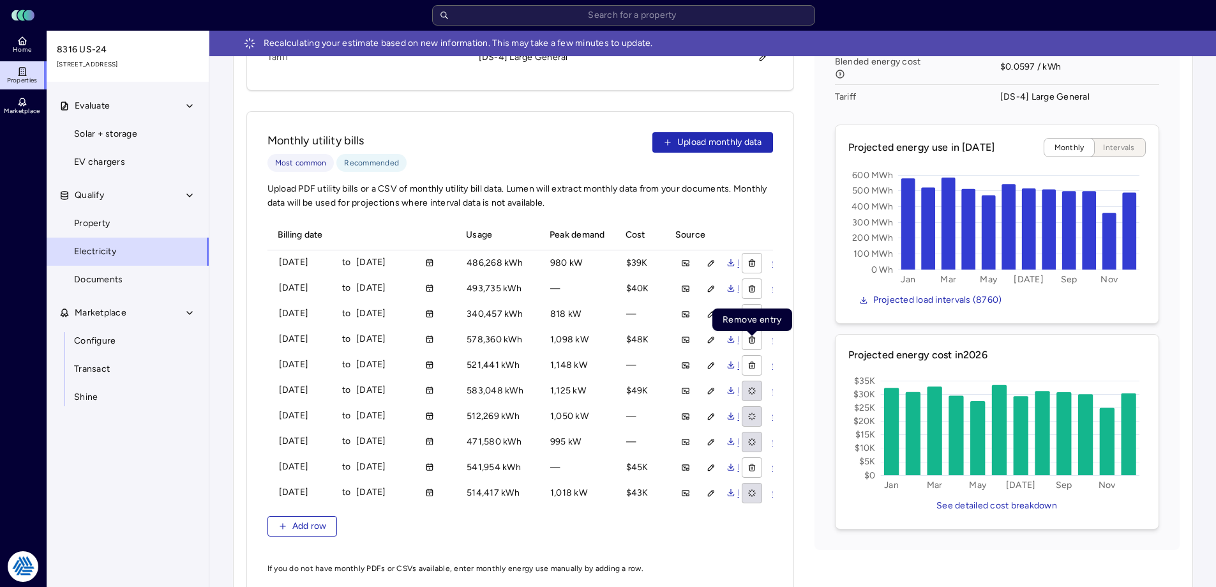
click at [752, 365] on icon "button" at bounding box center [752, 366] width 0 height 3
click at [752, 335] on icon "button" at bounding box center [752, 339] width 9 height 9
click at [753, 310] on icon "button" at bounding box center [752, 314] width 9 height 9
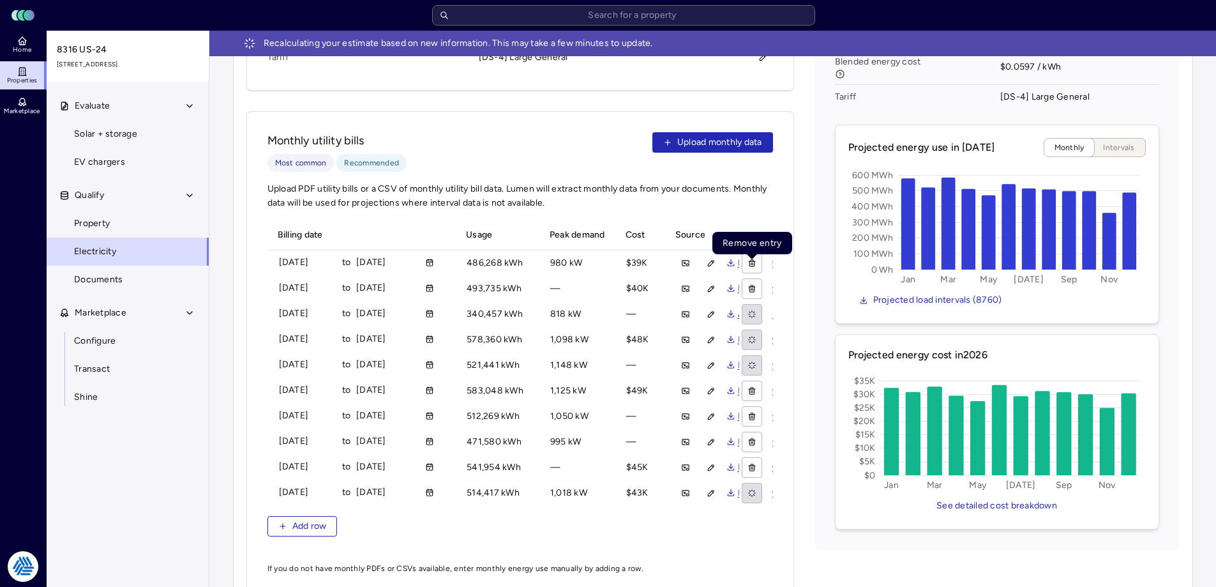
drag, startPoint x: 754, startPoint y: 270, endPoint x: 754, endPoint y: 259, distance: 11.5
click at [754, 278] on button "button" at bounding box center [753, 288] width 20 height 20
click at [754, 259] on icon "button" at bounding box center [752, 263] width 9 height 9
click at [823, 238] on div "Energy projections for 2026 Annual energy use 6,074,451 kWh Peak demand 1,333 k…" at bounding box center [997, 236] width 365 height 627
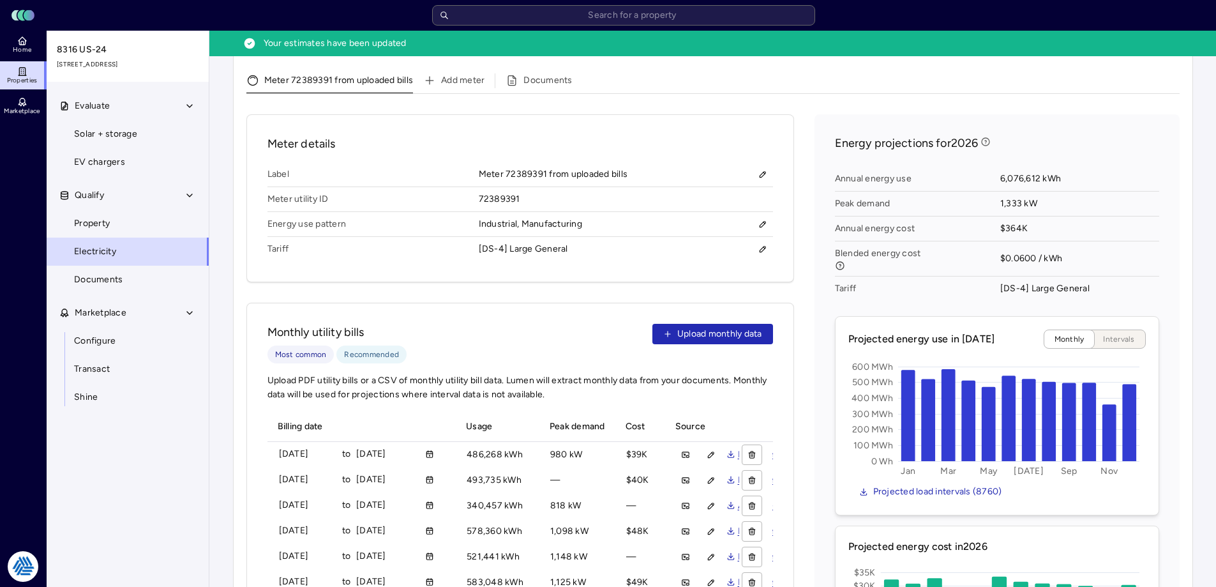
click at [798, 88] on div "Meter 72389391 from uploaded bills Add meter Documents Meter details Label Mete…" at bounding box center [713, 569] width 934 height 992
click at [160, 437] on div "Evaluate Solar + storage EV chargers Qualify Property Electricity Documents Mar…" at bounding box center [128, 355] width 163 height 526
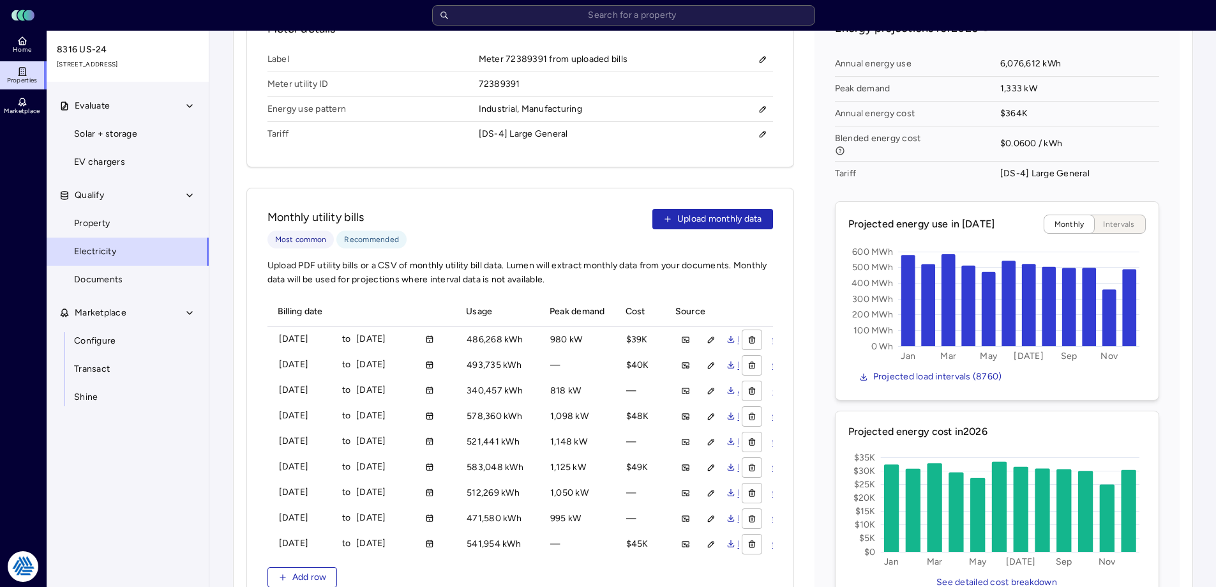
scroll to position [288, 0]
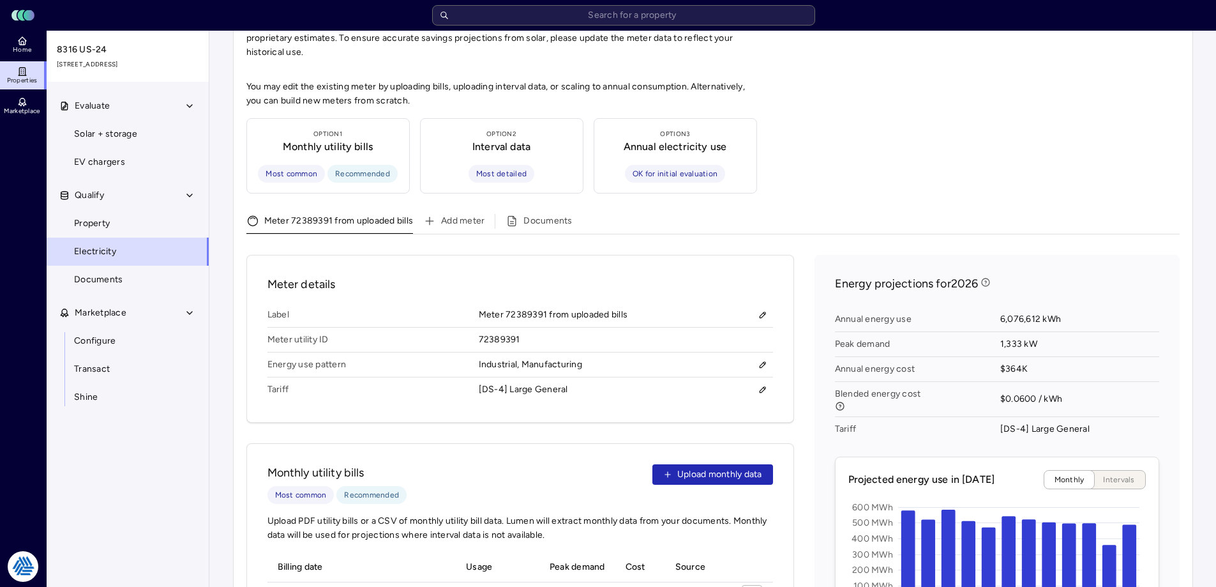
click at [457, 214] on button "Add meter" at bounding box center [453, 224] width 61 height 20
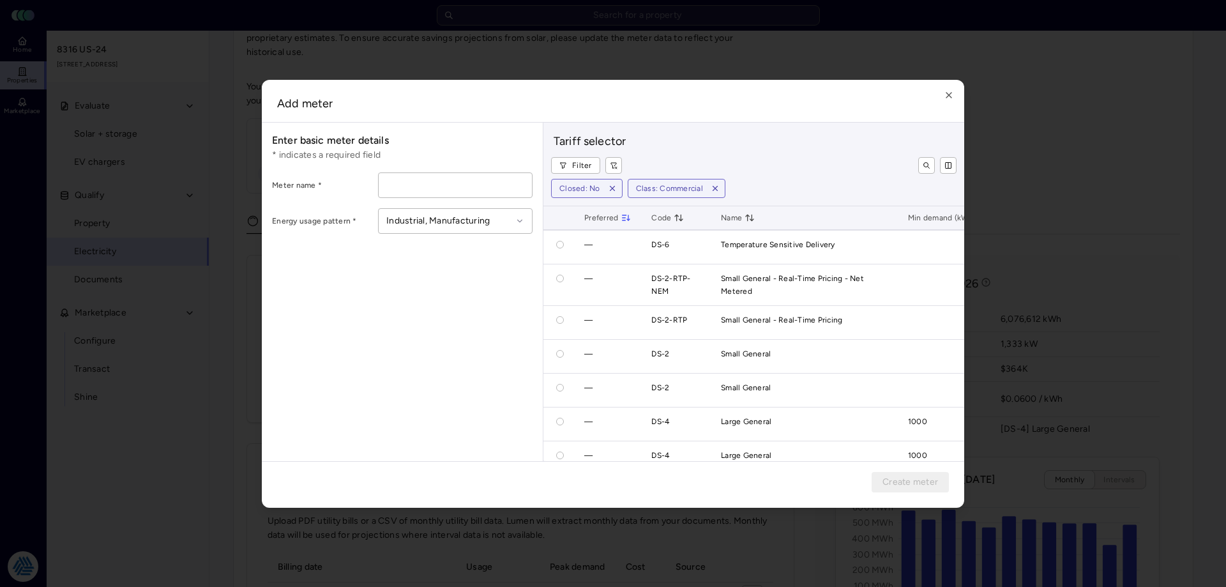
click at [466, 188] on input at bounding box center [455, 185] width 153 height 24
type input "Meter 1"
click at [558, 420] on button "button" at bounding box center [560, 422] width 8 height 8
radio input "true"
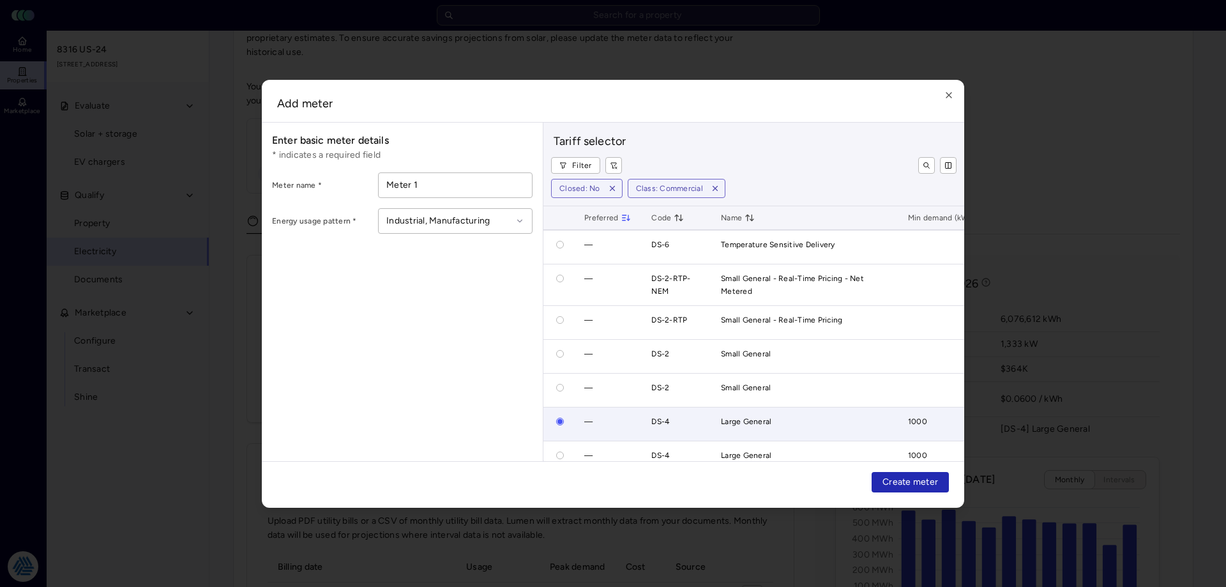
click at [914, 480] on span "Create meter" at bounding box center [910, 482] width 56 height 14
click at [1026, 126] on div at bounding box center [613, 293] width 1226 height 587
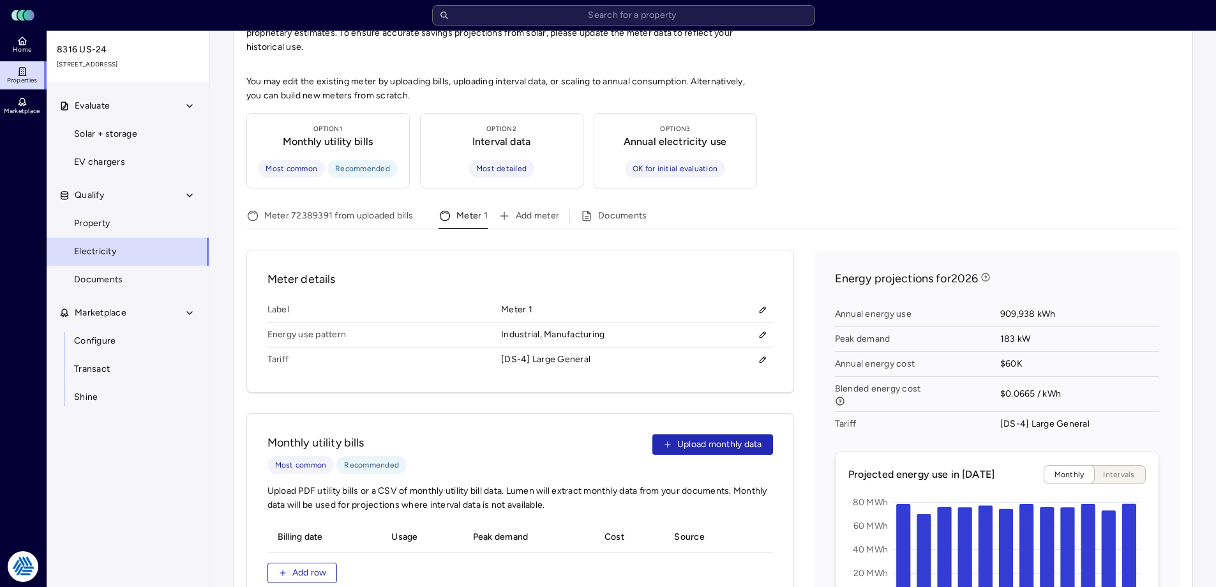
scroll to position [229, 0]
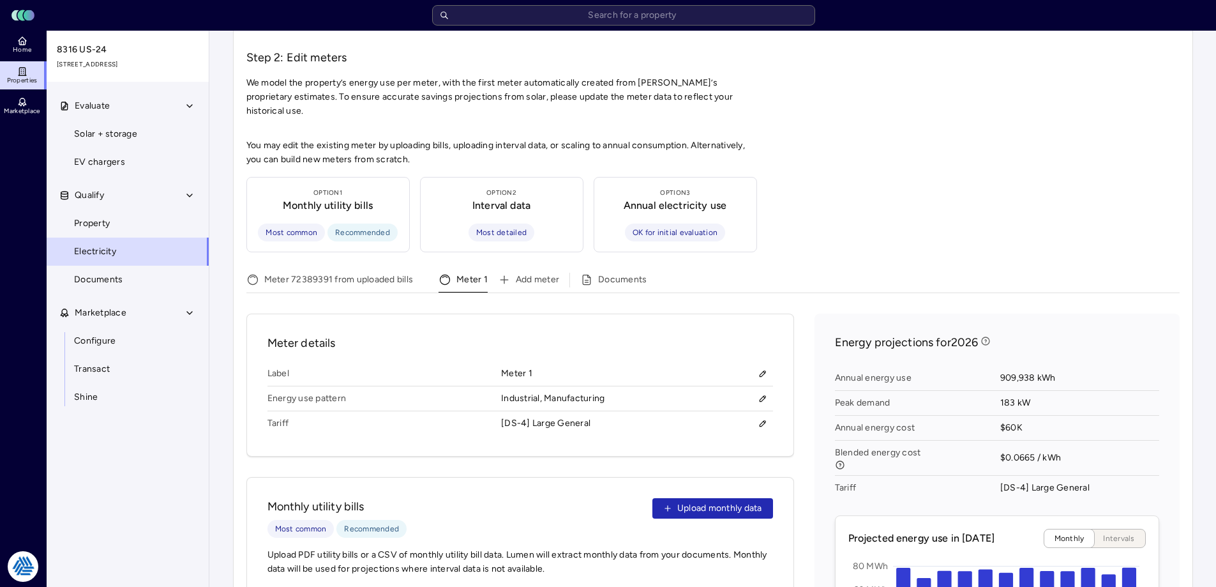
click at [329, 252] on div "You may edit the existing meter by uploading bills, uploading interval data, or…" at bounding box center [713, 582] width 934 height 886
click at [329, 272] on button "Meter 72389391 from uploaded bills" at bounding box center [329, 282] width 167 height 20
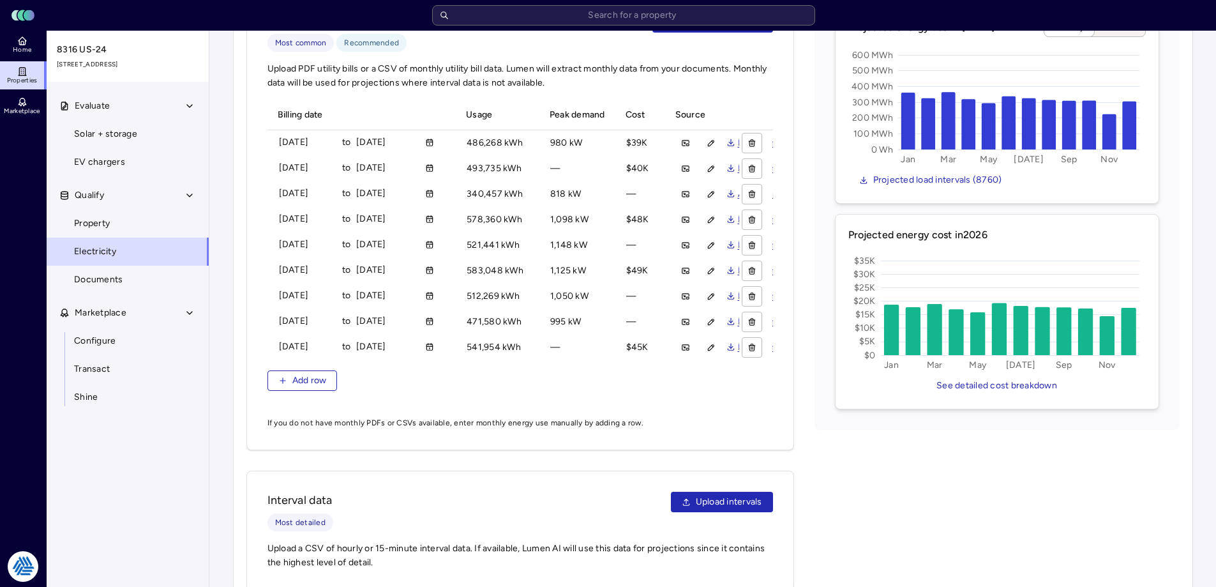
scroll to position [927, 0]
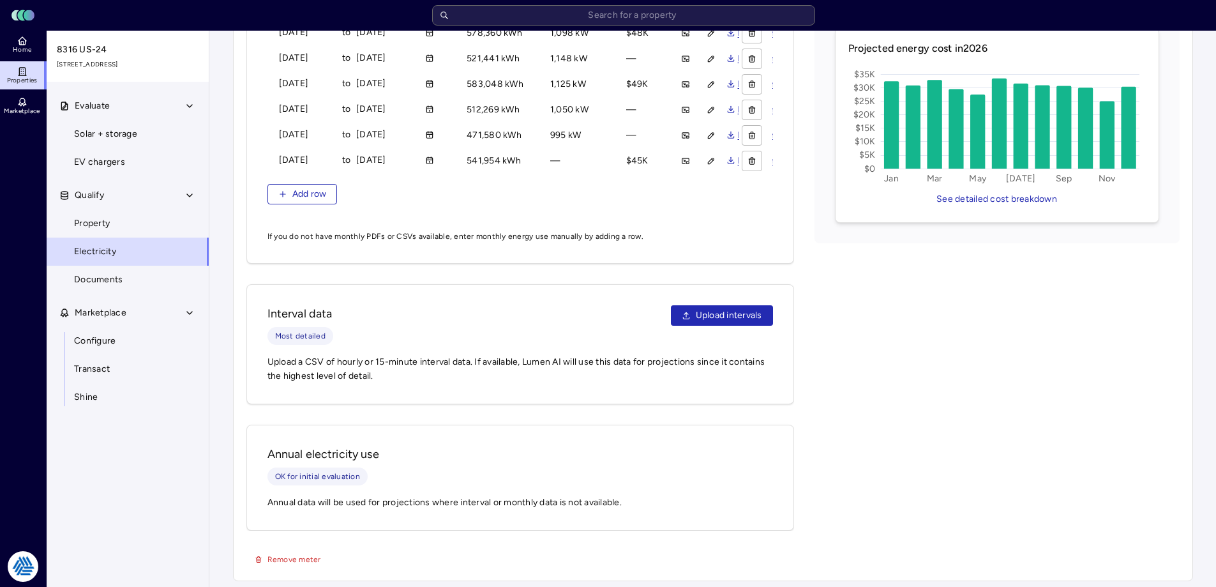
click at [284, 555] on span "Remove meter" at bounding box center [295, 559] width 54 height 13
click at [289, 561] on span "Confirm?" at bounding box center [284, 559] width 33 height 13
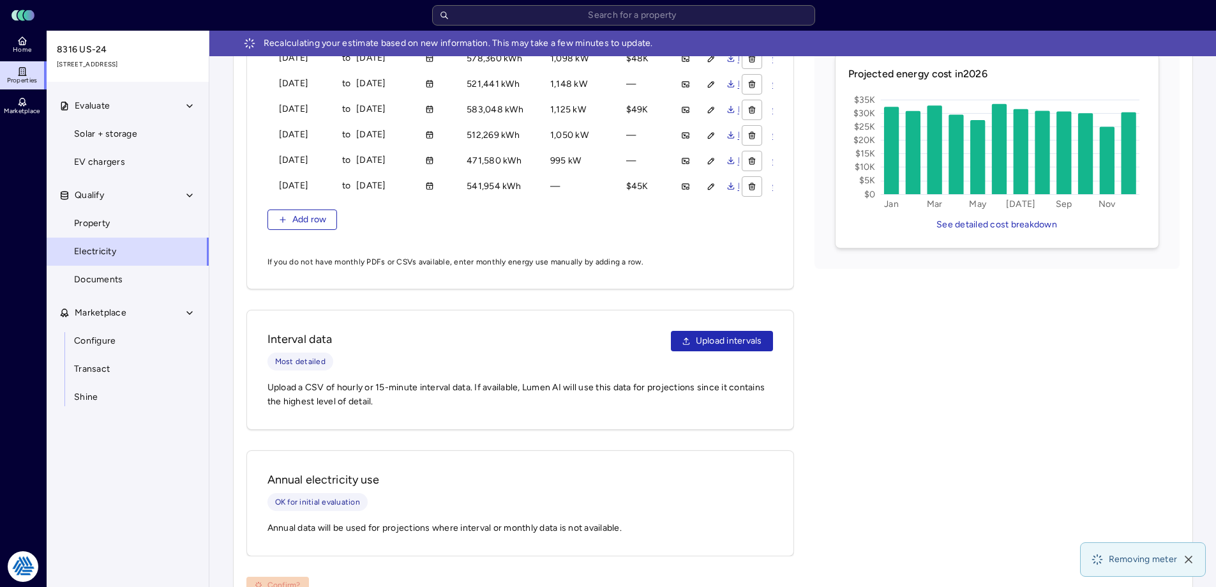
scroll to position [513, 0]
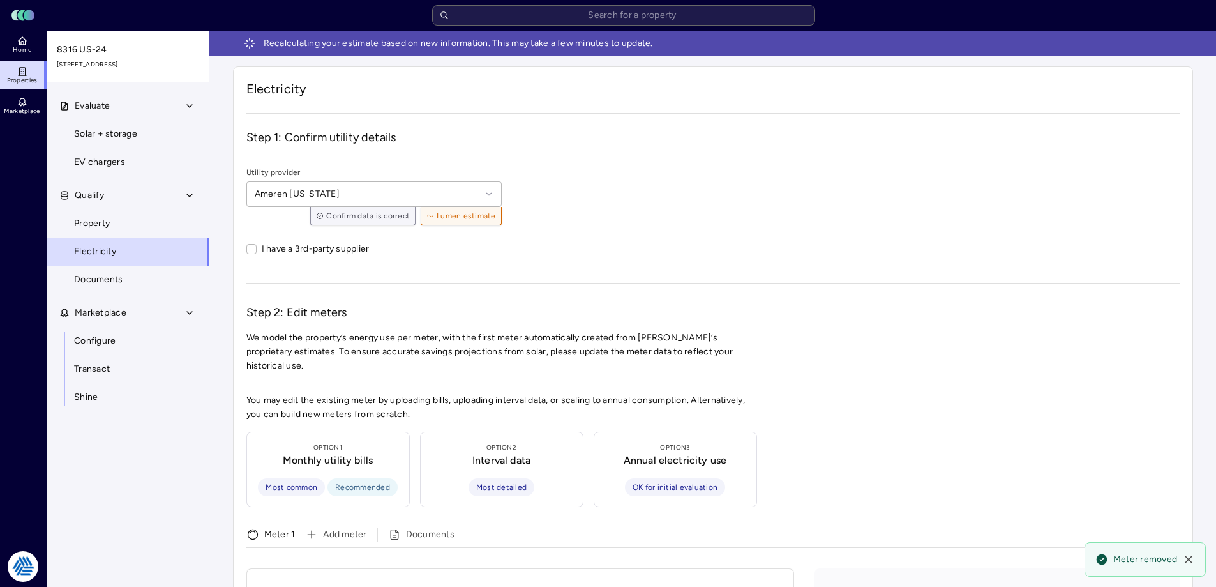
scroll to position [255, 0]
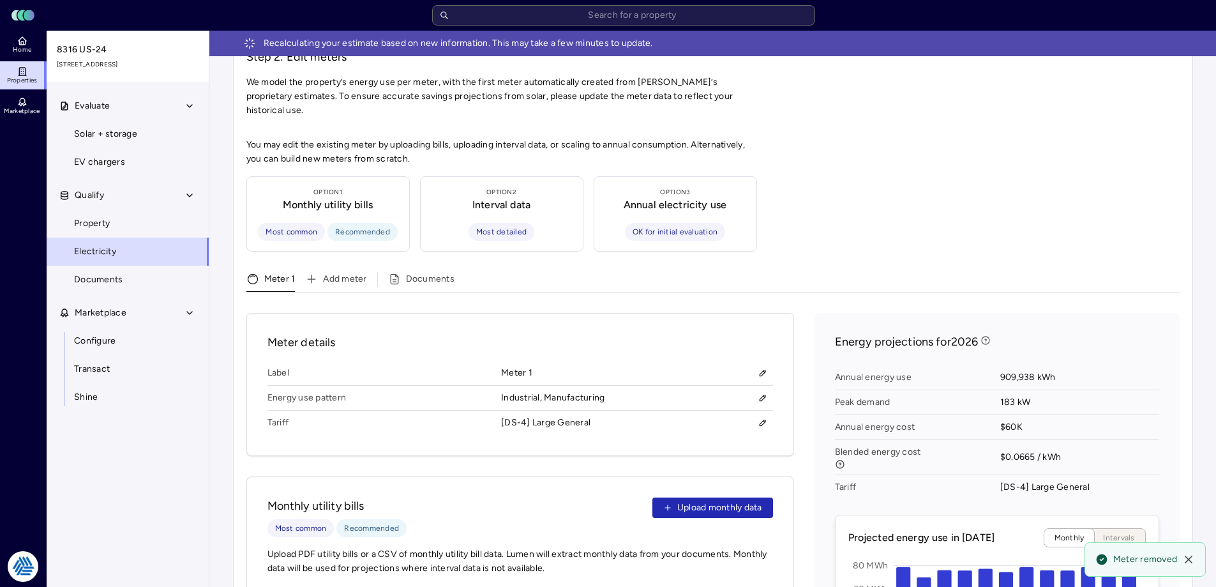
click at [759, 418] on icon "button" at bounding box center [763, 422] width 9 height 9
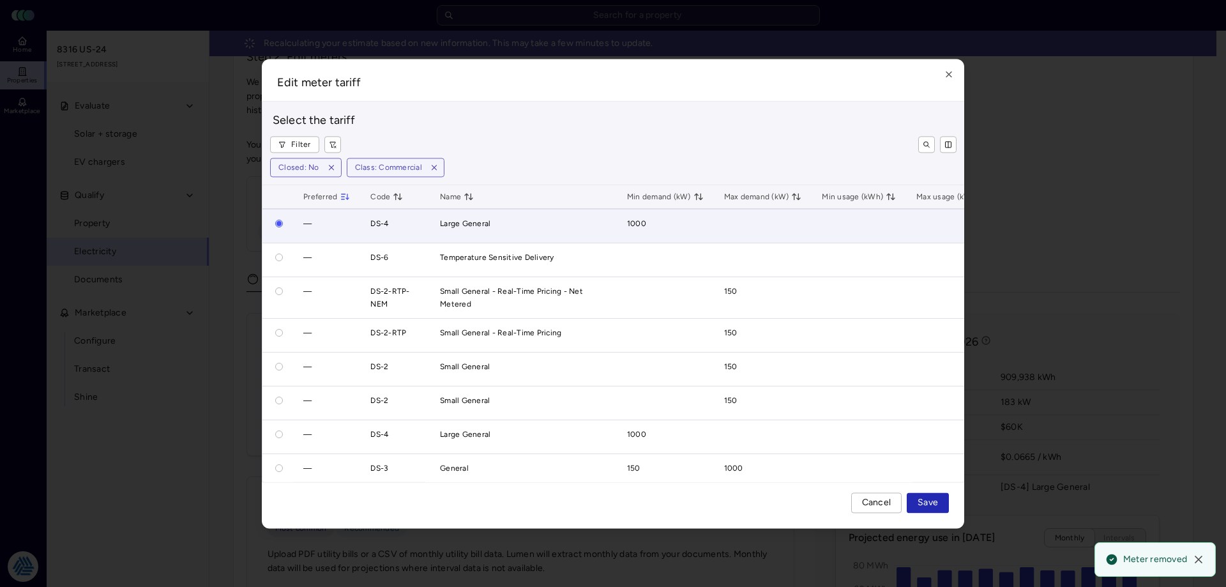
click at [278, 367] on button "button" at bounding box center [279, 367] width 8 height 8
radio input "false"
radio input "true"
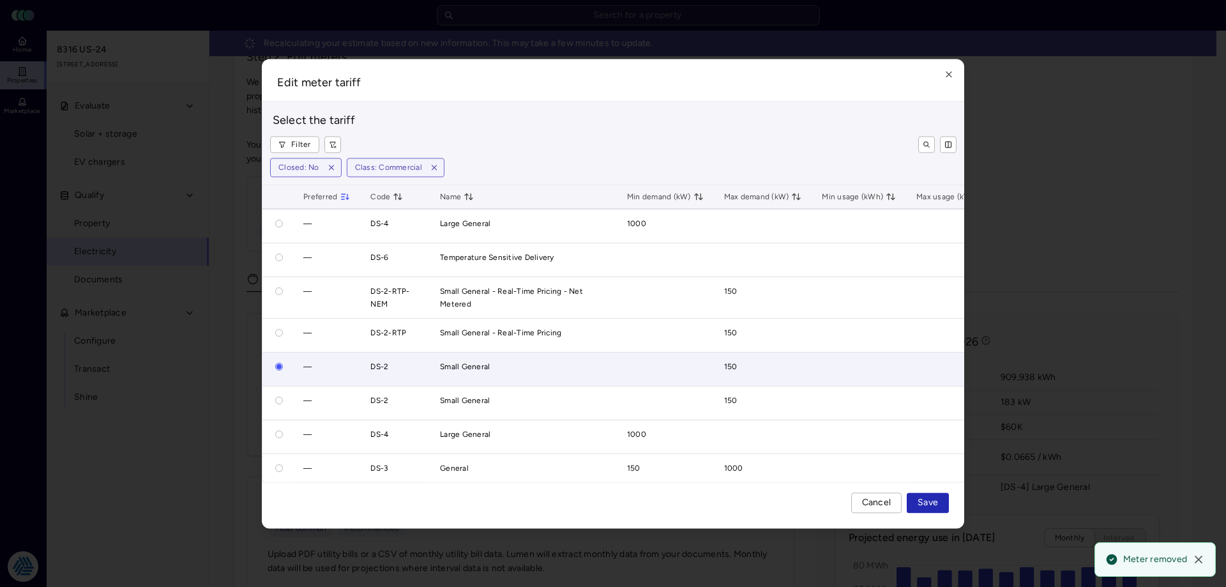
click at [921, 502] on span "Save" at bounding box center [928, 503] width 20 height 14
radio input "true"
radio input "false"
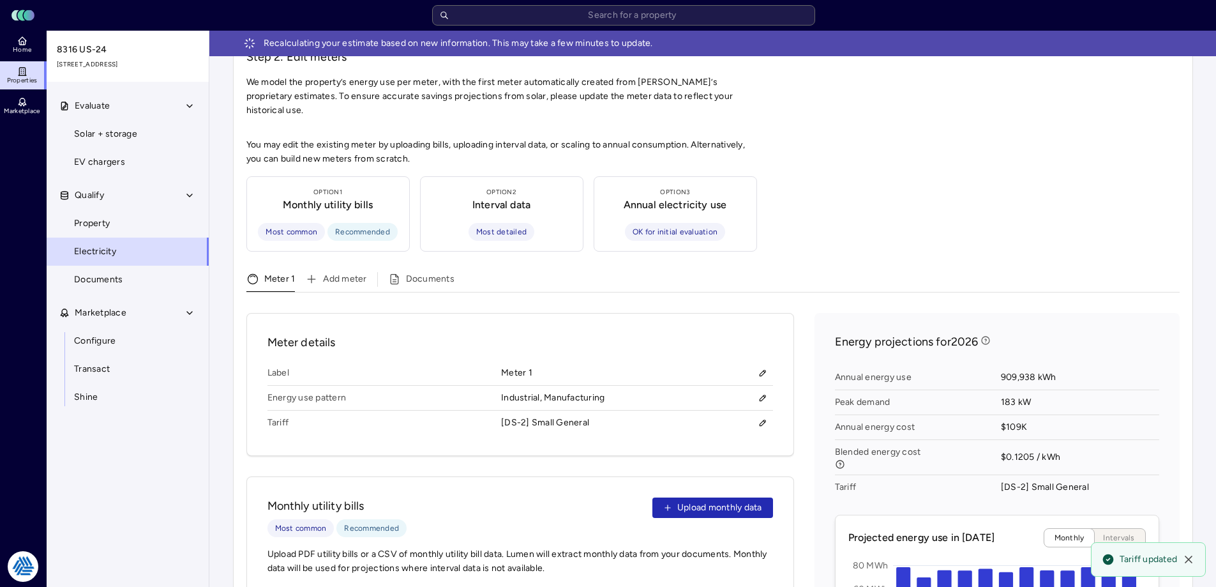
click at [944, 241] on div "You may edit the existing meter by uploading bills, uploading interval data, or…" at bounding box center [713, 581] width 934 height 886
click at [836, 257] on div "You may edit the existing meter by uploading bills, uploading interval data, or…" at bounding box center [713, 581] width 934 height 886
drag, startPoint x: 1076, startPoint y: 445, endPoint x: 997, endPoint y: 443, distance: 79.2
click at [995, 441] on div "Annual energy use 909,938 kWh Peak demand 183 kW Annual energy cost $109K Blend…" at bounding box center [997, 432] width 324 height 144
click at [1039, 443] on span "$0.1205 / kWh" at bounding box center [1080, 457] width 158 height 35
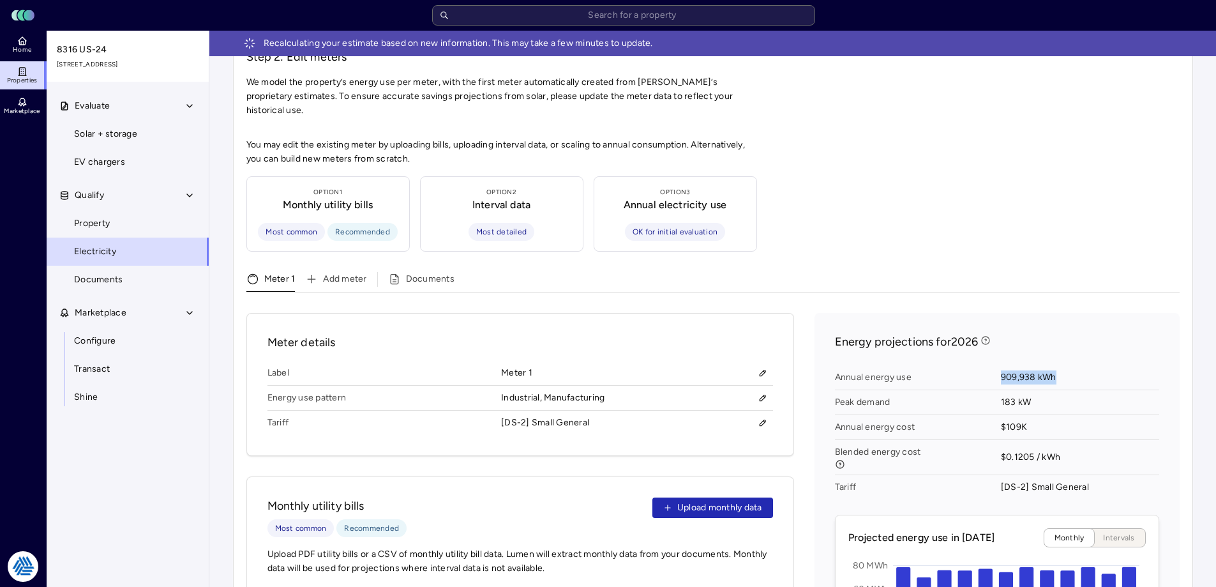
drag, startPoint x: 1067, startPoint y: 360, endPoint x: 988, endPoint y: 363, distance: 79.2
click at [988, 363] on div "Annual energy use 909,938 kWh Peak demand 183 kW Annual energy cost $109K Blend…" at bounding box center [997, 432] width 324 height 144
click at [1012, 365] on span "909,938 kWh" at bounding box center [1080, 377] width 158 height 25
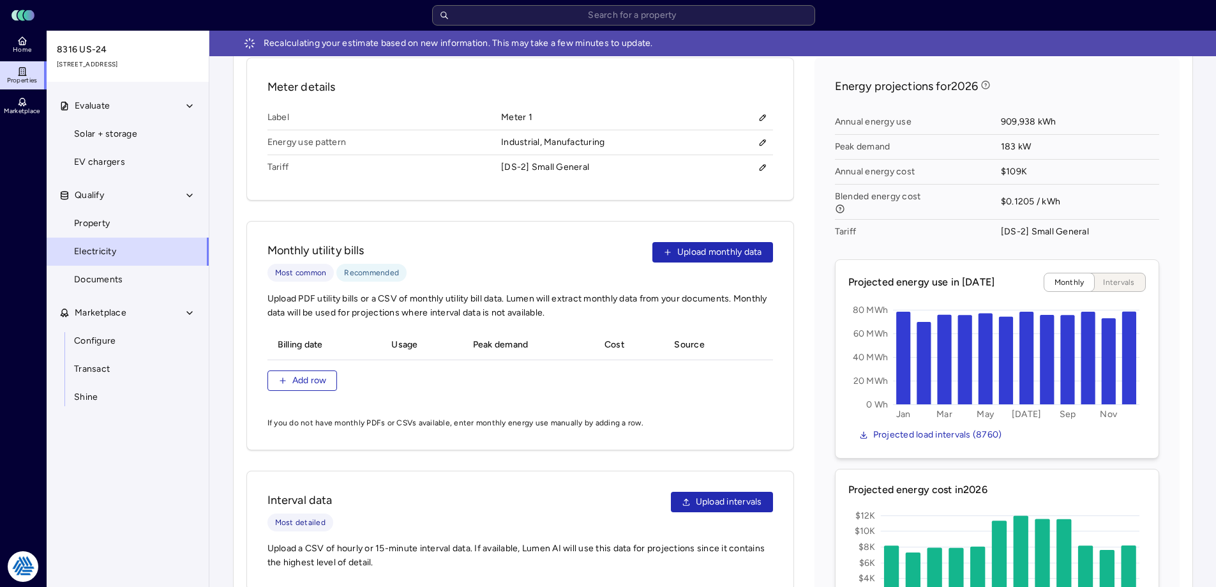
scroll to position [383, 0]
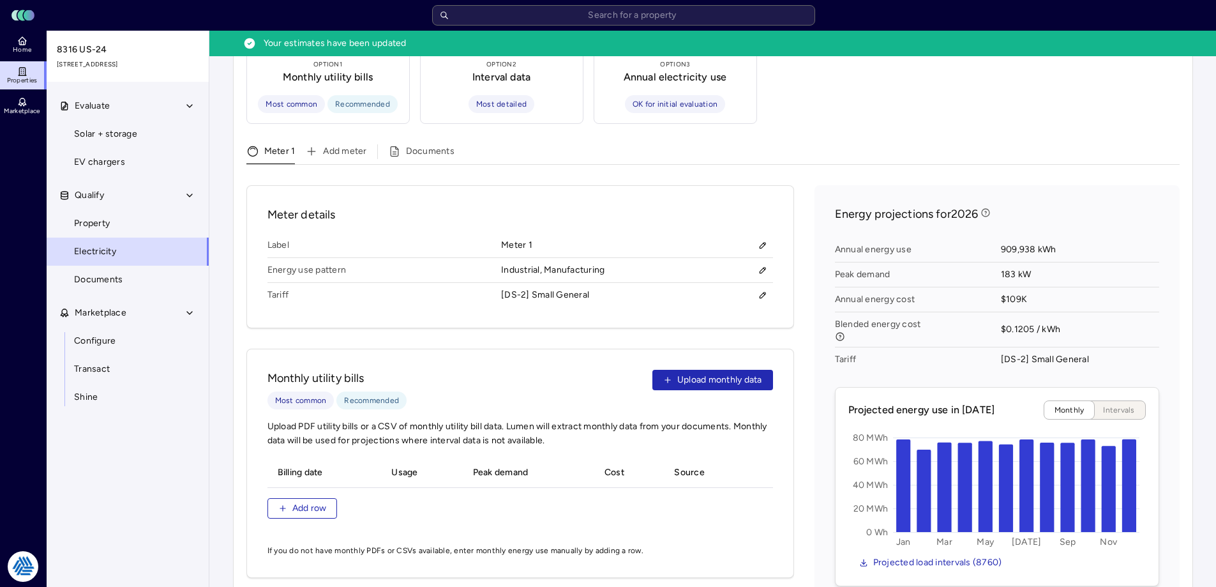
click at [322, 501] on span "Add row" at bounding box center [309, 508] width 34 height 14
click at [286, 490] on input "__/__/____" at bounding box center [325, 499] width 93 height 19
type input "[DATE]"
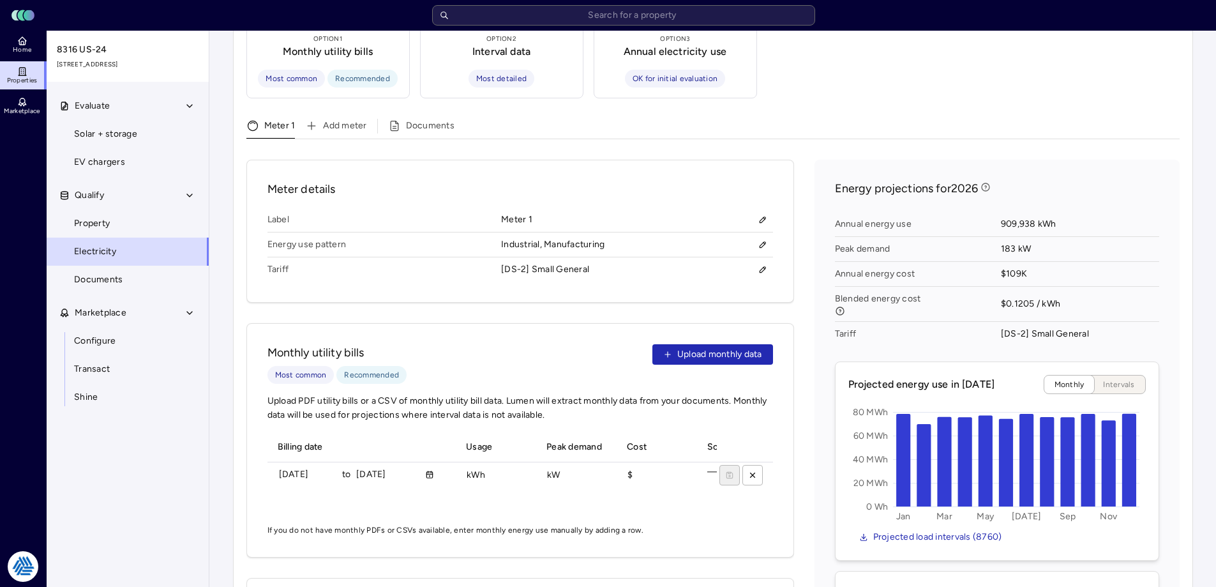
type input "[DATE]"
type input "19698320 kWh"
click at [656, 466] on input "$" at bounding box center [655, 475] width 64 height 19
drag, startPoint x: 671, startPoint y: 460, endPoint x: 649, endPoint y: 460, distance: 21.7
click at [649, 466] on input "$2068323" at bounding box center [655, 475] width 64 height 19
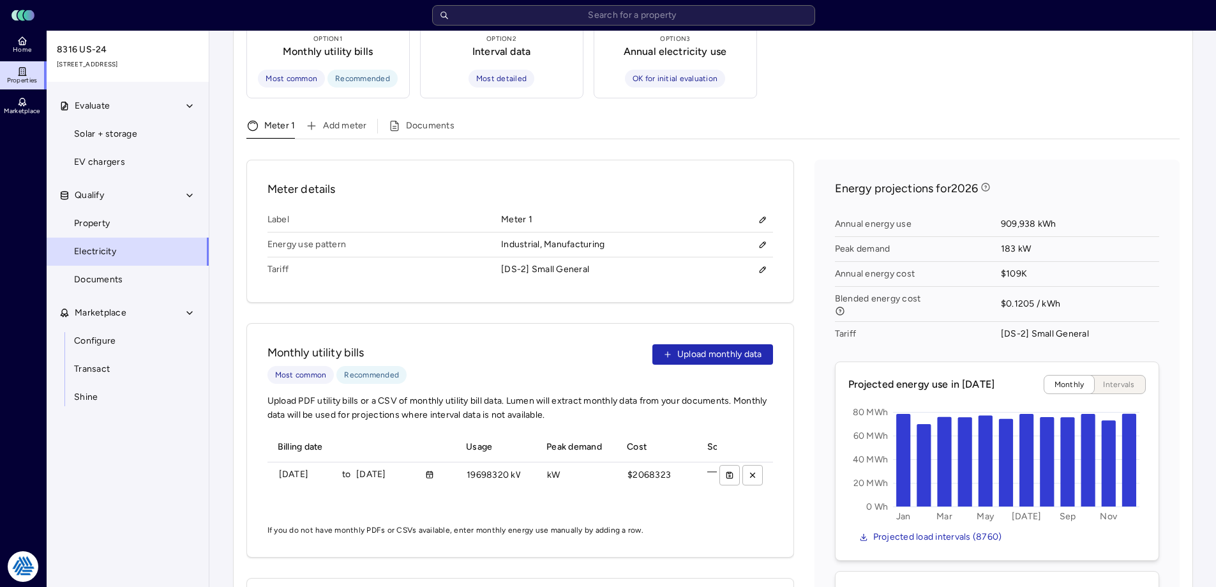
type input "$2068323"
click at [729, 471] on icon "submit" at bounding box center [729, 475] width 9 height 9
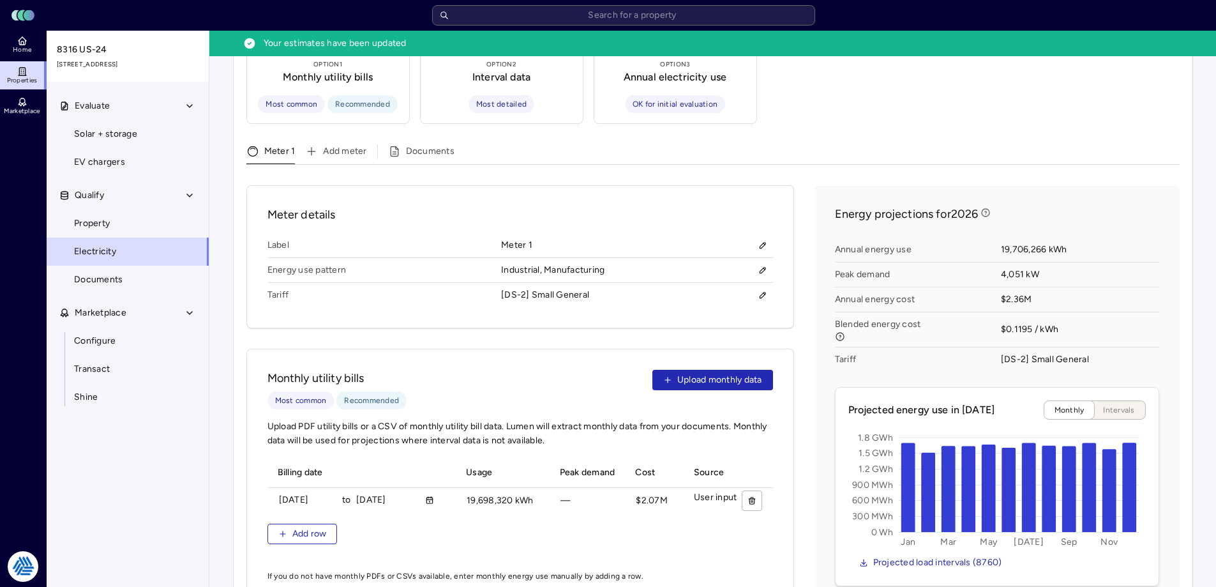
click at [125, 222] on link "Property" at bounding box center [127, 223] width 163 height 28
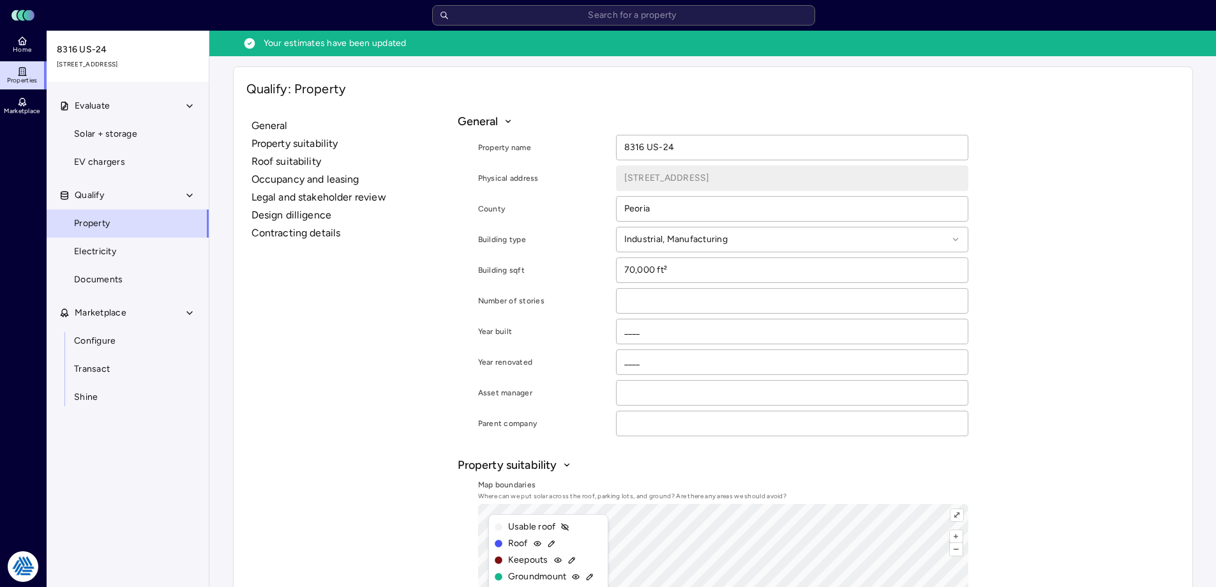
click at [128, 120] on link "Solar + storage" at bounding box center [127, 134] width 163 height 28
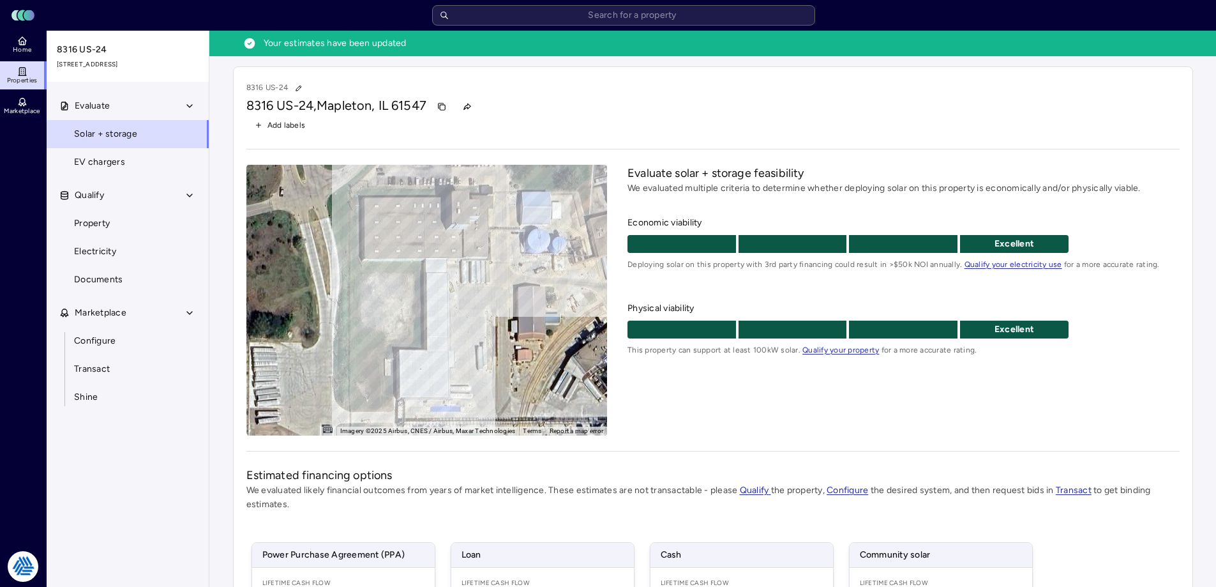
scroll to position [213, 0]
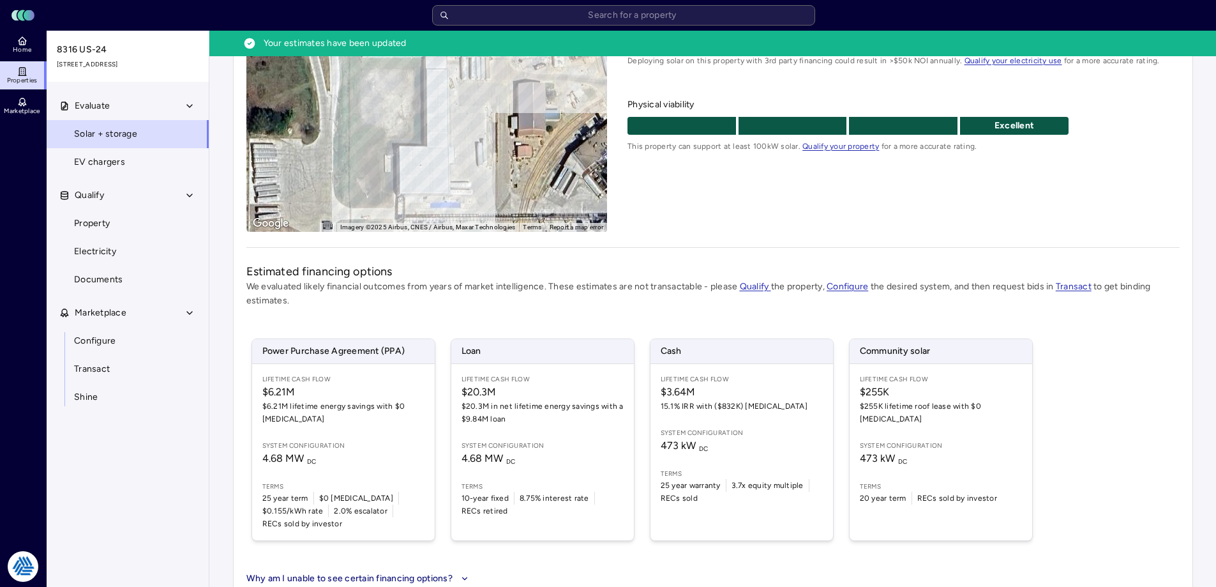
click at [114, 333] on link "Configure" at bounding box center [127, 341] width 163 height 28
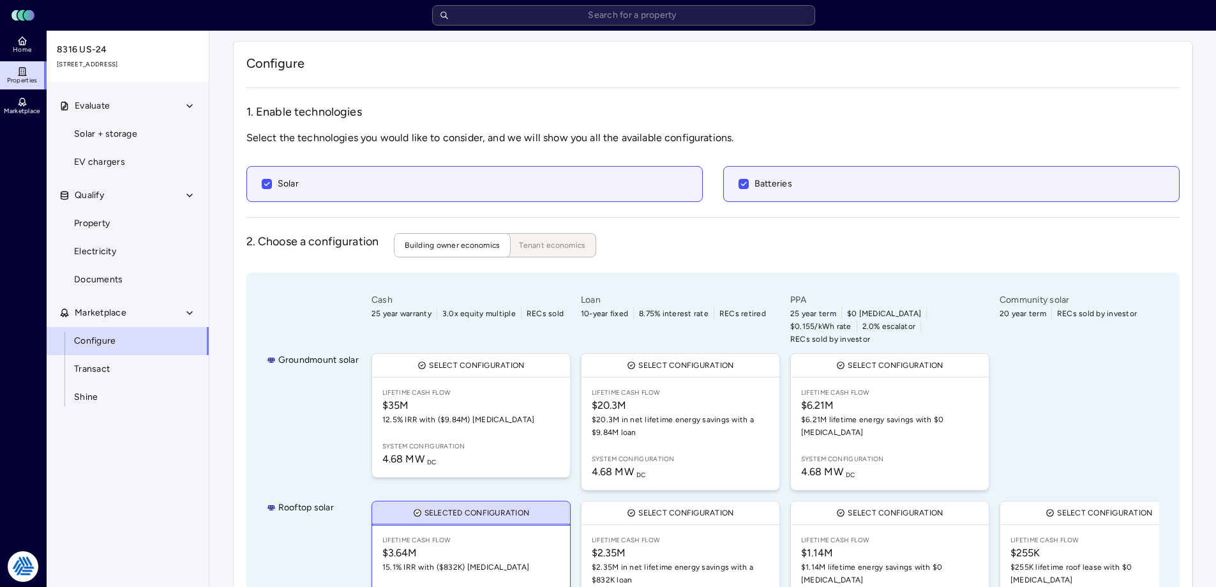
scroll to position [85, 0]
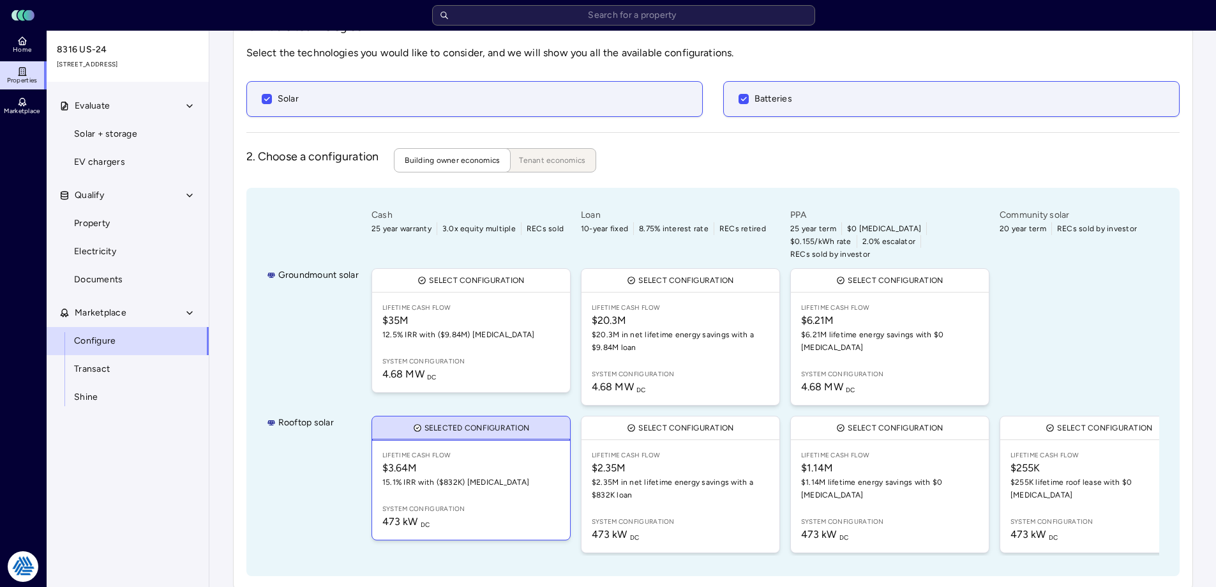
click at [312, 513] on div "Rooftop solar" at bounding box center [313, 484] width 92 height 142
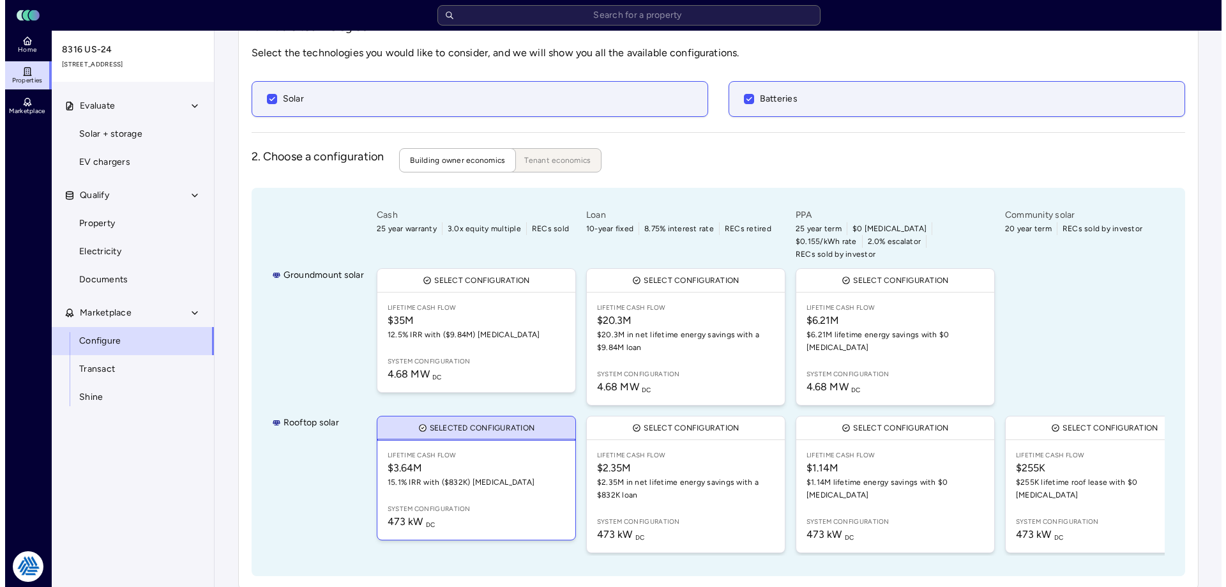
scroll to position [7, 0]
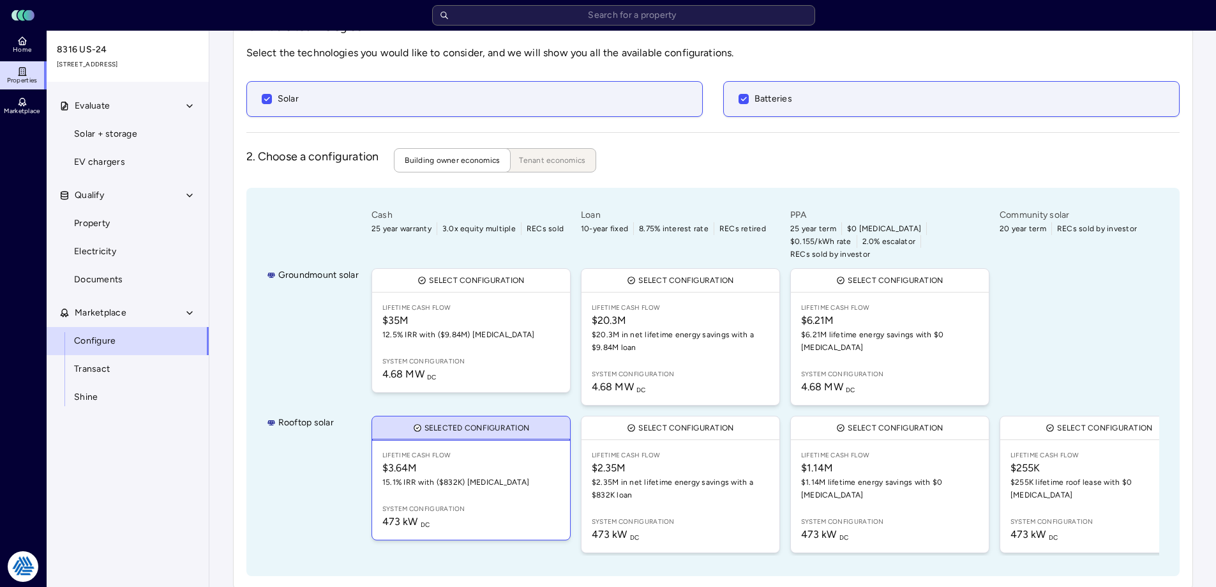
click at [873, 328] on span "$6.21M lifetime energy savings with $0 CapEx" at bounding box center [890, 341] width 178 height 26
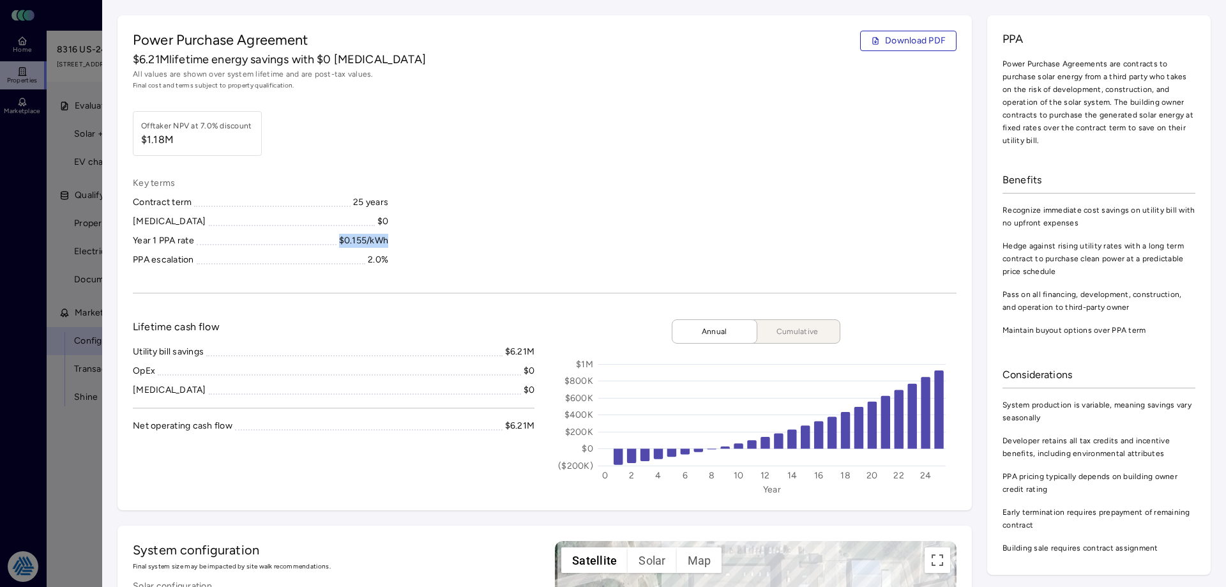
drag, startPoint x: 399, startPoint y: 243, endPoint x: 337, endPoint y: 242, distance: 61.9
click at [337, 242] on div "Key terms Contract term 25 years CapEx $0 Year 1 PPA rate $0.155/kWh PPA escala…" at bounding box center [545, 221] width 824 height 91
click at [337, 242] on div "Year 1 PPA rate $0.155/kWh" at bounding box center [260, 241] width 255 height 14
click at [469, 225] on div "Key terms Contract term 25 years CapEx $0 Year 1 PPA rate $0.155/kWh PPA escala…" at bounding box center [545, 221] width 824 height 91
click at [913, 29] on div "Power Purchase Agreement Download PDF $6.21M lifetime energy savings with $0 Ca…" at bounding box center [544, 262] width 854 height 495
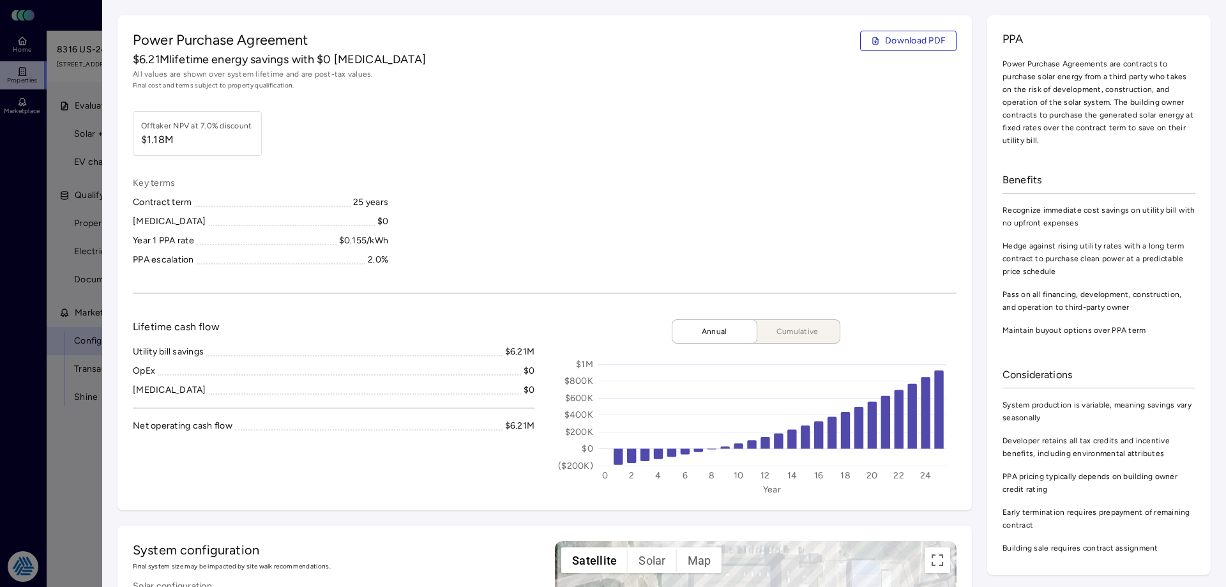
click at [900, 41] on span "Download PDF" at bounding box center [915, 41] width 61 height 14
click at [1101, 153] on div "PPA Power Purchase Agreements are contracts to purchase solar energy from a thi…" at bounding box center [1098, 294] width 223 height 559
click at [579, 200] on div "Key terms Contract term 25 years CapEx $0 Year 1 PPA rate $0.155/kWh PPA escala…" at bounding box center [545, 221] width 824 height 91
drag, startPoint x: 370, startPoint y: 235, endPoint x: 372, endPoint y: 253, distance: 18.0
click at [372, 253] on div "Key terms Contract term 25 years CapEx $0 Year 1 PPA rate $0.155/kWh PPA escala…" at bounding box center [260, 221] width 255 height 91
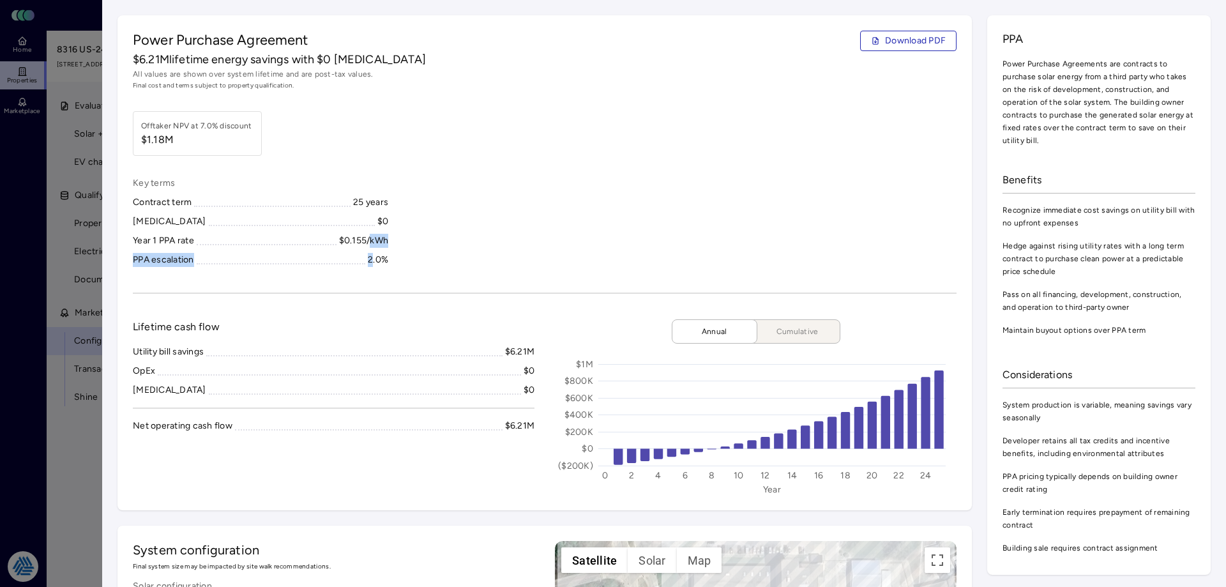
click at [395, 239] on div "Key terms Contract term 25 years CapEx $0 Year 1 PPA rate $0.155/kWh PPA escala…" at bounding box center [545, 221] width 824 height 91
drag, startPoint x: 395, startPoint y: 239, endPoint x: 334, endPoint y: 238, distance: 60.7
click at [334, 238] on div "Key terms Contract term 25 years CapEx $0 Year 1 PPA rate $0.155/kWh PPA escala…" at bounding box center [545, 221] width 824 height 91
click at [543, 185] on div "Key terms Contract term 25 years CapEx $0 Year 1 PPA rate $0.155/kWh PPA escala…" at bounding box center [545, 221] width 824 height 91
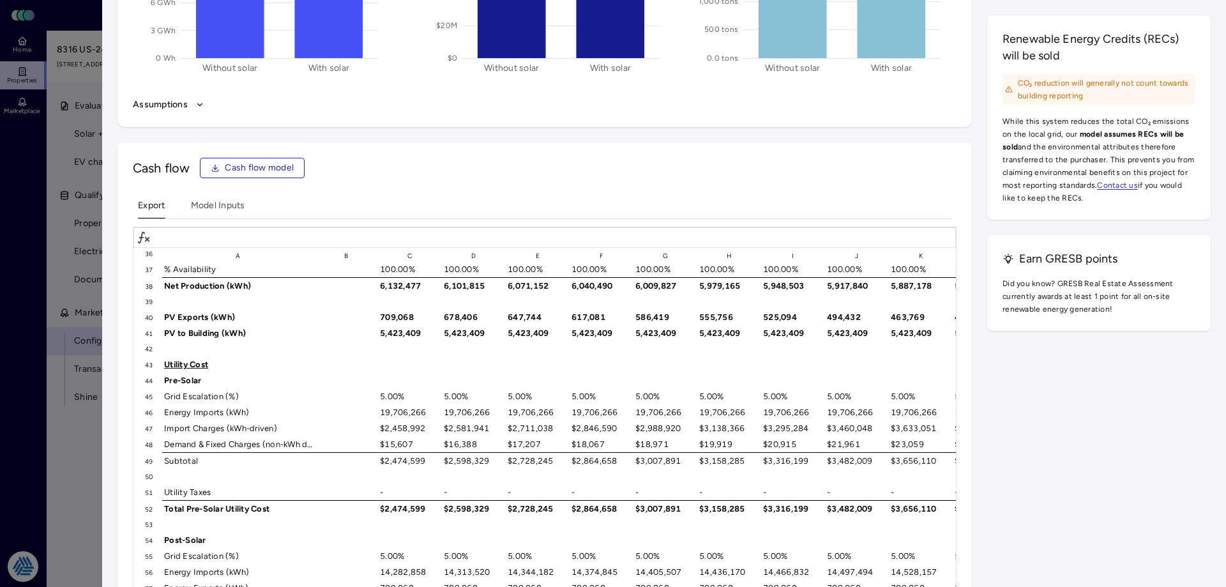
scroll to position [383, 0]
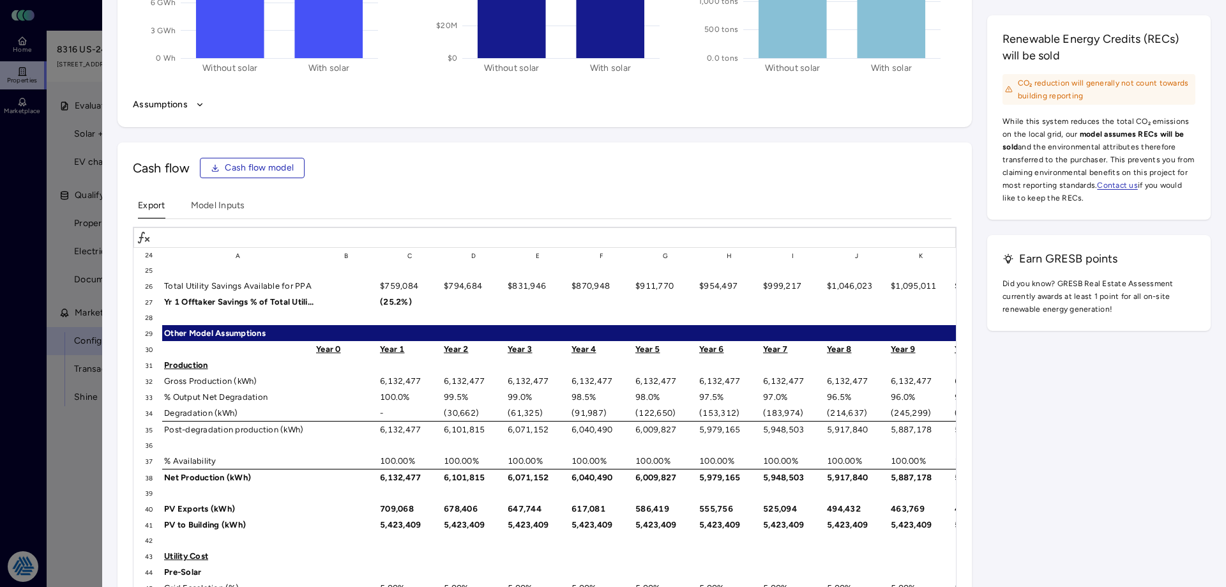
click at [27, 191] on div at bounding box center [613, 293] width 1226 height 587
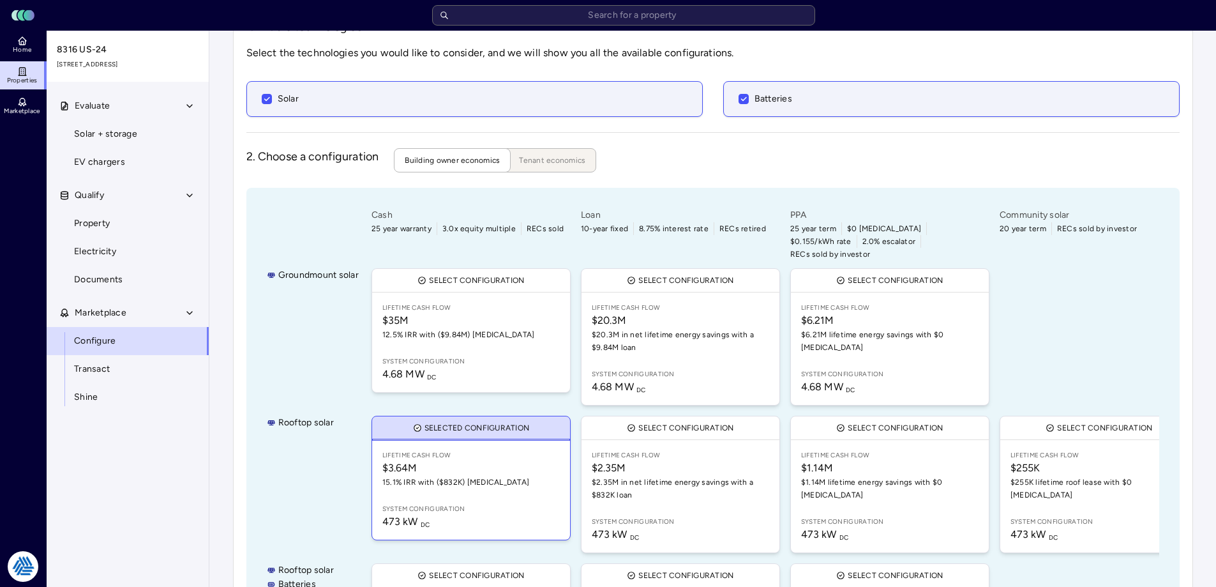
drag, startPoint x: 1128, startPoint y: 254, endPoint x: 1103, endPoint y: 260, distance: 25.7
click at [1128, 266] on div at bounding box center [1099, 337] width 204 height 142
click at [932, 379] on span "4.68 MW DC" at bounding box center [890, 386] width 178 height 15
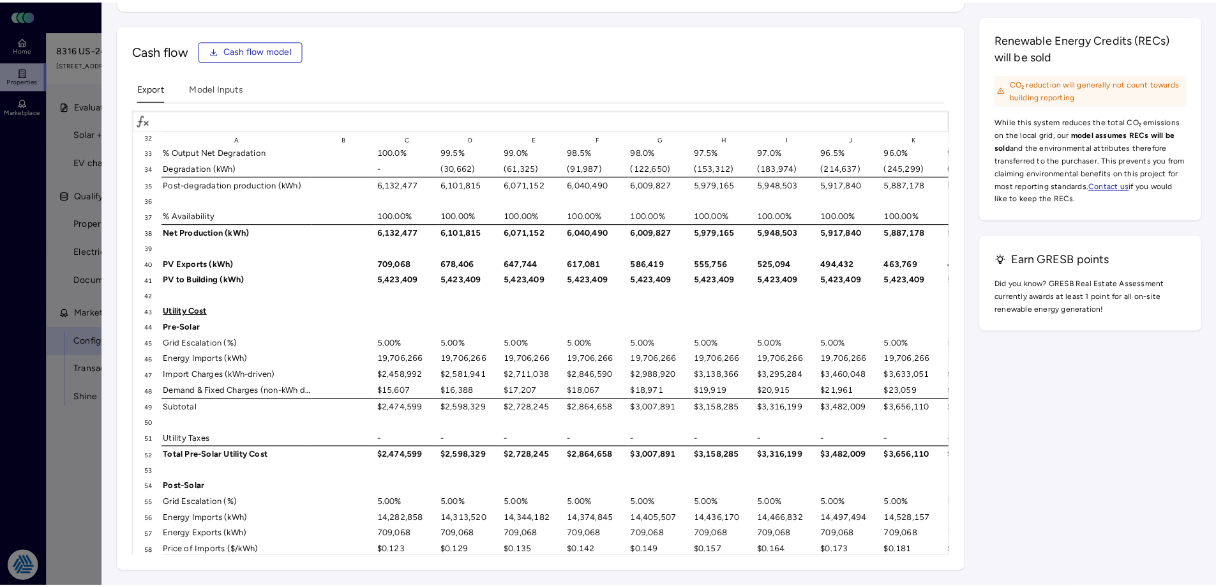
scroll to position [447, 0]
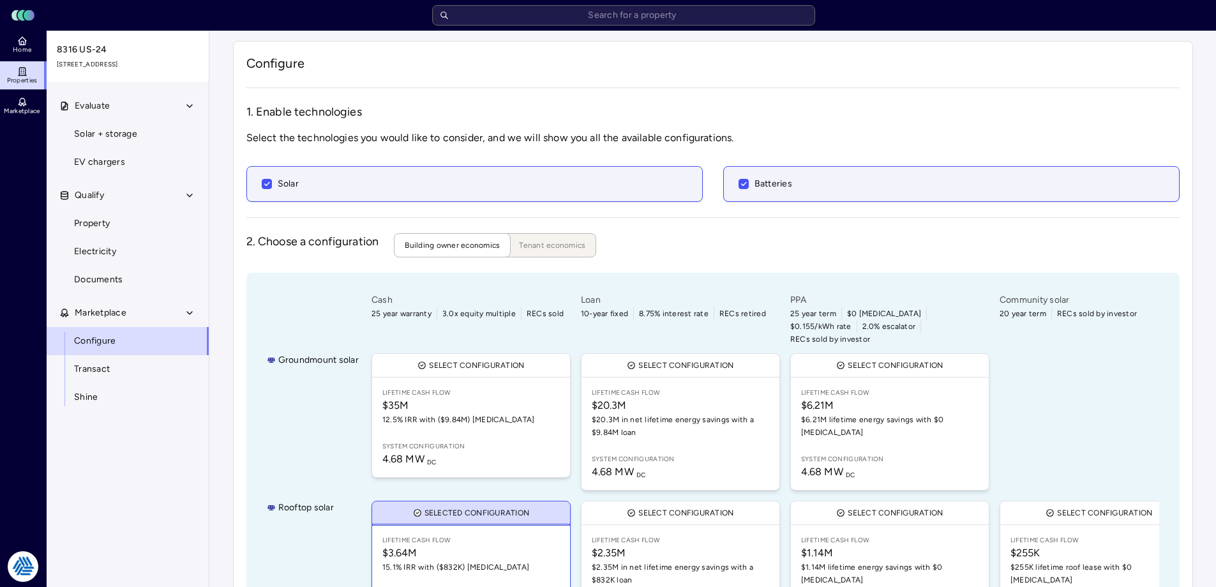
click at [705, 17] on input "text" at bounding box center [623, 15] width 383 height 20
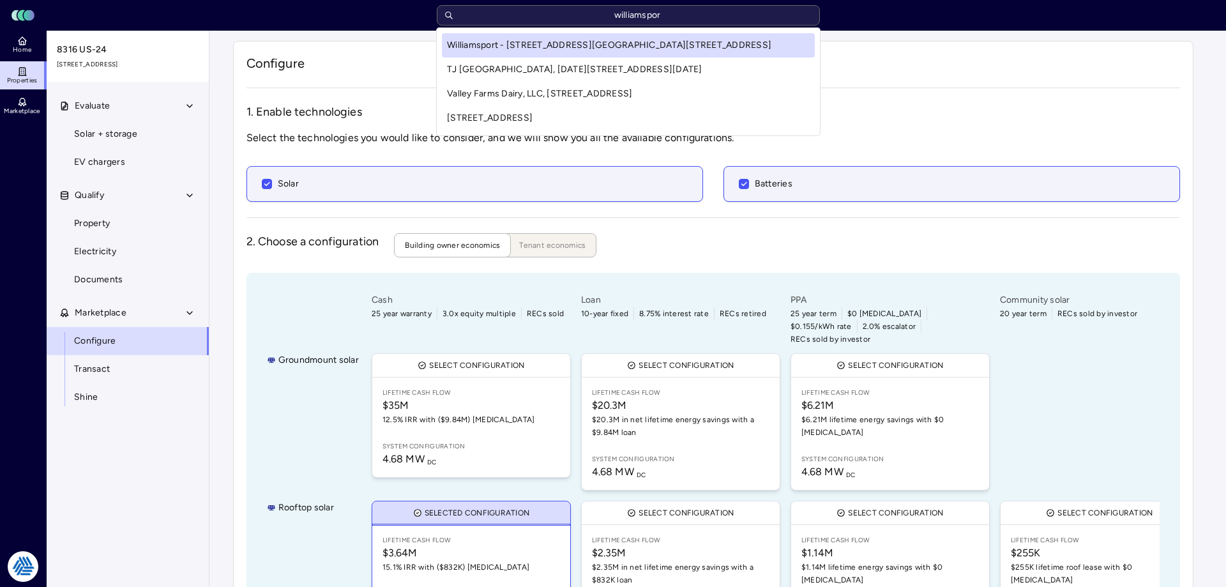
type input "williamsport"
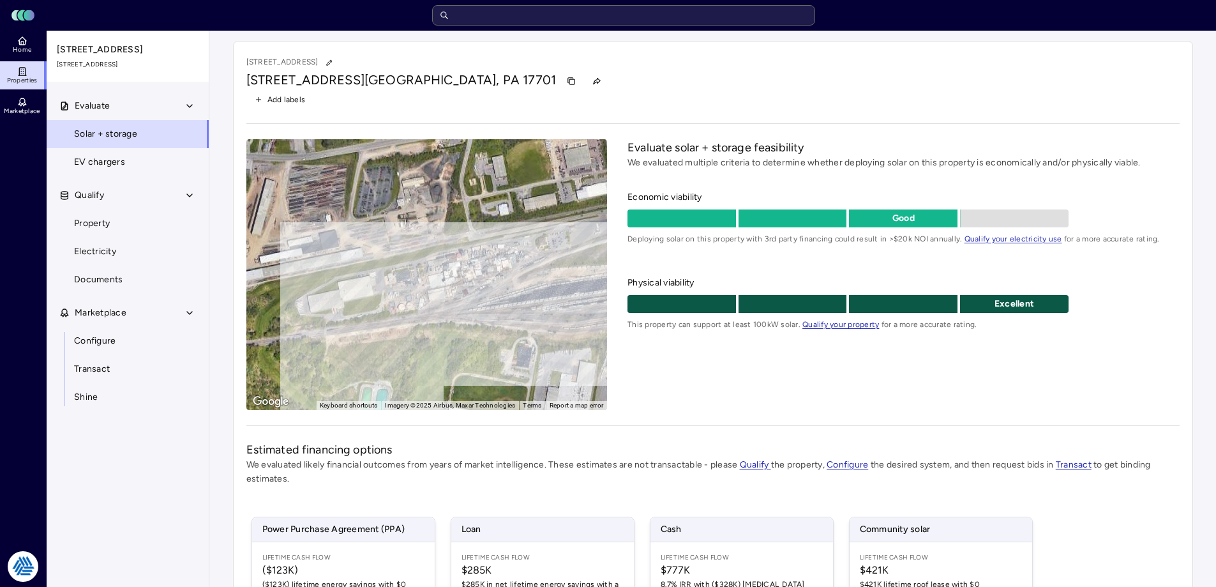
click at [574, 93] on div "Add labels" at bounding box center [713, 99] width 934 height 17
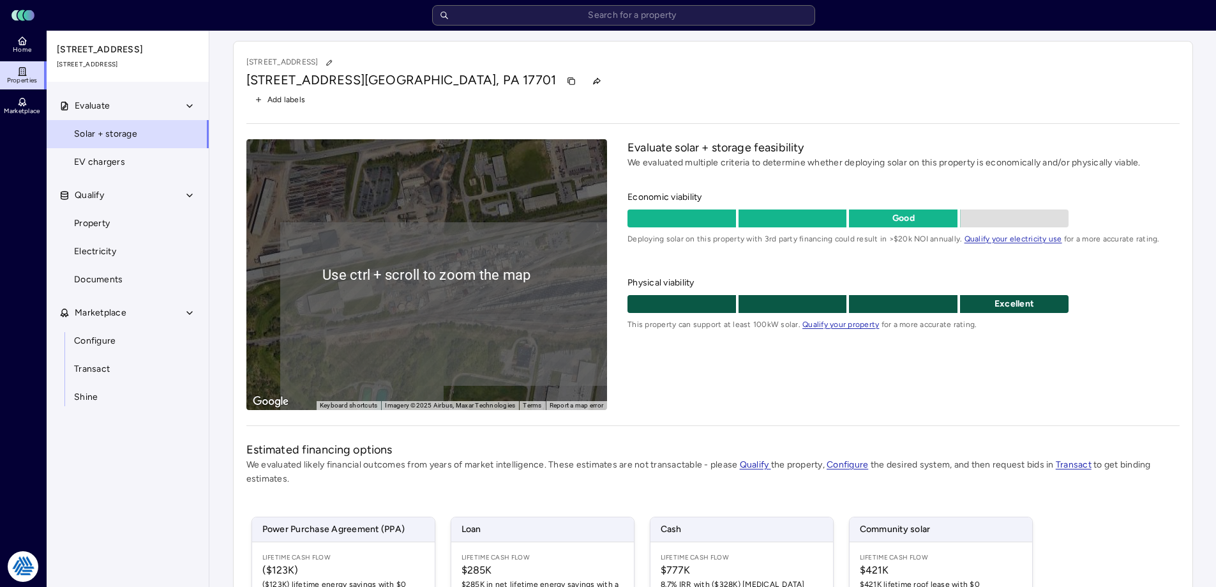
scroll to position [188, 0]
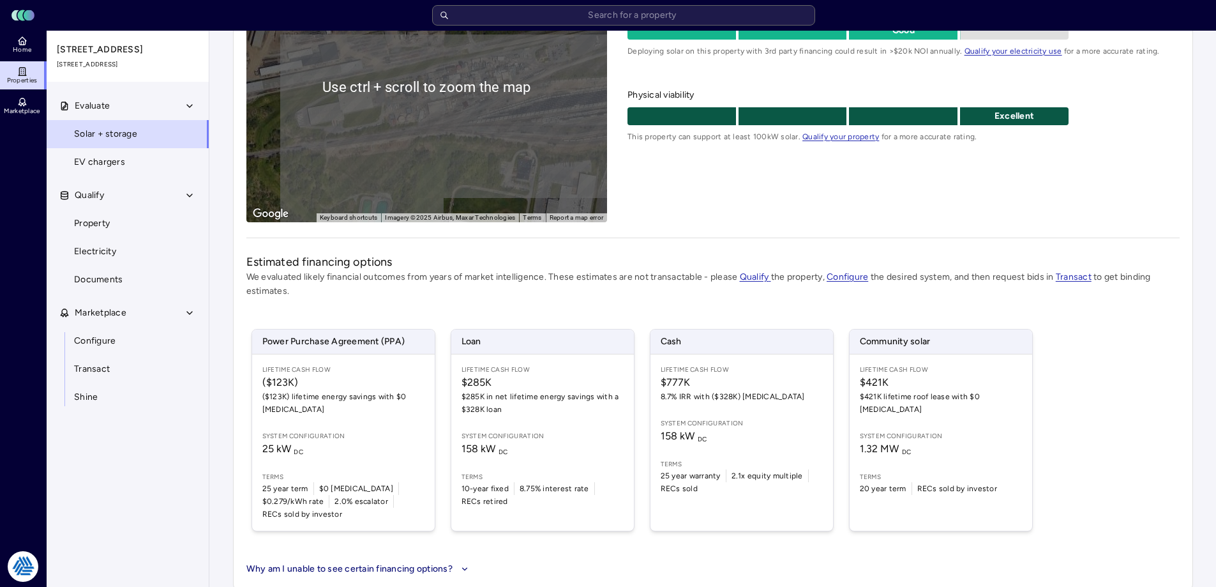
click at [470, 295] on p "We evaluated likely financial outcomes from years of market intelligence. These…" at bounding box center [713, 284] width 934 height 28
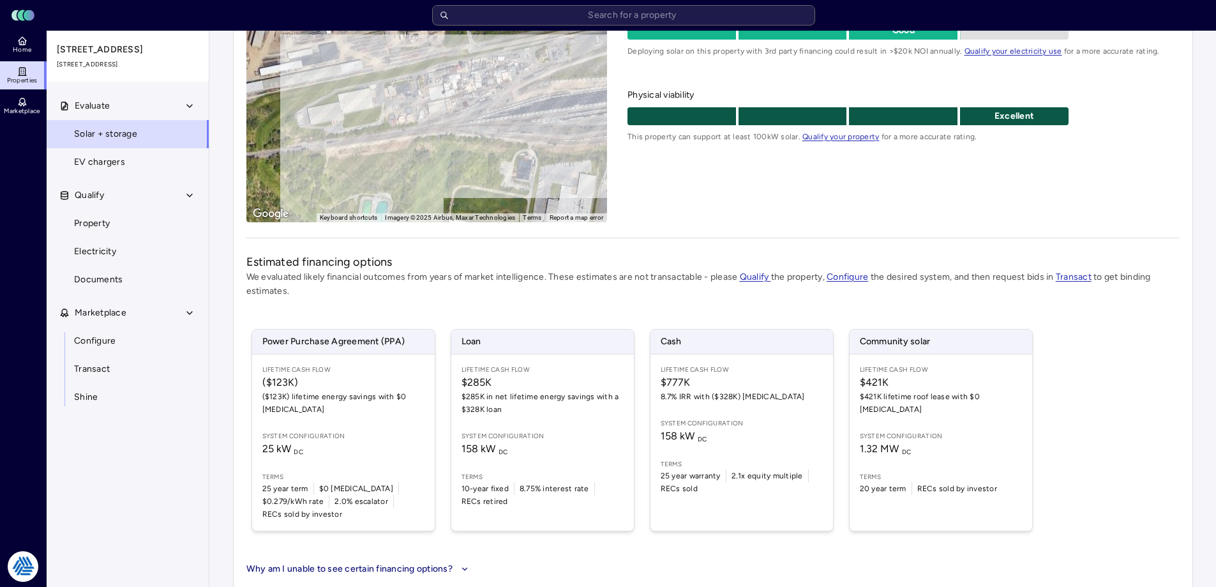
click at [116, 261] on link "Electricity" at bounding box center [127, 252] width 163 height 28
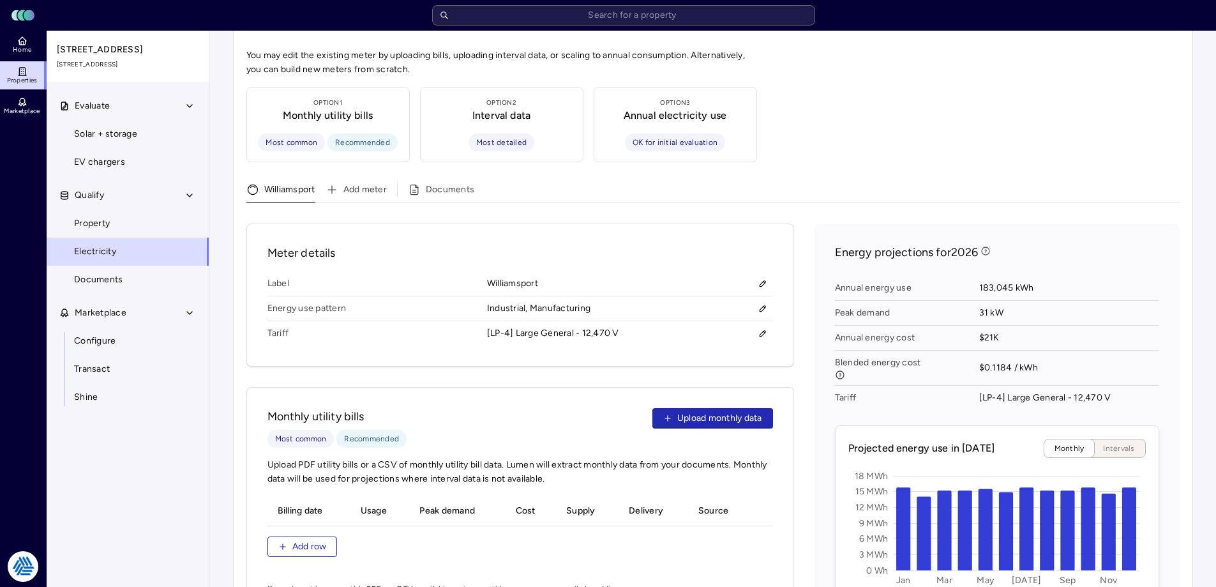
scroll to position [447, 0]
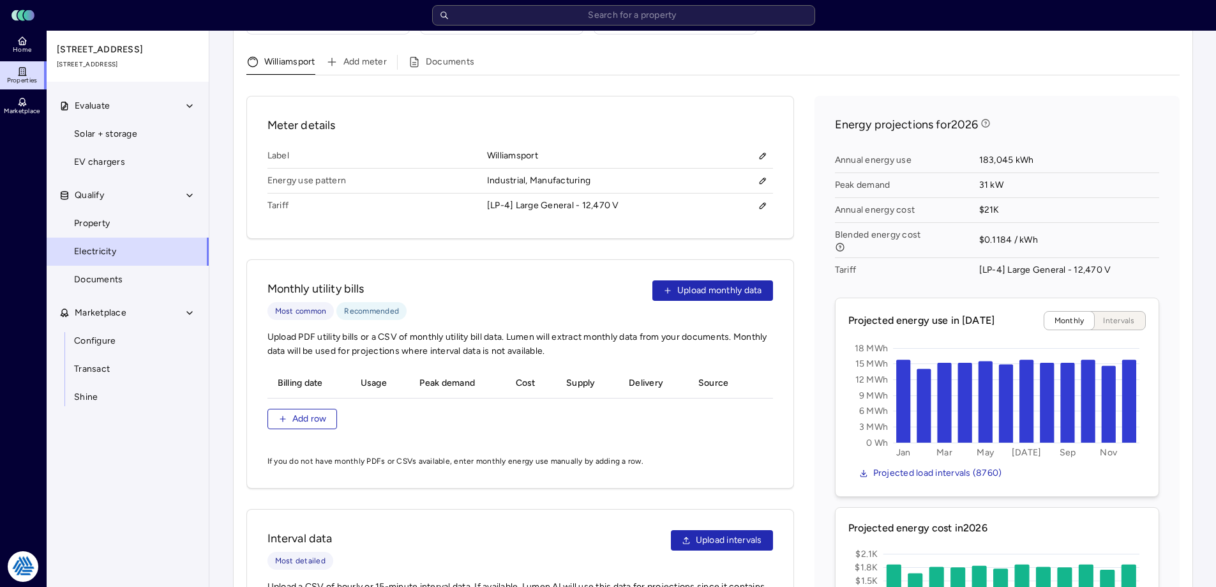
click at [314, 412] on span "Add row" at bounding box center [309, 419] width 34 height 14
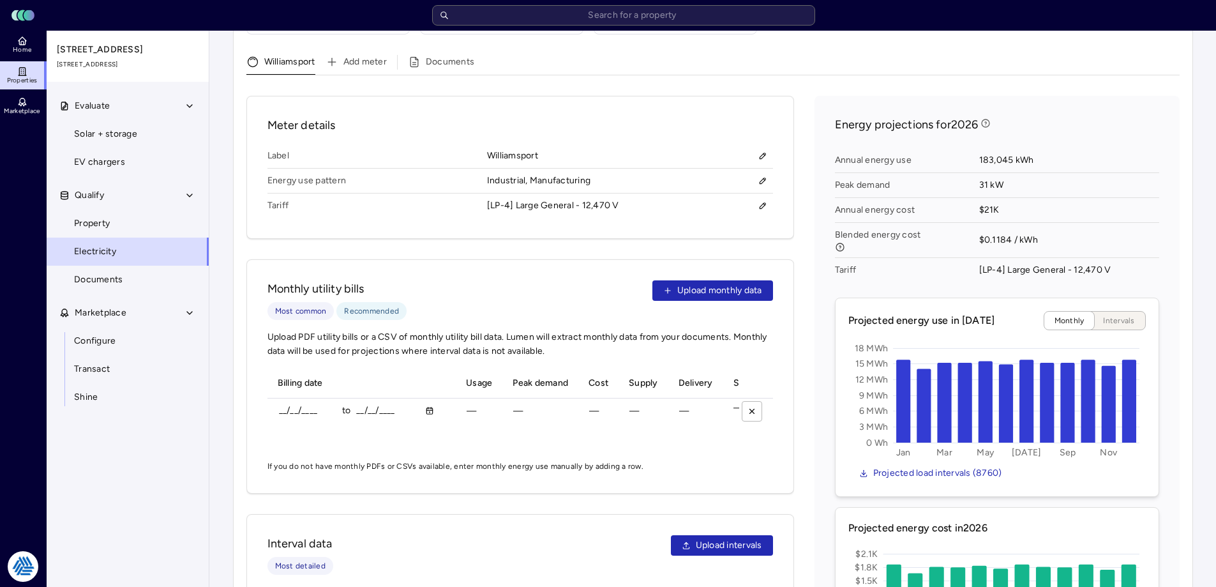
click at [287, 401] on input "__/__/____" at bounding box center [307, 410] width 57 height 19
type input "[DATE]"
type input "24211200 kWh"
type input "$1996064"
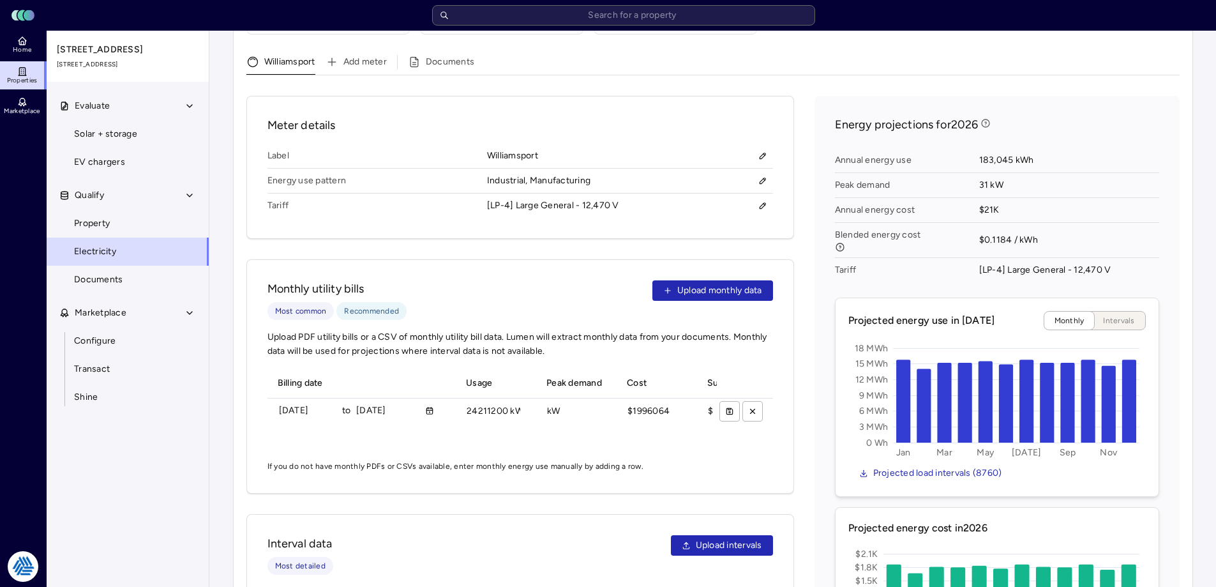
click at [728, 402] on button "submit" at bounding box center [730, 411] width 20 height 20
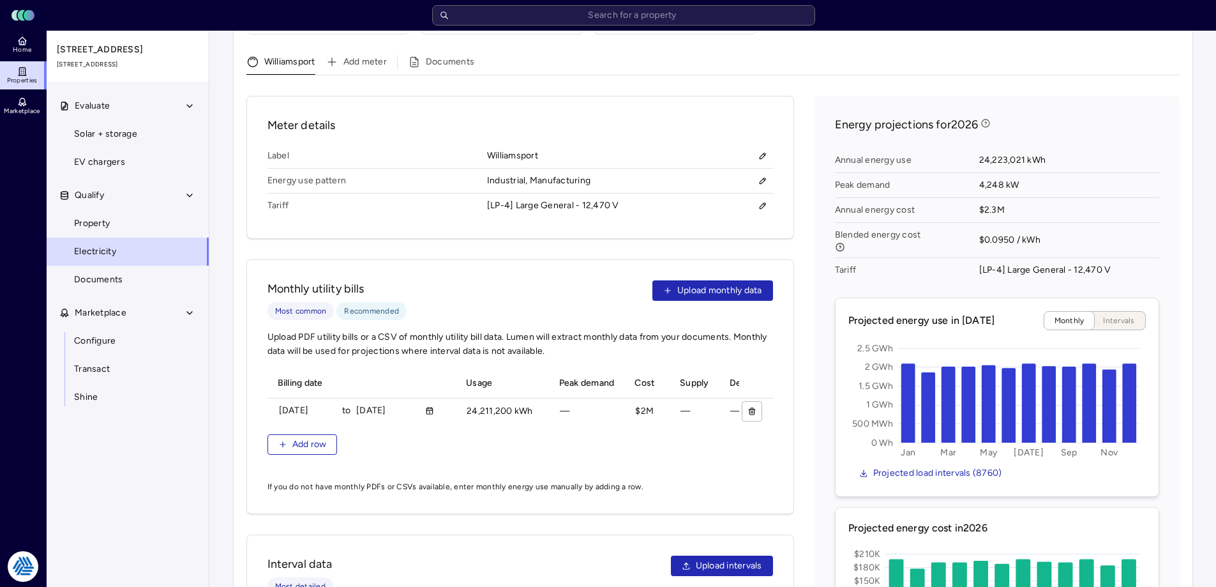
click at [809, 308] on div "Meter details Label Williamsport Energy use pattern Industrial, Manufacturing T…" at bounding box center [713, 438] width 934 height 685
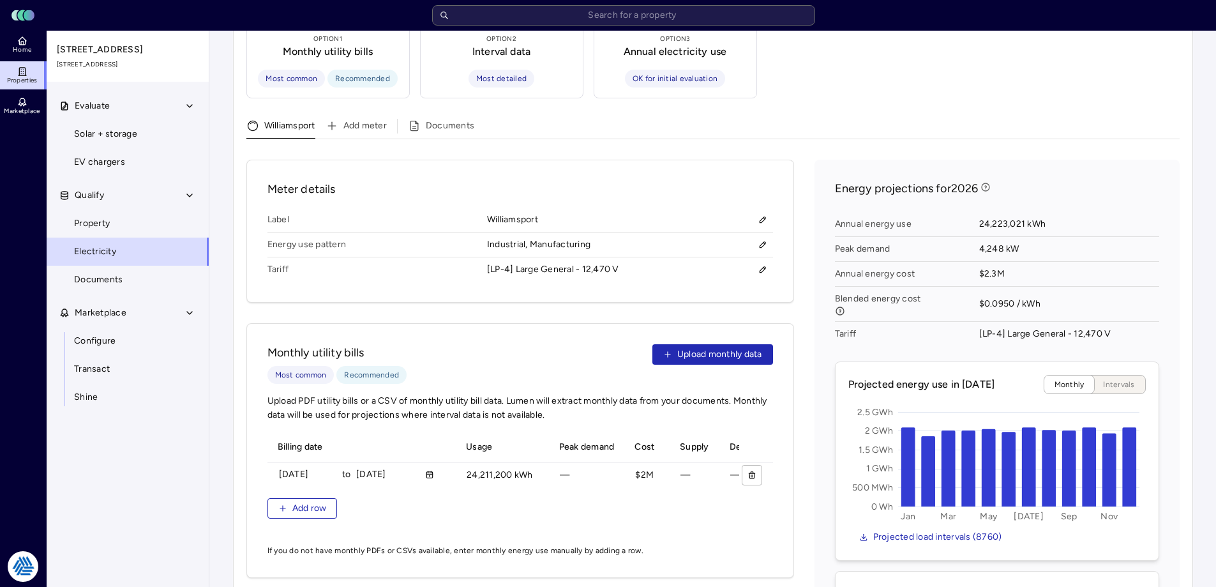
scroll to position [192, 0]
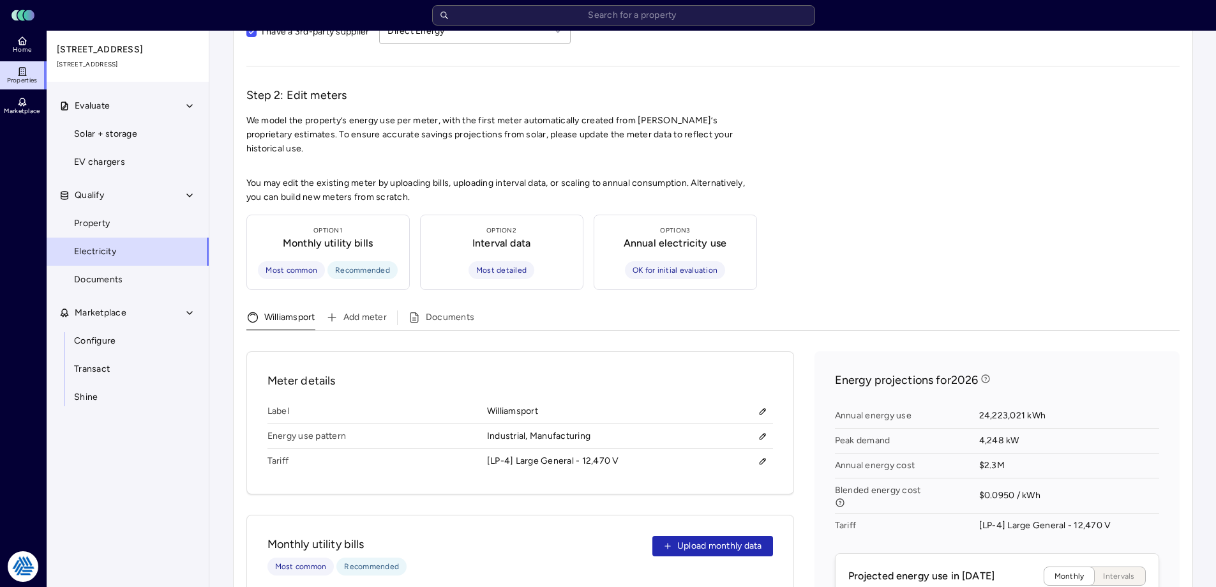
click at [118, 344] on link "Configure" at bounding box center [127, 341] width 163 height 28
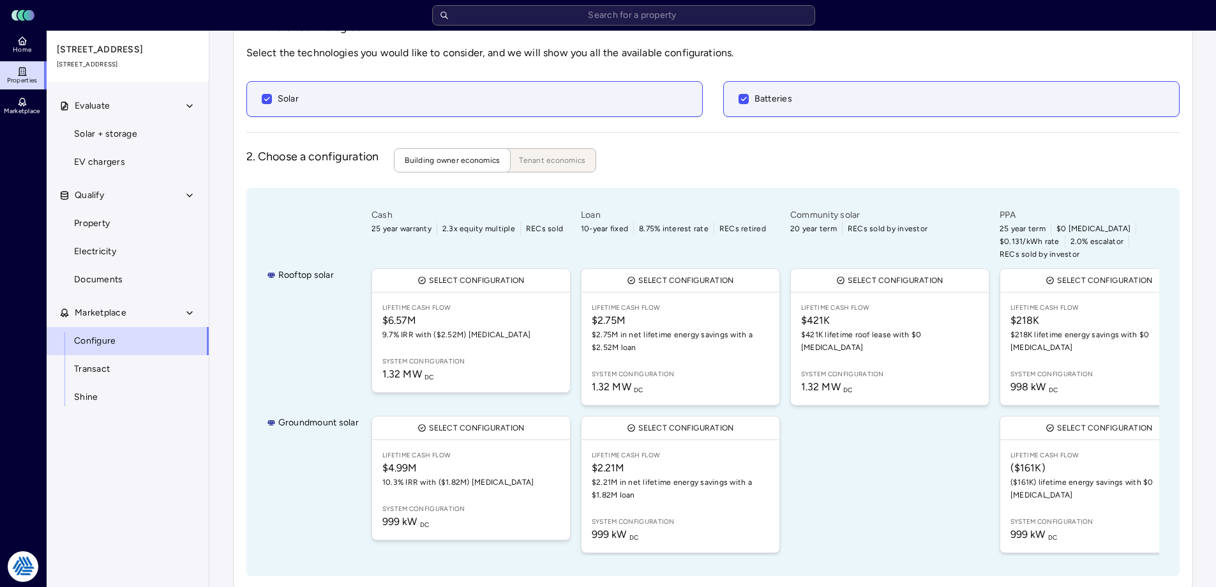
click at [1173, 391] on div "Rooftop solar Groundmount solar Cash 25 year warranty 2.3x equity multiple RECs…" at bounding box center [713, 382] width 934 height 388
click at [1070, 460] on span "($161K)" at bounding box center [1100, 467] width 178 height 15
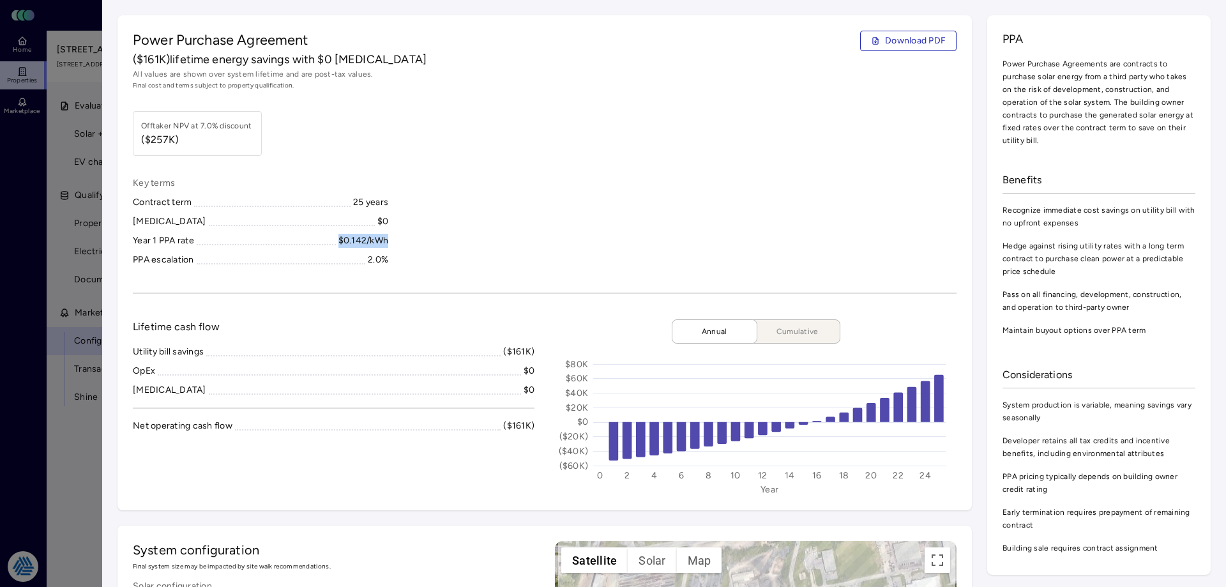
drag, startPoint x: 395, startPoint y: 236, endPoint x: 340, endPoint y: 235, distance: 55.6
click at [340, 235] on div "Key terms Contract term 25 years CapEx $0 Year 1 PPA rate $0.142/kWh PPA escala…" at bounding box center [545, 221] width 824 height 91
click at [340, 235] on div "$0.142/kWh" at bounding box center [363, 241] width 50 height 14
drag, startPoint x: 336, startPoint y: 235, endPoint x: 407, endPoint y: 241, distance: 71.7
click at [407, 241] on div "Key terms Contract term 25 years CapEx $0 Year 1 PPA rate $0.142/kWh PPA escala…" at bounding box center [545, 221] width 824 height 91
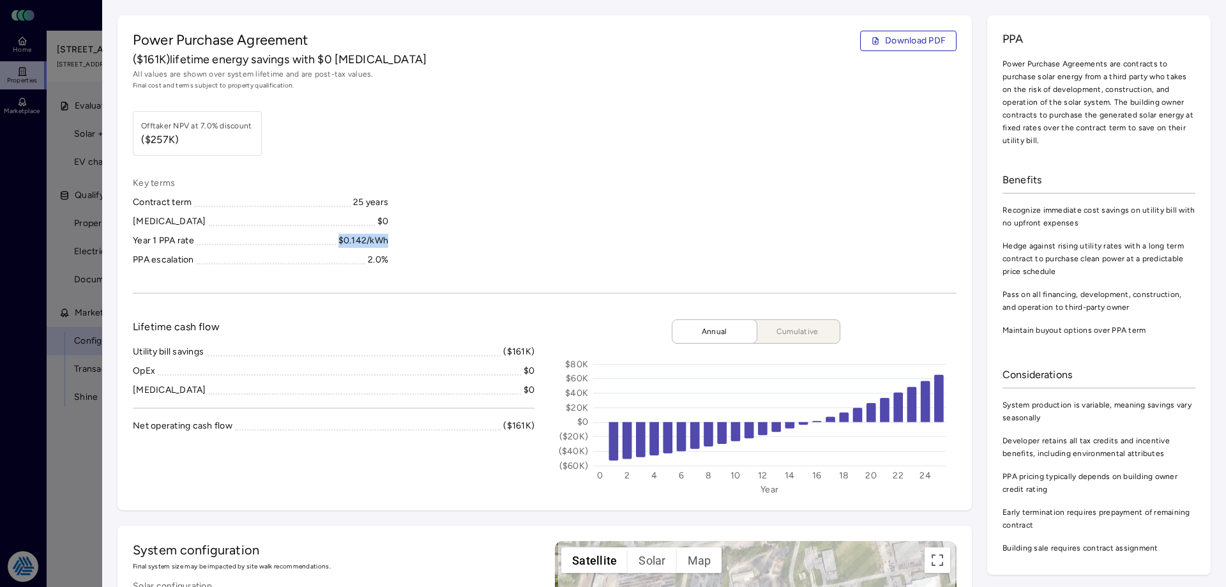
click at [407, 241] on div "Key terms Contract term 25 years CapEx $0 Year 1 PPA rate $0.142/kWh PPA escala…" at bounding box center [545, 221] width 824 height 91
click at [905, 43] on span "Download PDF" at bounding box center [915, 41] width 61 height 14
